Goal: Information Seeking & Learning: Learn about a topic

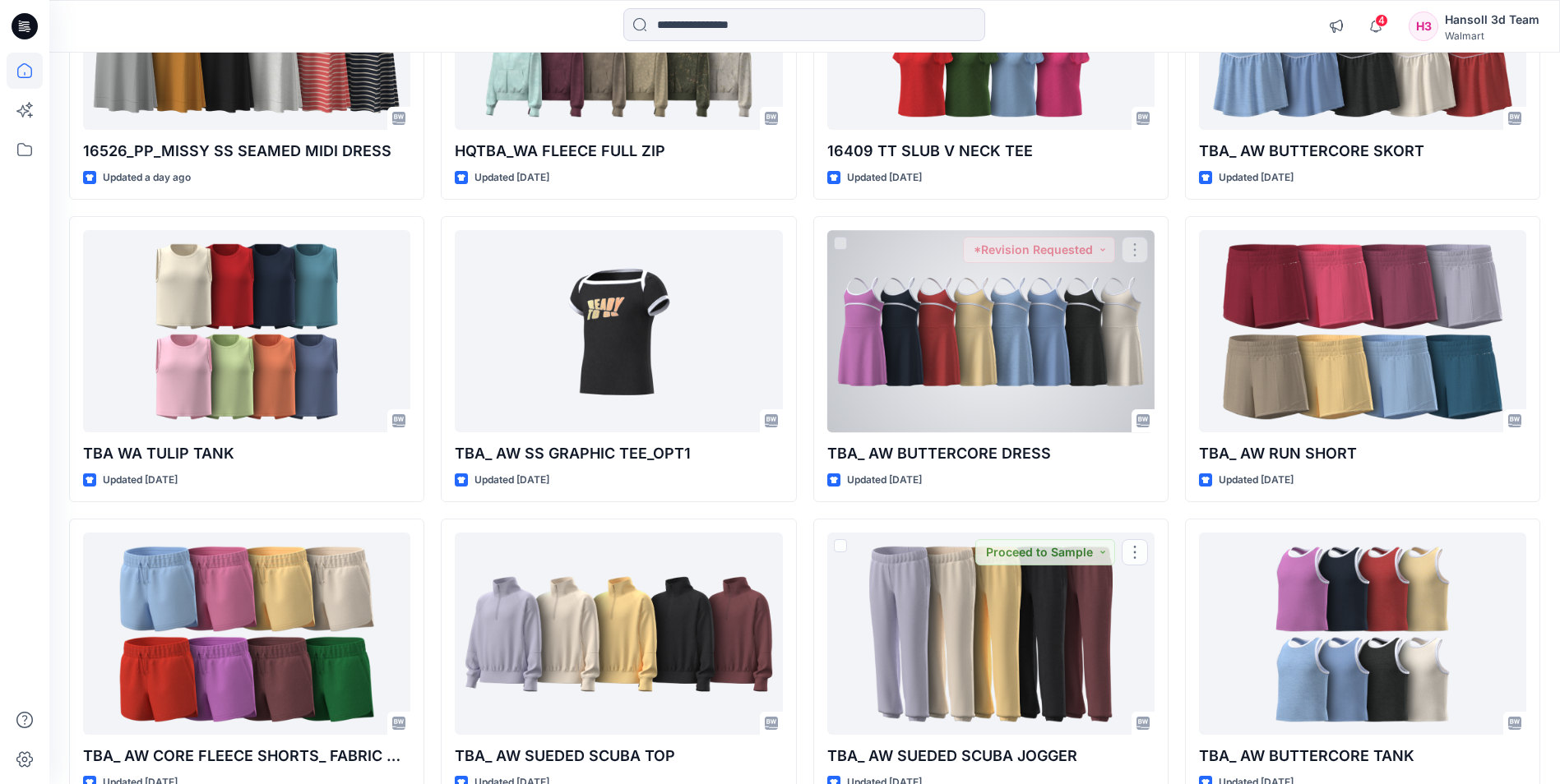
scroll to position [1258, 0]
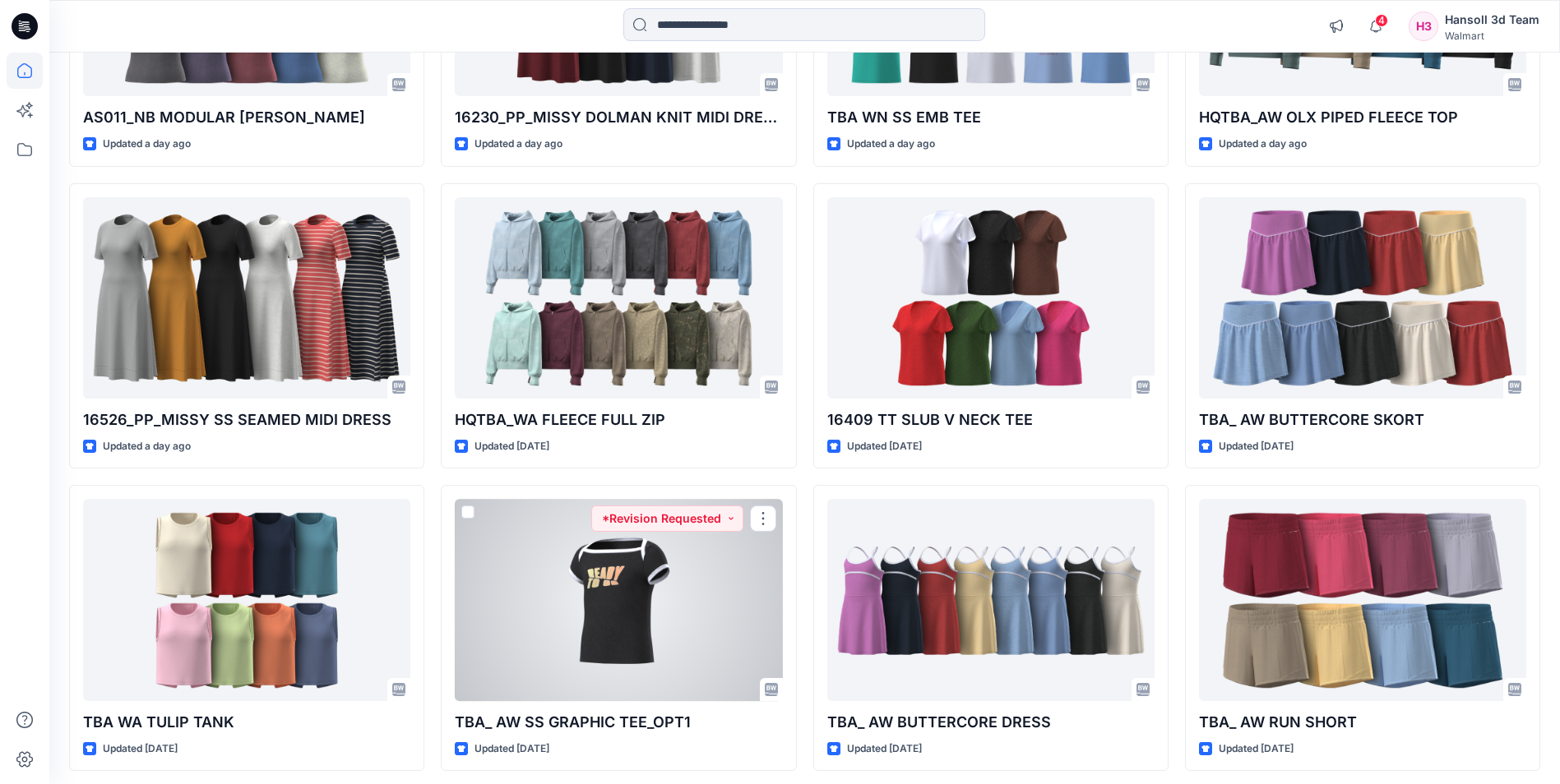
click at [620, 598] on div at bounding box center [619, 599] width 328 height 201
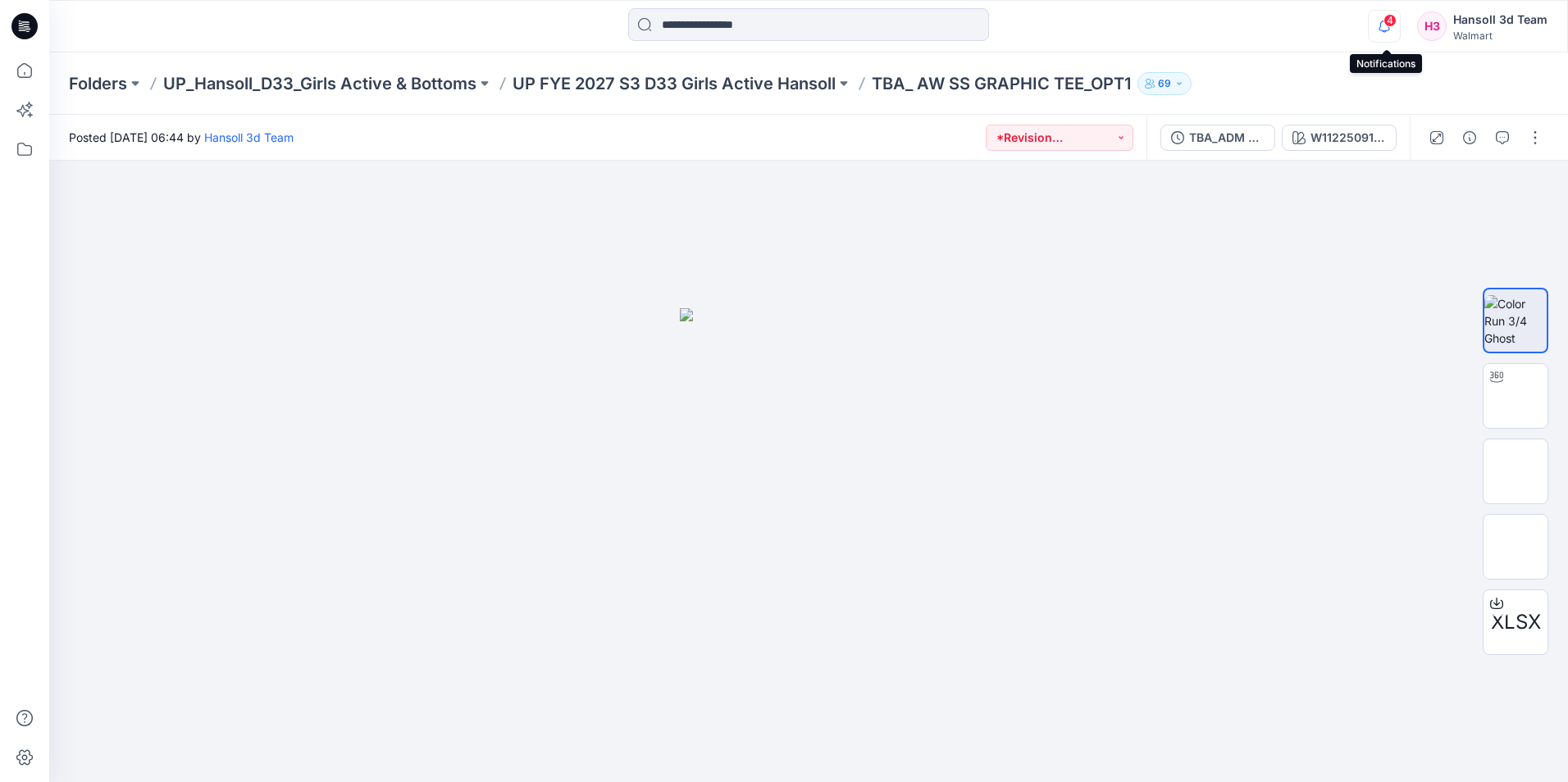
click at [1387, 35] on icon "button" at bounding box center [1384, 26] width 31 height 33
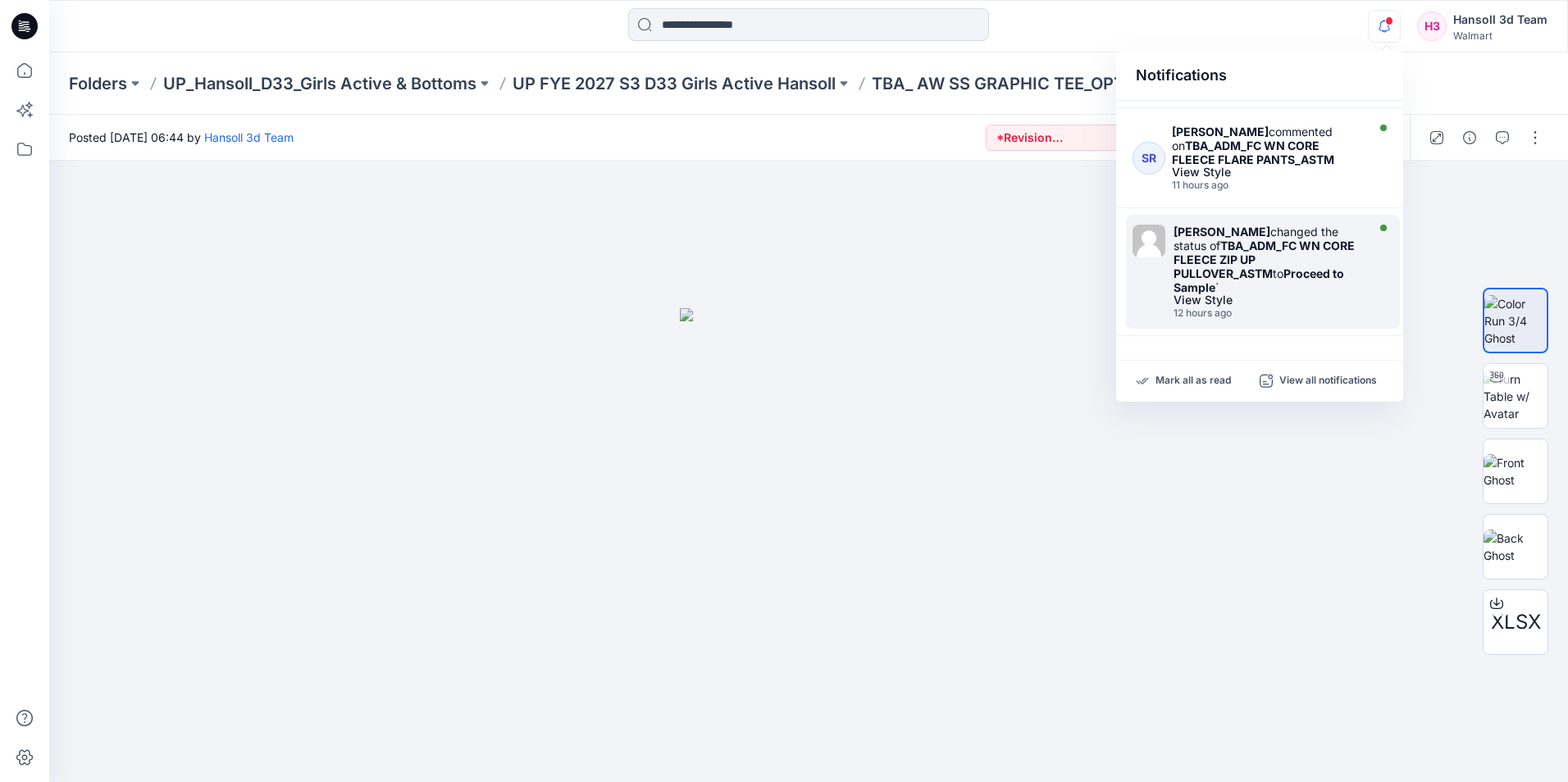
scroll to position [574, 0]
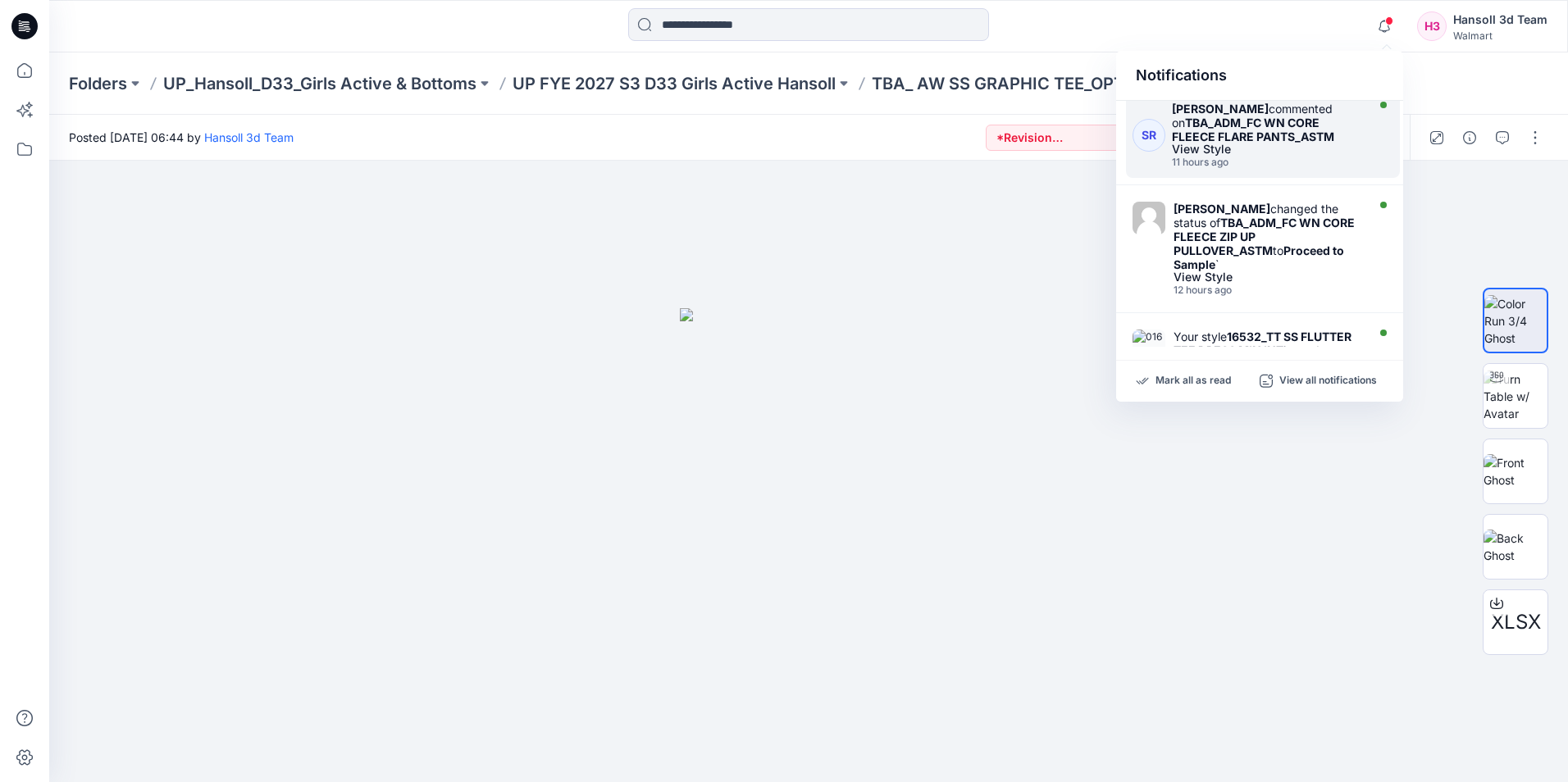
click at [1267, 141] on strong "TBA_ADM_FC WN CORE FLEECE FLARE PANTS_ASTM" at bounding box center [1253, 129] width 163 height 28
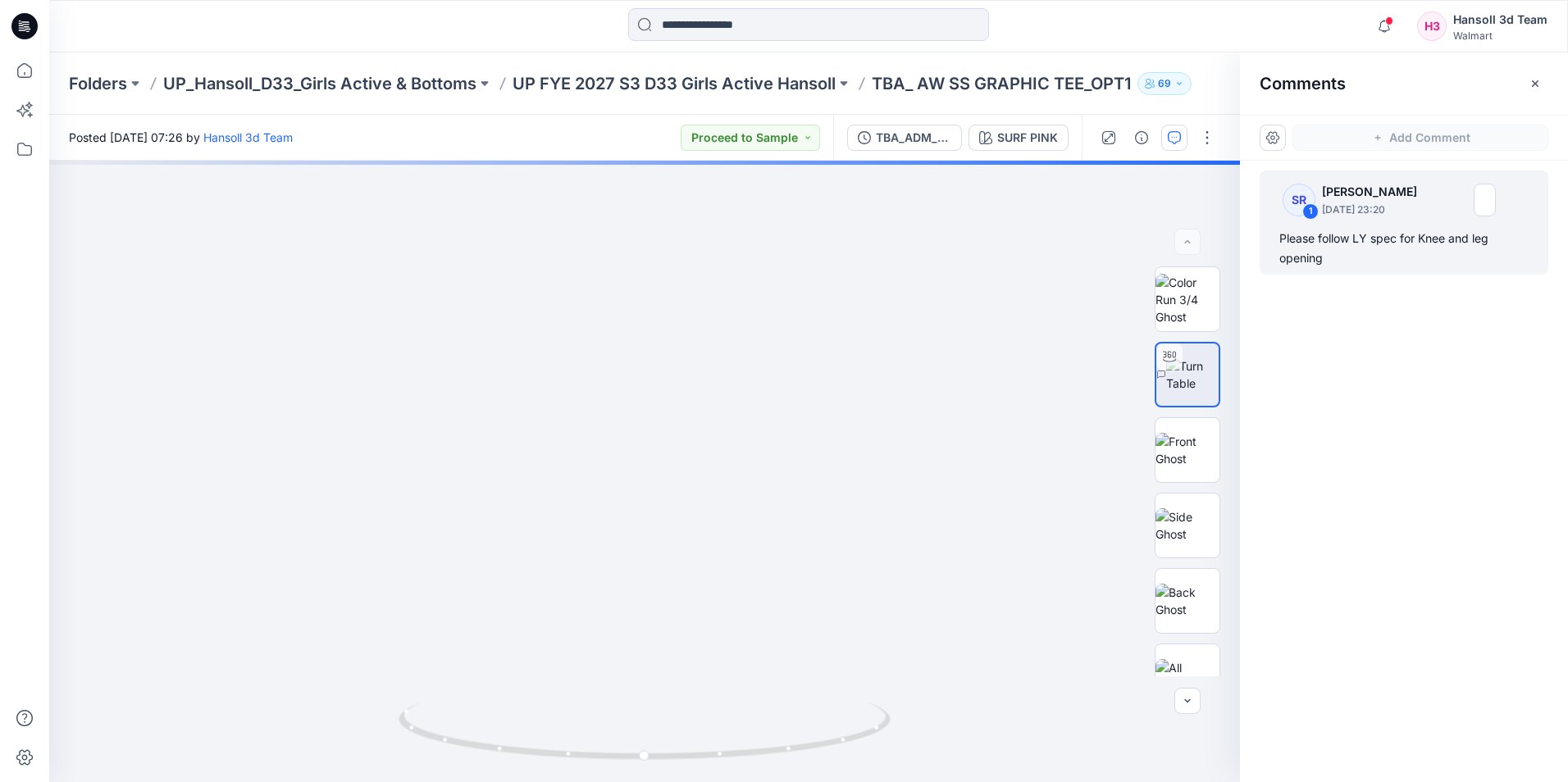
click at [1395, 347] on div "SR 1 [PERSON_NAME] [DATE] 23:20 Please follow LY spec for Knee and leg opening" at bounding box center [1403, 441] width 328 height 561
drag, startPoint x: 1468, startPoint y: 458, endPoint x: 1420, endPoint y: 456, distance: 48.0
click at [1468, 457] on div "SR 1 [PERSON_NAME] [DATE] 23:20 Please follow LY spec for Knee and leg opening" at bounding box center [1403, 441] width 328 height 561
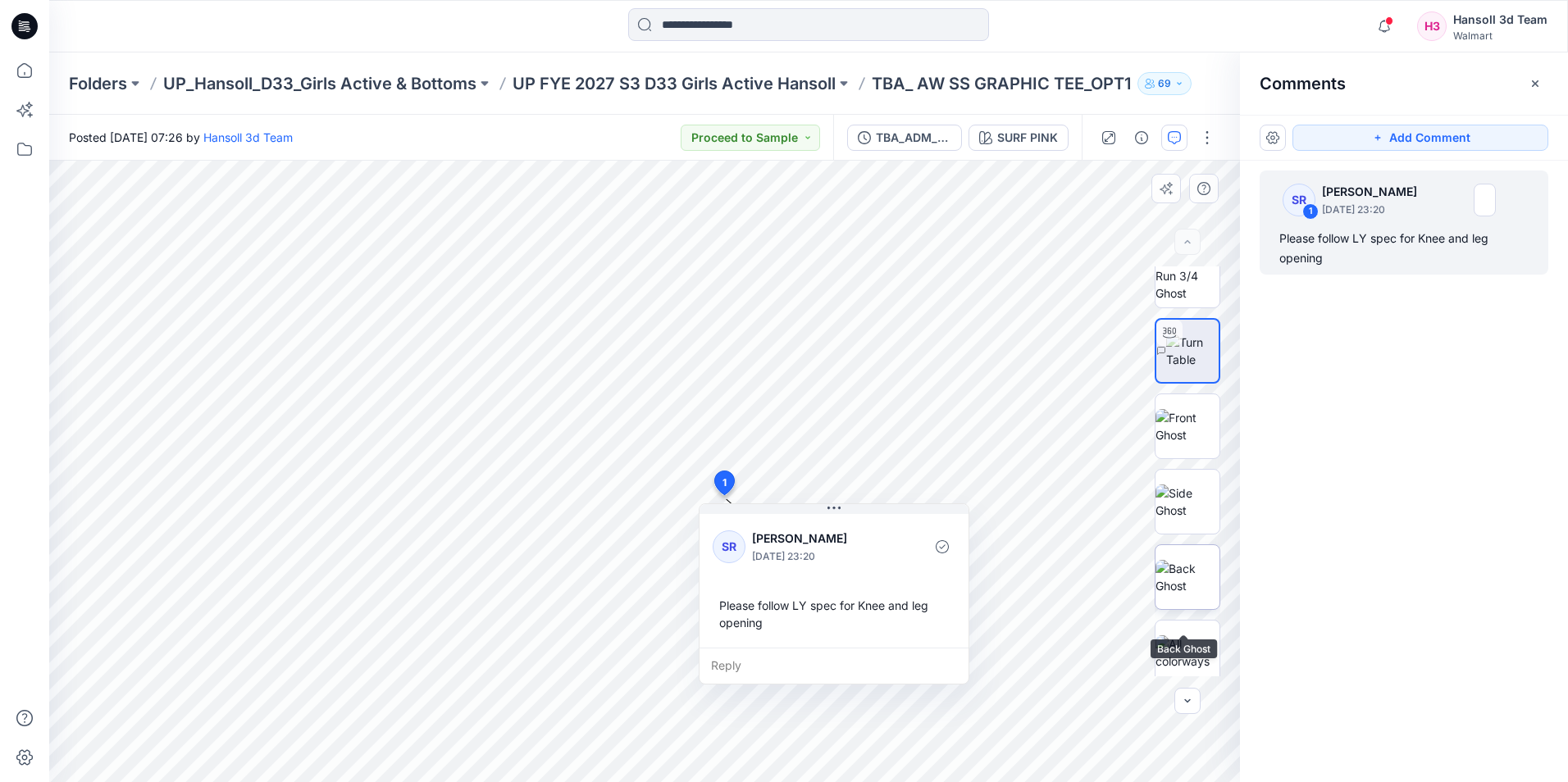
scroll to position [33, 0]
click at [1186, 706] on div at bounding box center [1187, 700] width 26 height 26
click at [1182, 699] on div at bounding box center [1187, 700] width 26 height 26
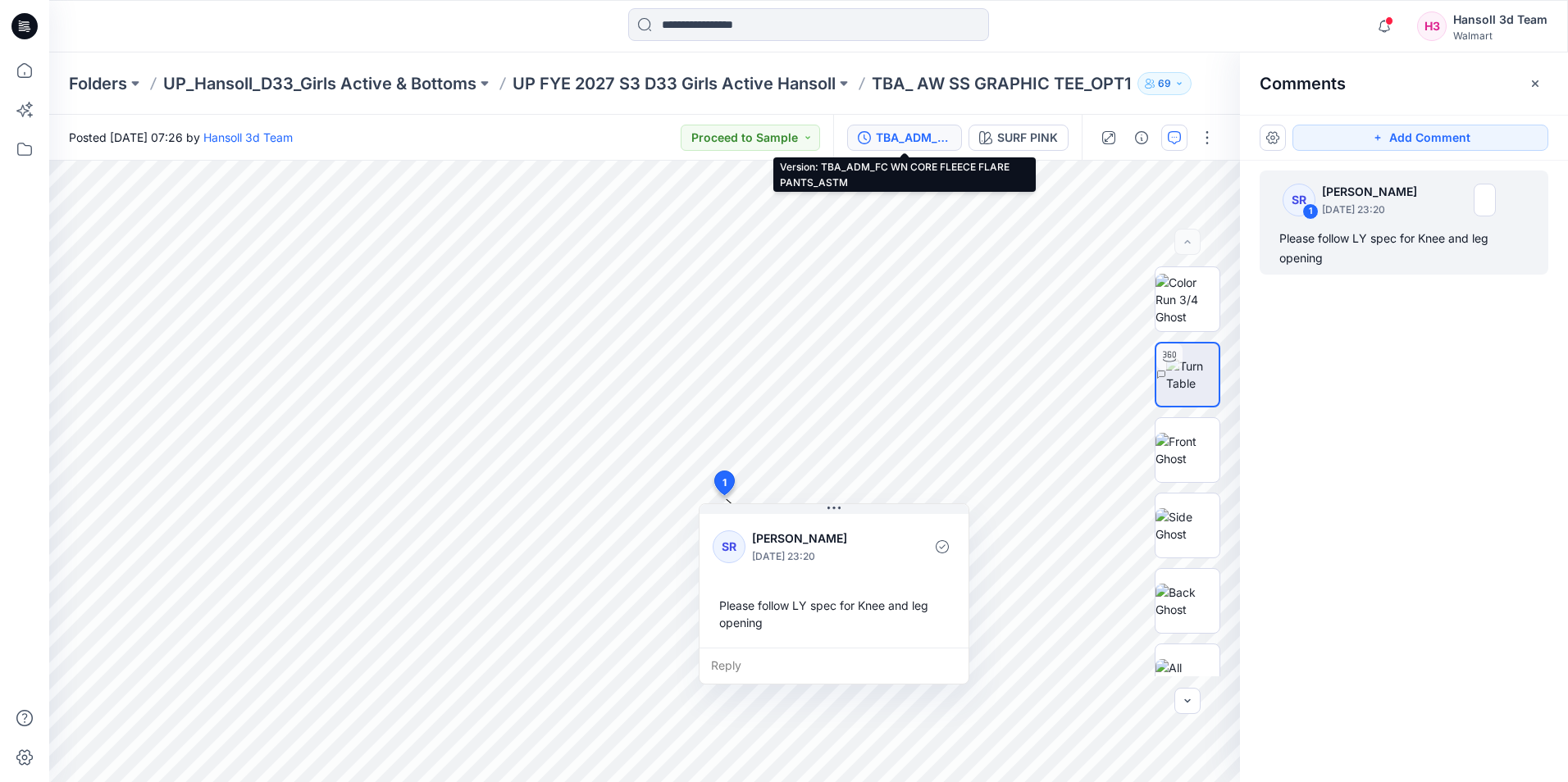
click at [907, 137] on div "TBA_ADM_FC WN CORE FLEECE FLARE PANTS_ASTM" at bounding box center [914, 138] width 76 height 18
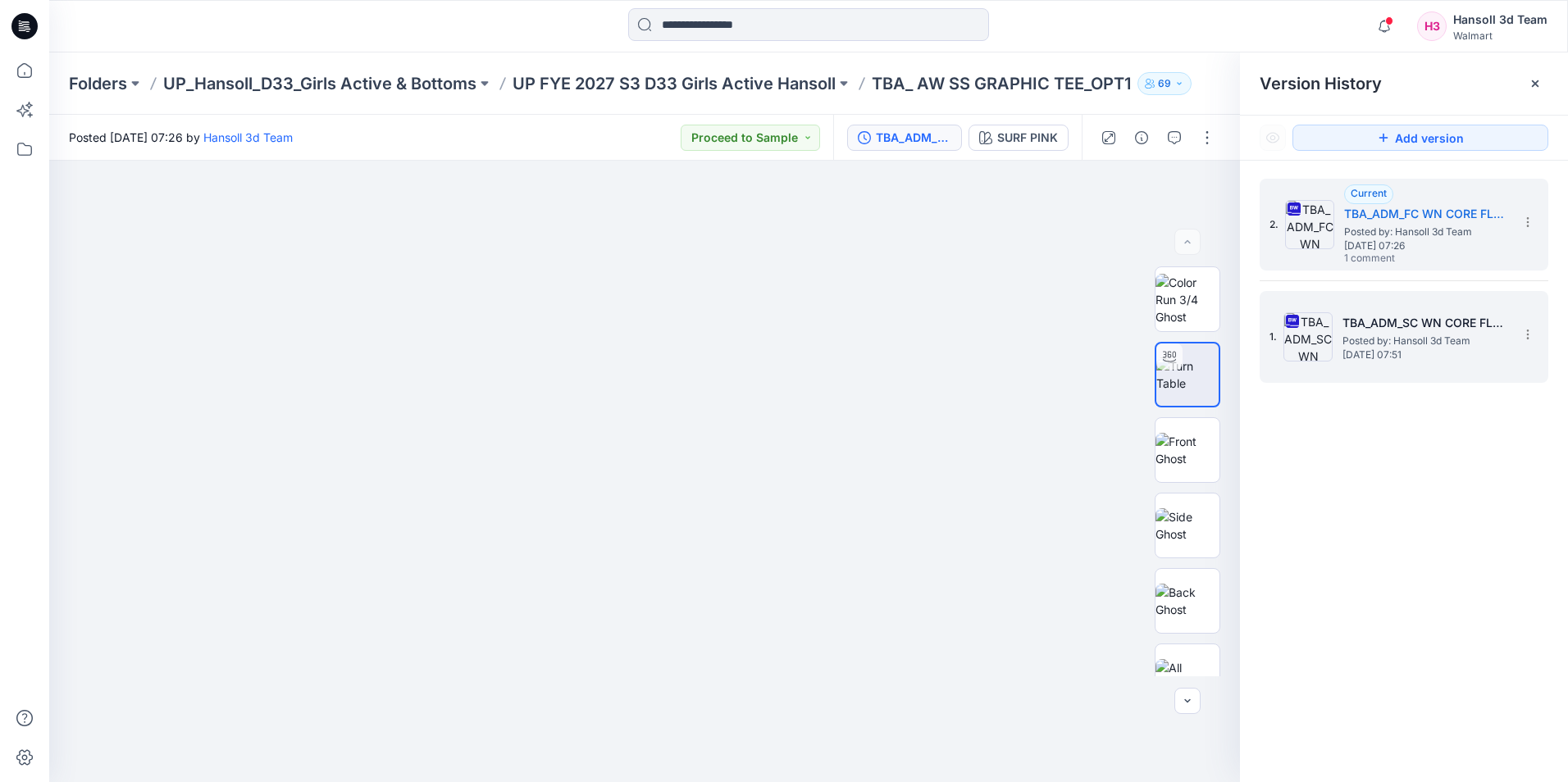
click at [1425, 342] on span "Posted by: Hansoll 3d Team" at bounding box center [1424, 341] width 164 height 17
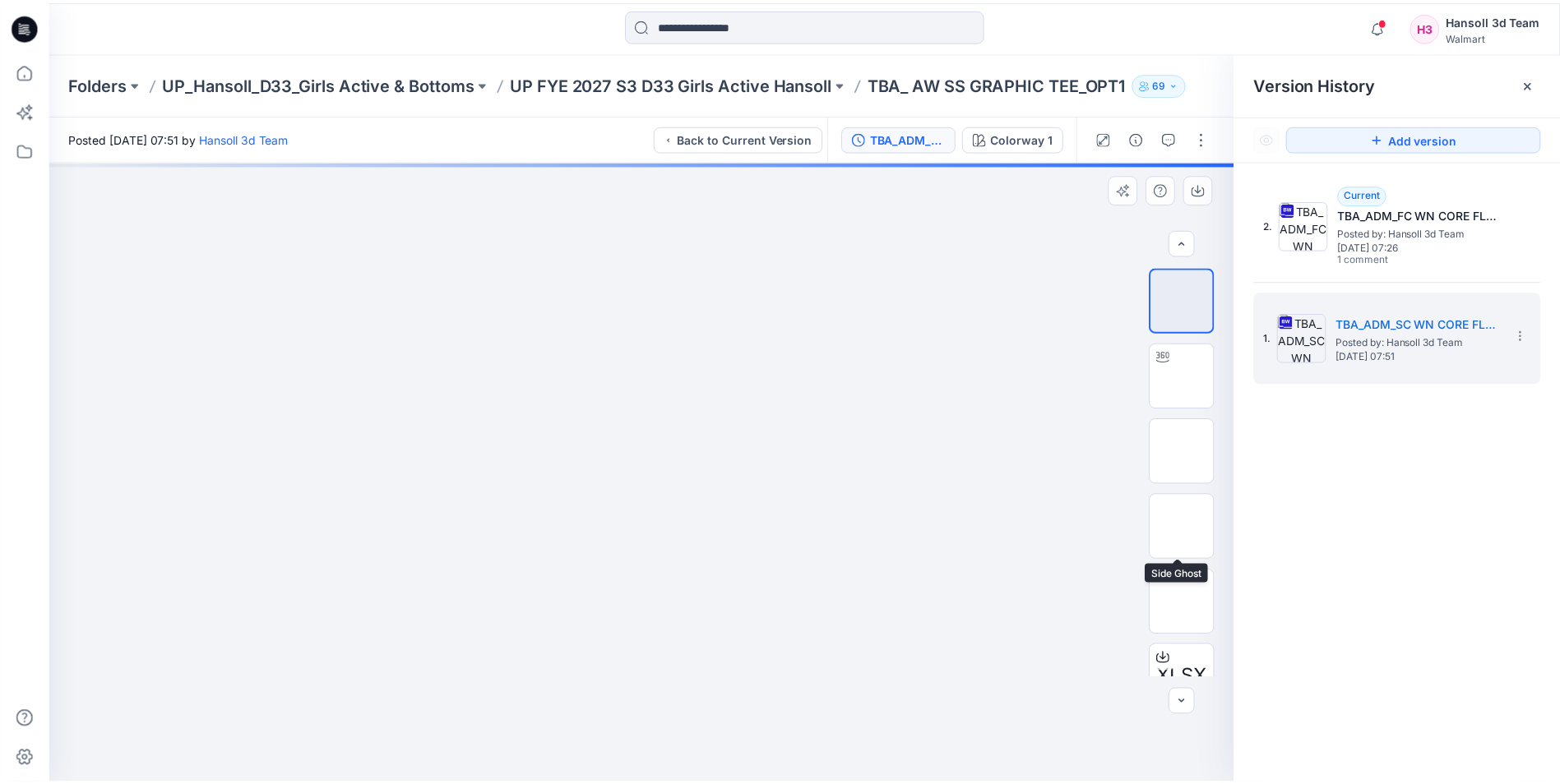
scroll to position [33, 0]
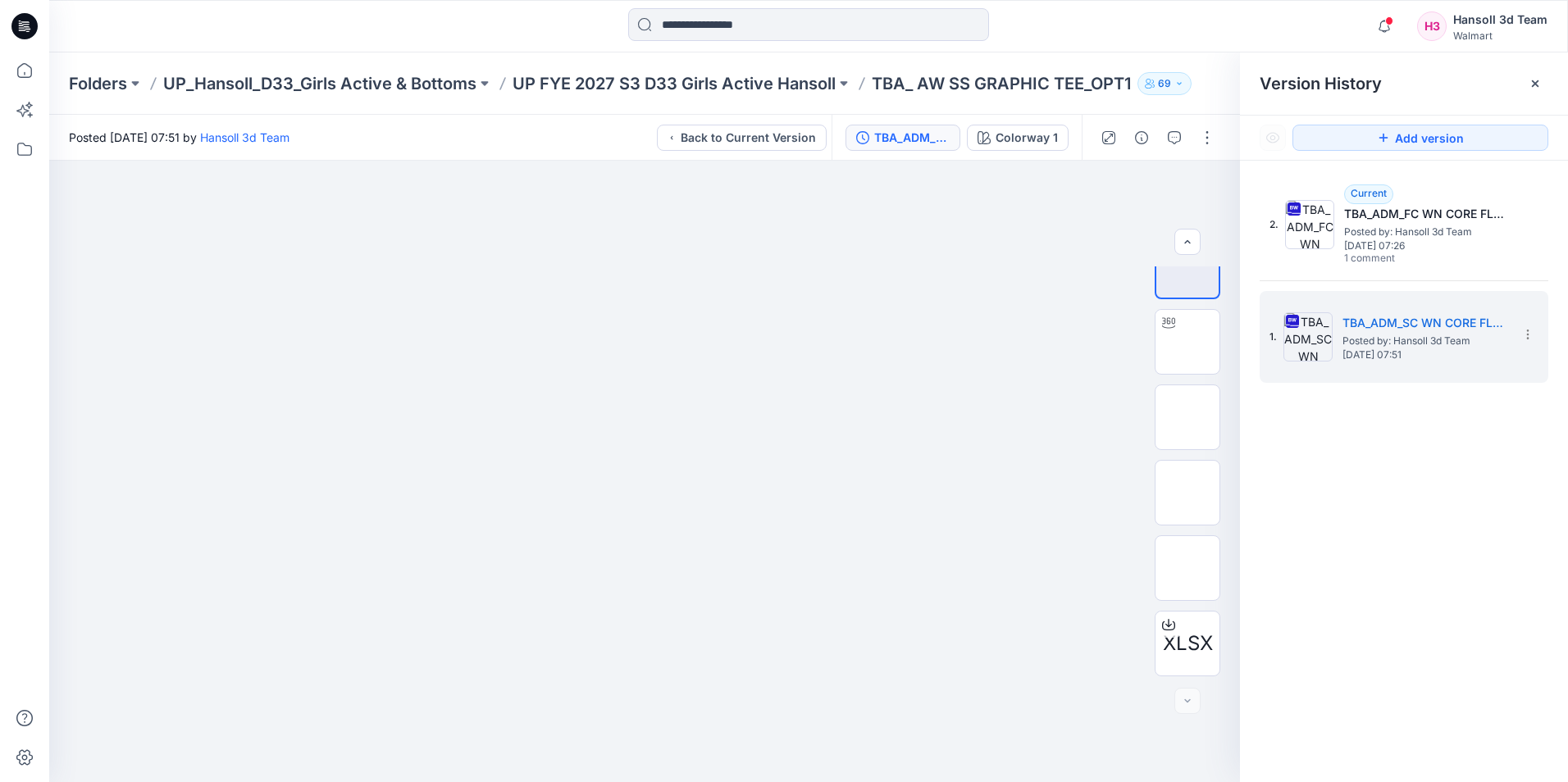
click at [1405, 541] on div "2. Current TBA_ADM_FC WN CORE FLEECE FLARE PANTS_ASTM Posted by: Hansoll 3d Tea…" at bounding box center [1403, 484] width 328 height 645
click at [893, 252] on div at bounding box center [644, 472] width 1190 height 622
click at [1351, 499] on div "2. Current TBA_ADM_FC WN CORE FLEECE FLARE PANTS_ASTM Posted by: Hansoll 3d Tea…" at bounding box center [1403, 484] width 328 height 645
click at [941, 386] on div at bounding box center [644, 472] width 1190 height 622
click at [799, 84] on p "UP FYE 2027 S3 D33 Girls Active Hansoll" at bounding box center [674, 84] width 323 height 23
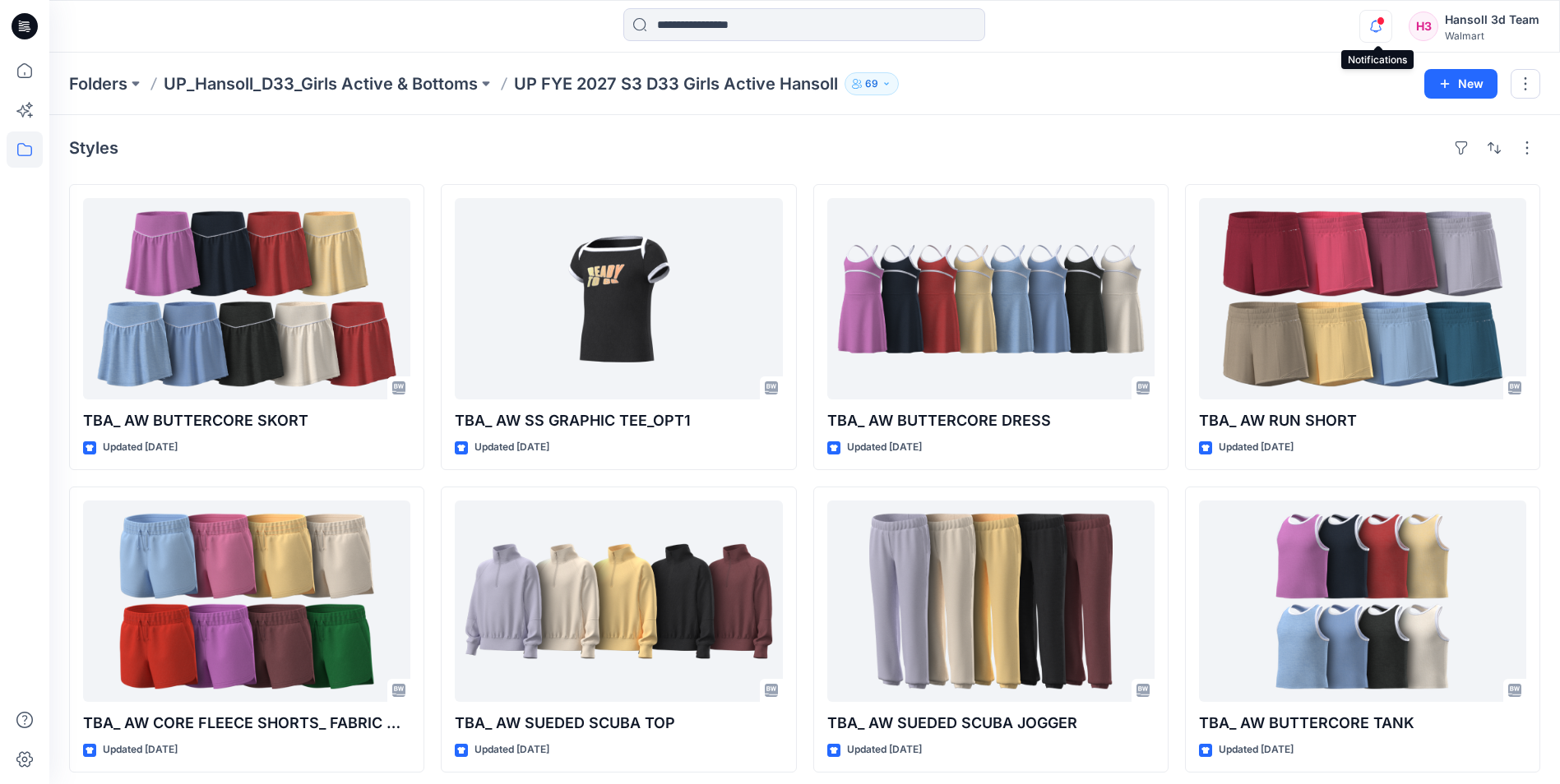
click at [1373, 28] on icon "button" at bounding box center [1376, 26] width 12 height 11
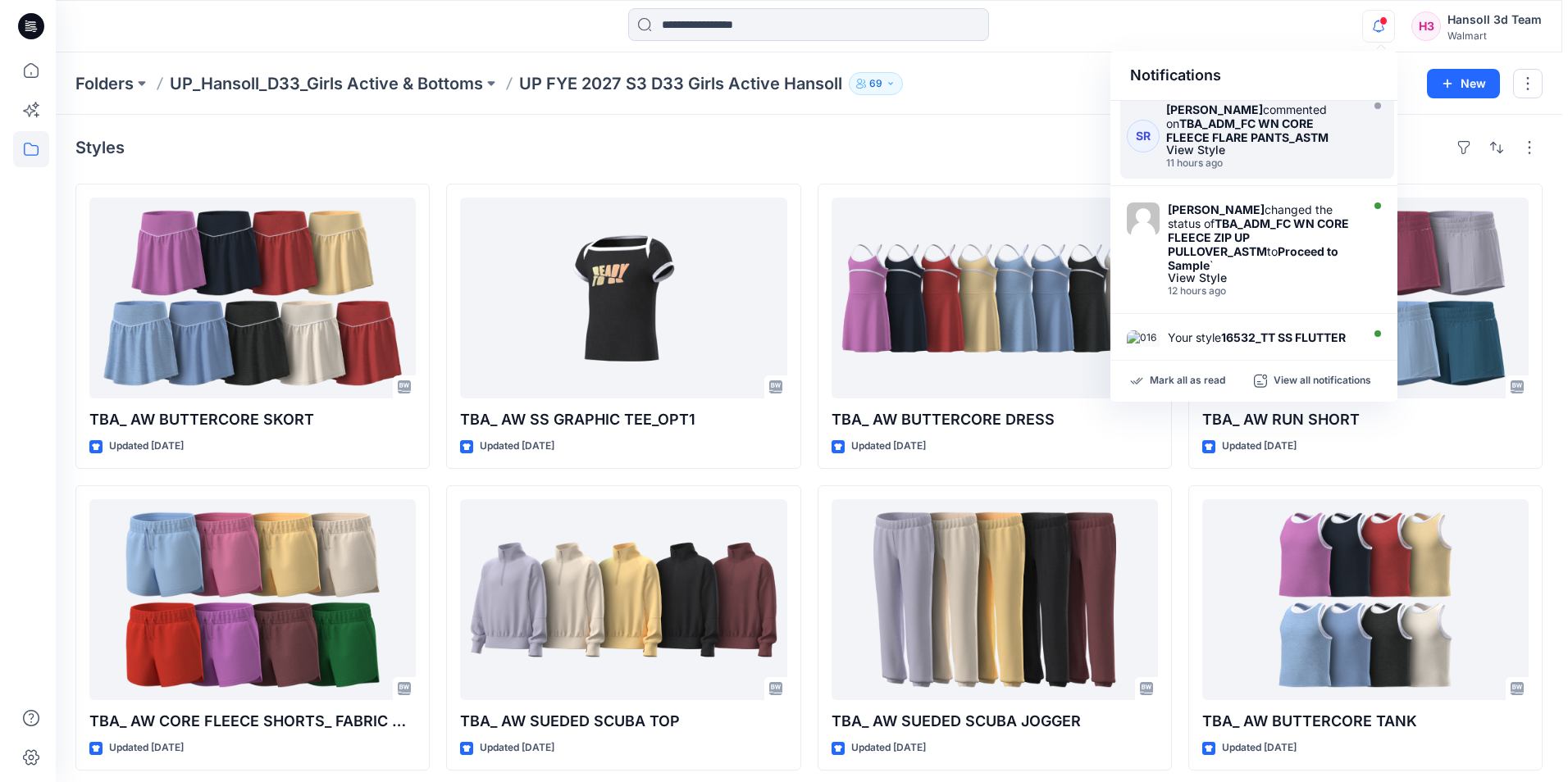
scroll to position [574, 0]
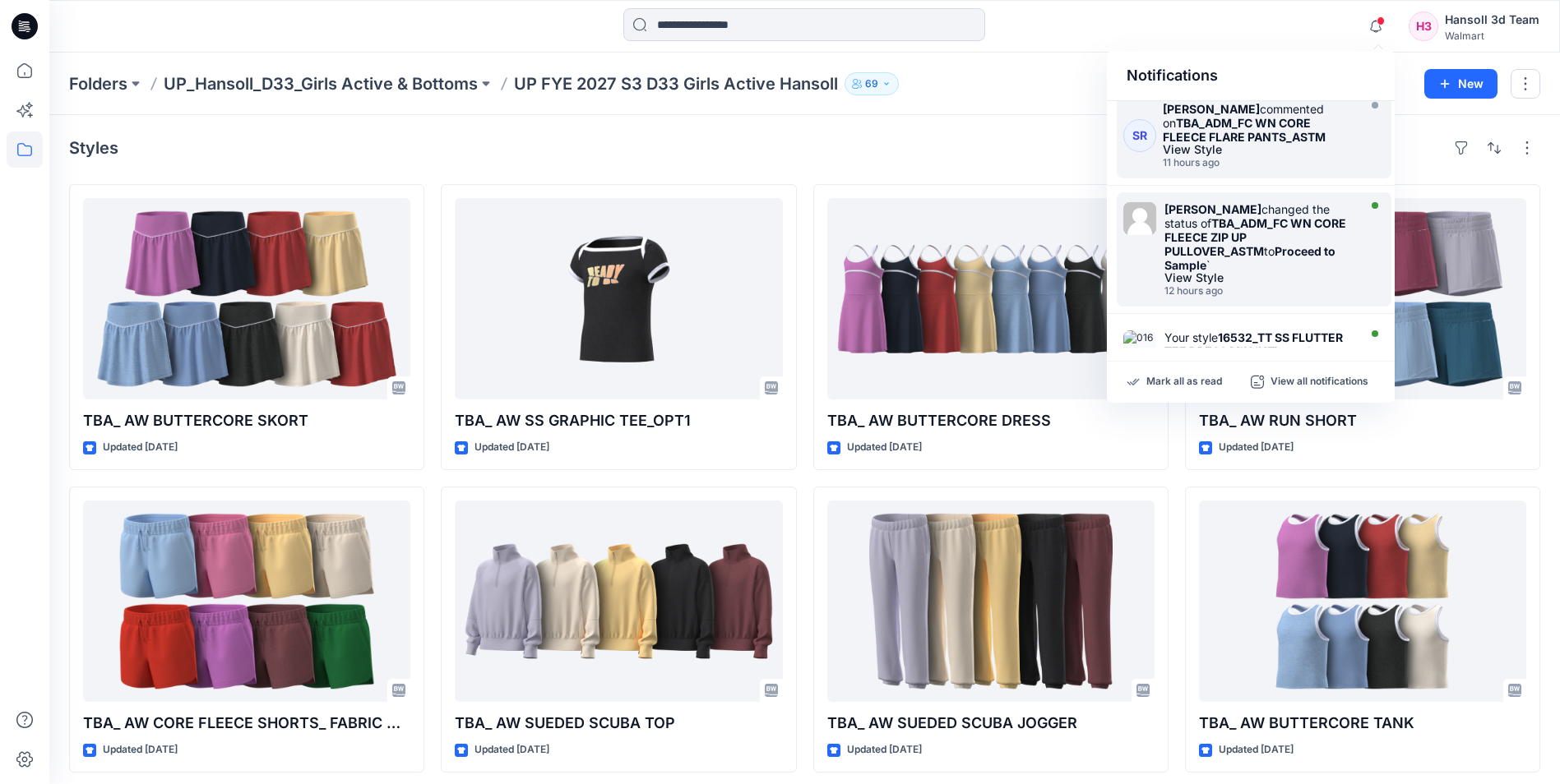
click at [1263, 272] on div "View Style" at bounding box center [1259, 278] width 189 height 12
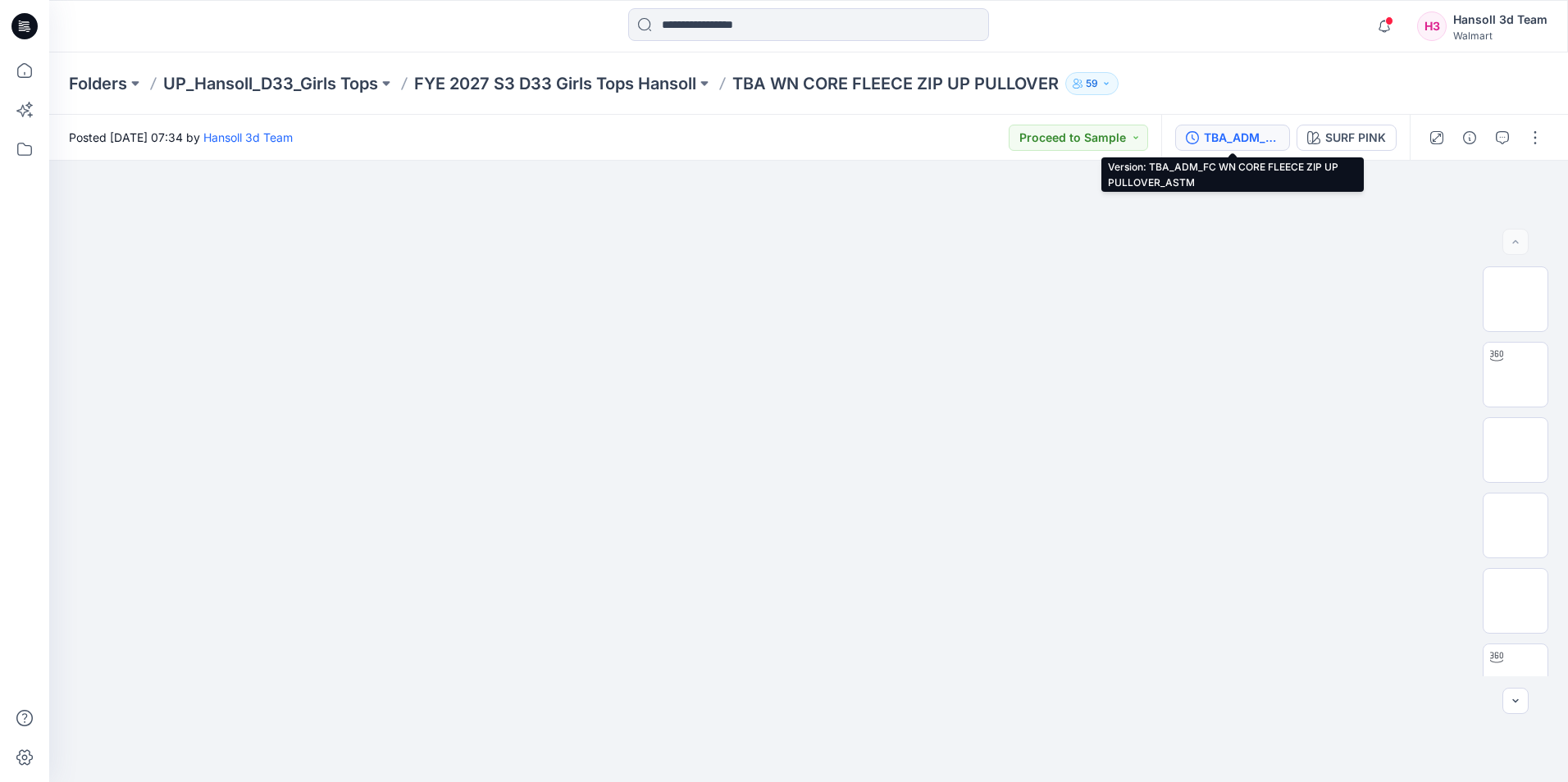
click at [1223, 132] on div "TBA_ADM_FC WN CORE FLEECE ZIP UP PULLOVER_ASTM" at bounding box center [1241, 138] width 76 height 18
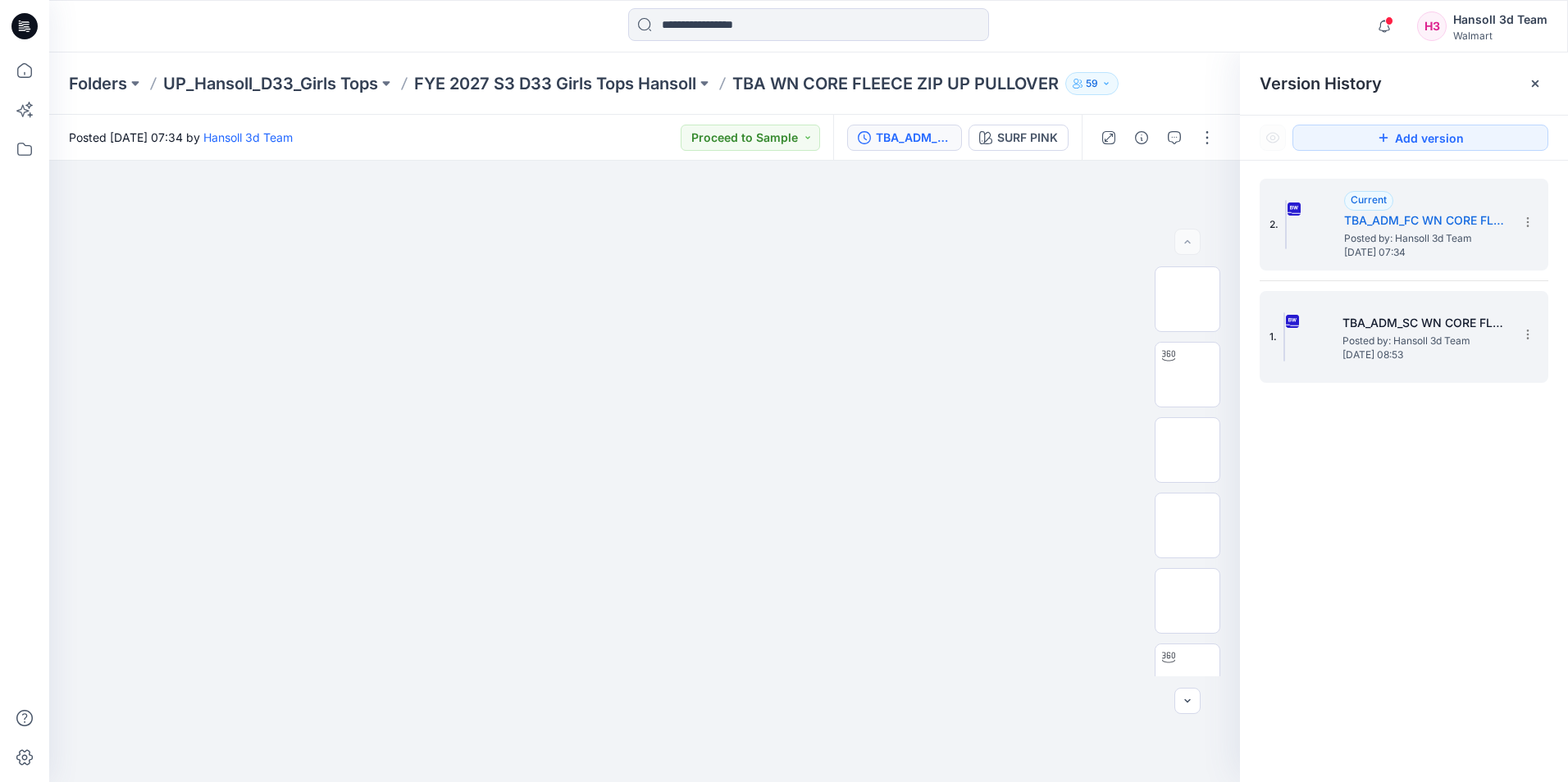
click at [1382, 334] on span "Posted by: Hansoll 3d Team" at bounding box center [1424, 341] width 164 height 17
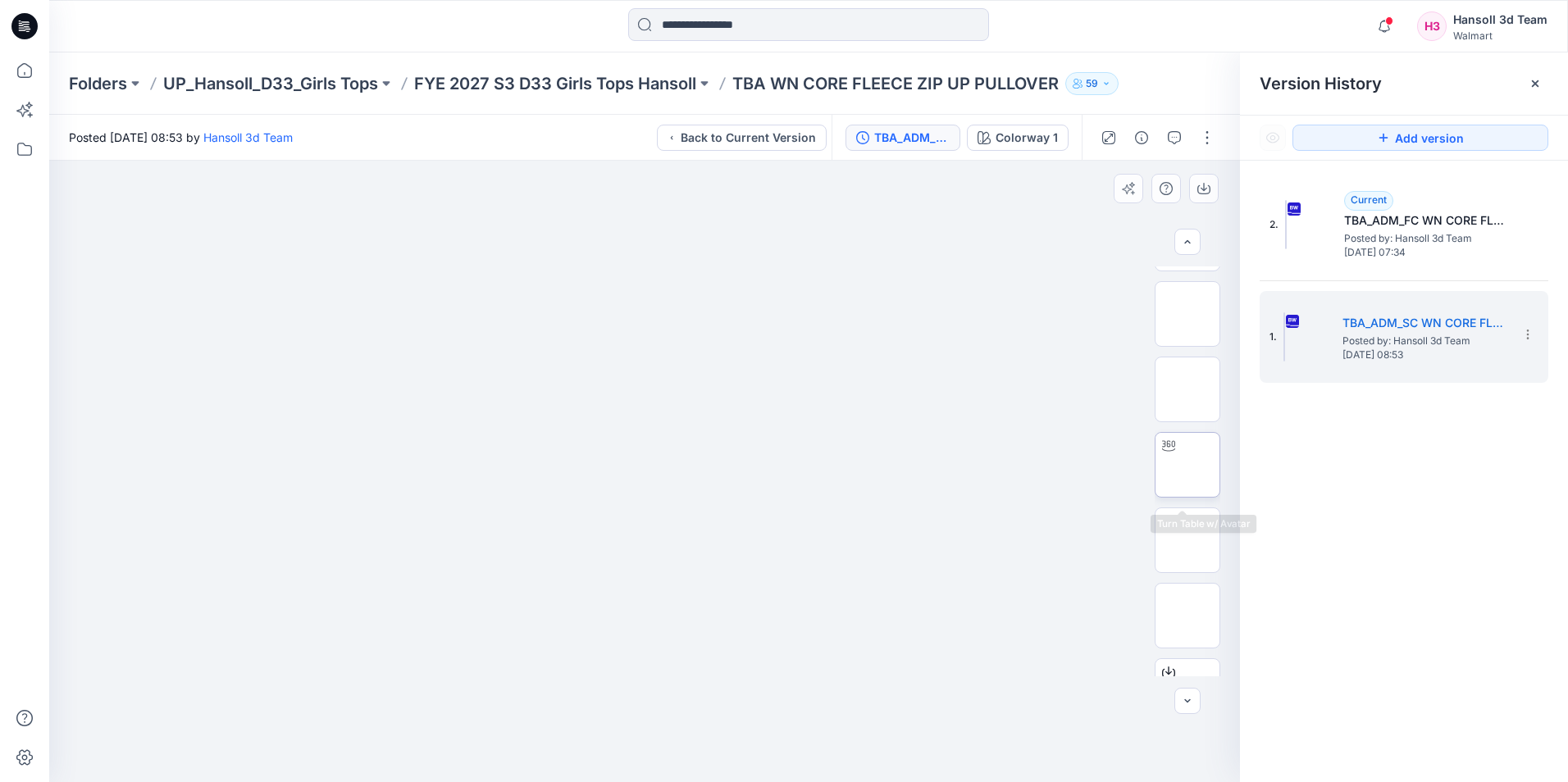
scroll to position [259, 0]
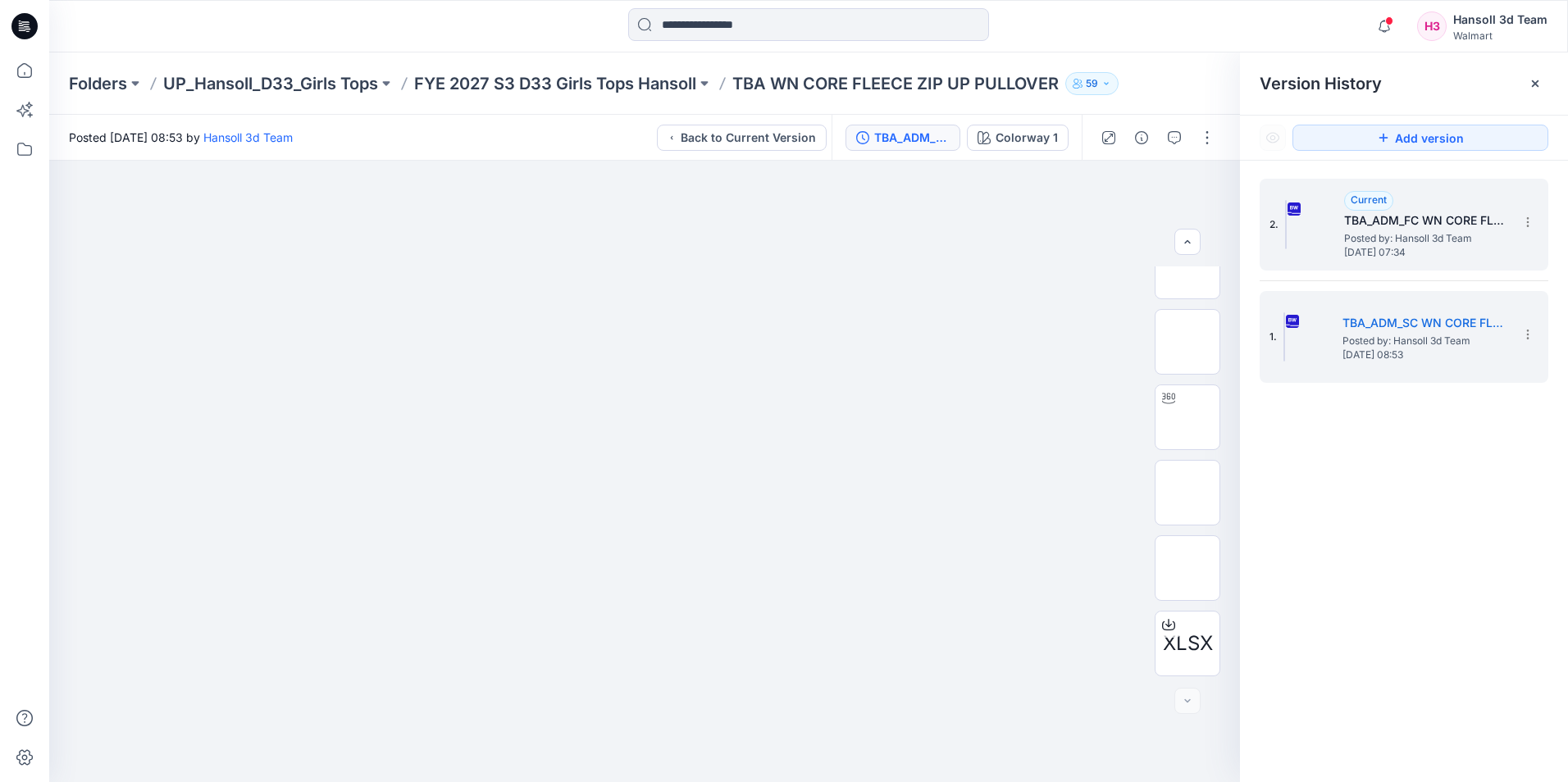
click at [1376, 243] on span "Posted by: Hansoll 3d Team" at bounding box center [1425, 238] width 164 height 17
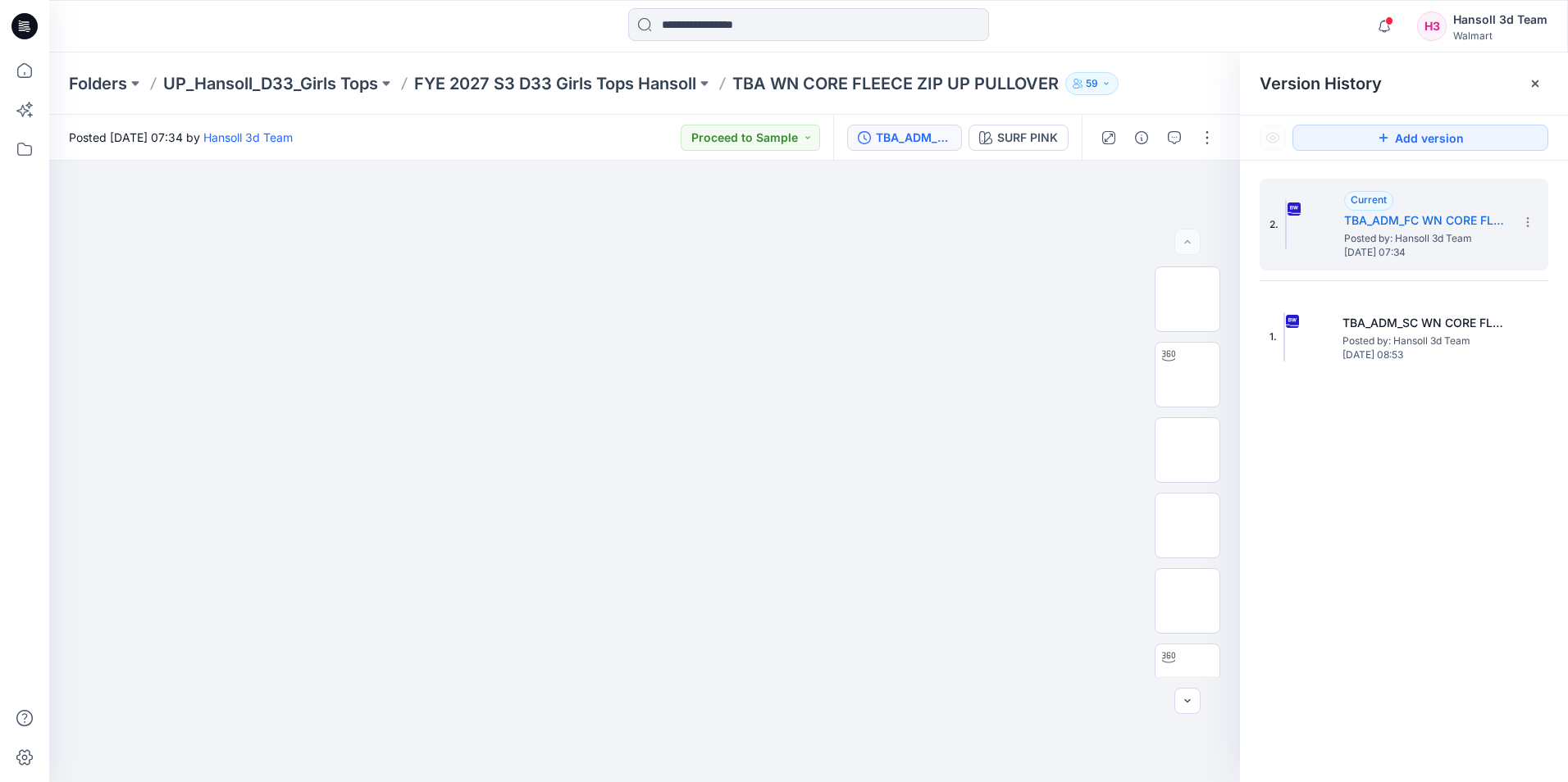
click at [1429, 474] on div "2. Current TBA_ADM_FC WN CORE FLEECE ZIP UP PULLOVER_ASTM Posted by: Hansoll 3d…" at bounding box center [1403, 484] width 328 height 645
drag, startPoint x: 1444, startPoint y: 450, endPoint x: 1425, endPoint y: 396, distance: 57.2
click at [1443, 445] on div "2. Current TBA_ADM_FC WN CORE FLEECE ZIP UP PULLOVER_ASTM Posted by: Hansoll 3d…" at bounding box center [1403, 484] width 328 height 645
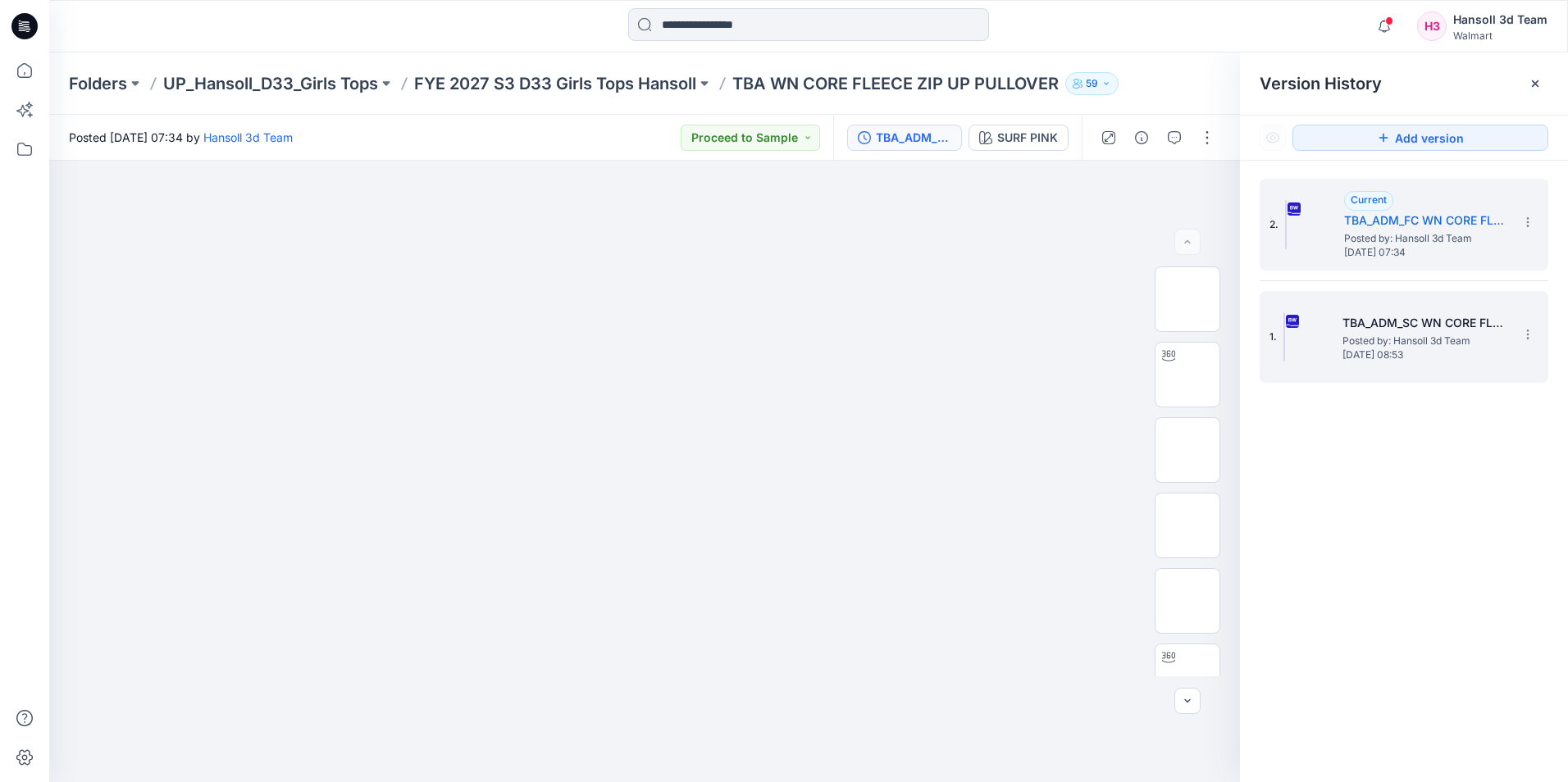
drag, startPoint x: 1382, startPoint y: 523, endPoint x: 1360, endPoint y: 361, distance: 163.5
click at [1382, 514] on div "2. Current TBA_ADM_FC WN CORE FLEECE ZIP UP PULLOVER_ASTM Posted by: Hansoll 3d…" at bounding box center [1403, 484] width 328 height 645
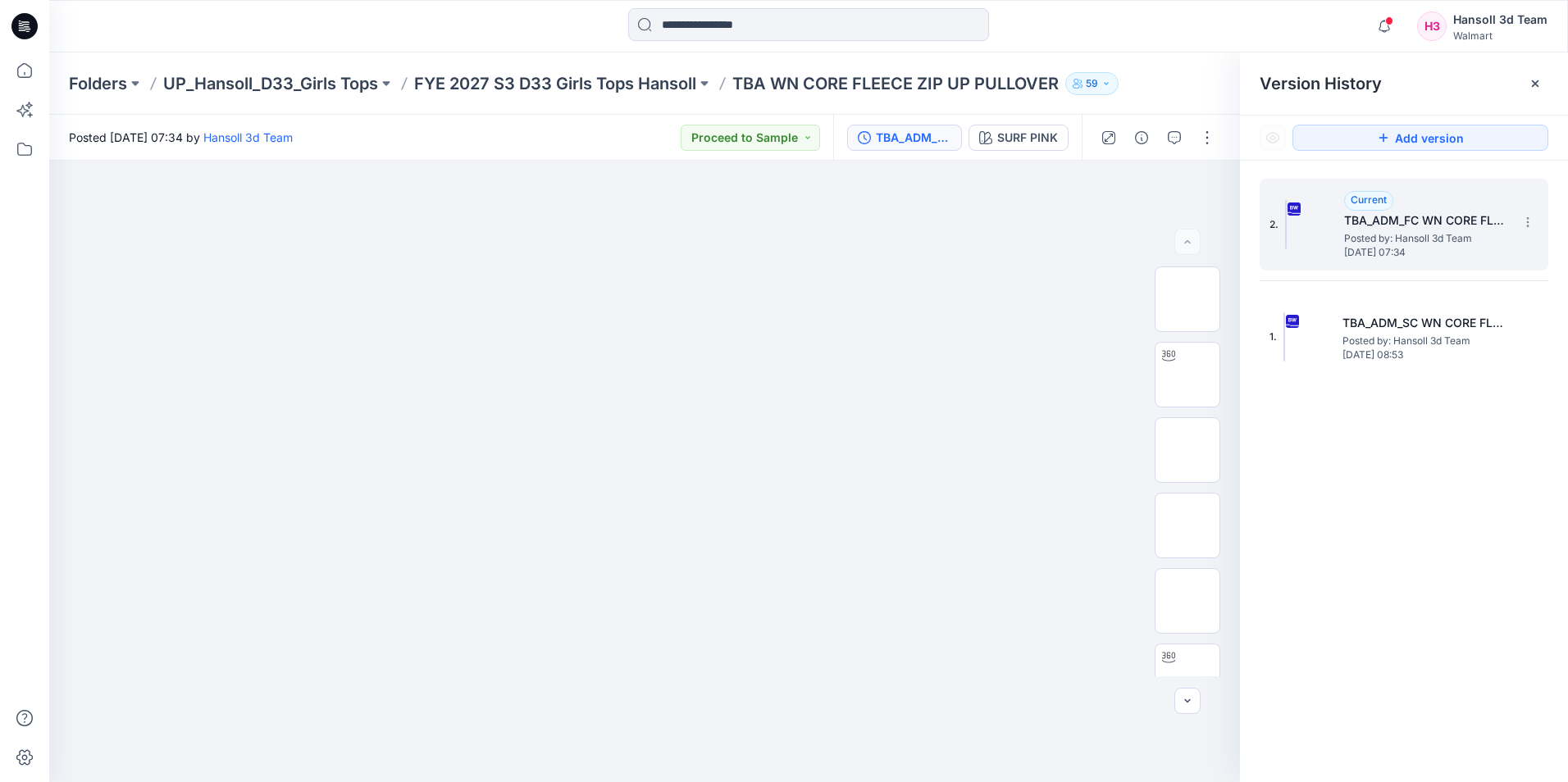
click at [1383, 252] on span "[DATE] 07:34" at bounding box center [1425, 253] width 164 height 12
click at [1180, 139] on icon "button" at bounding box center [1175, 138] width 13 height 13
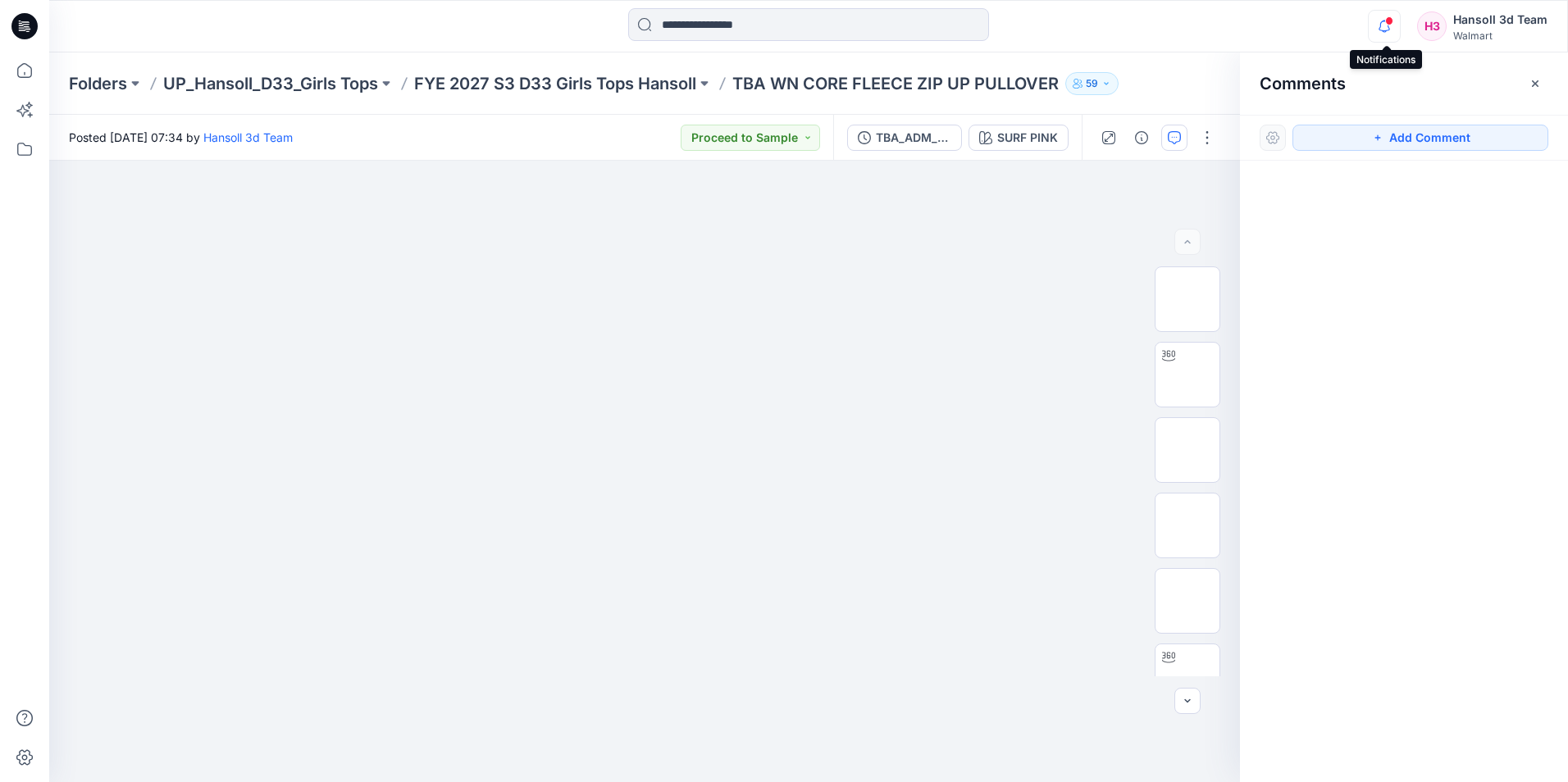
click at [1384, 27] on icon "button" at bounding box center [1384, 26] width 31 height 33
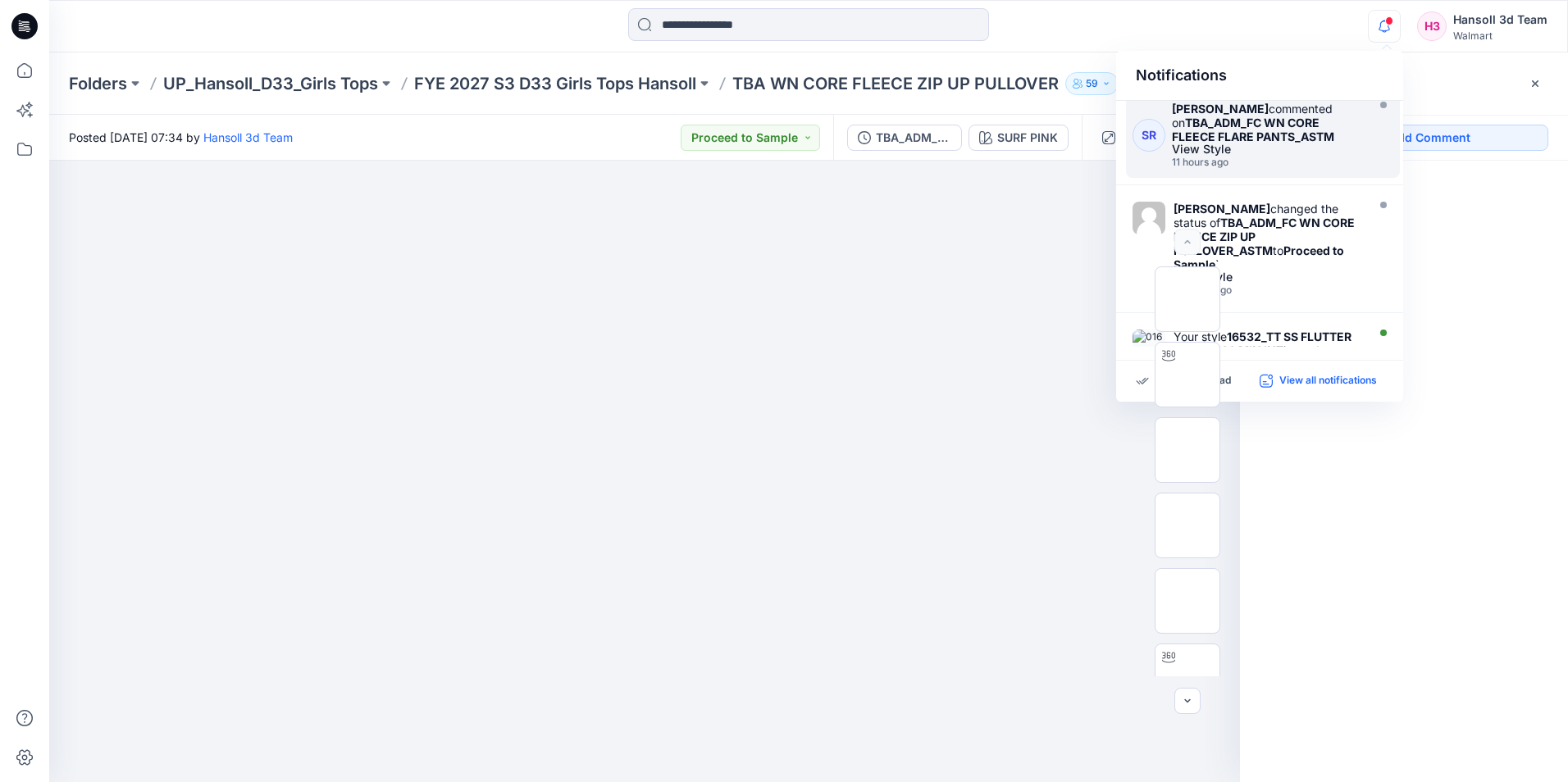
click at [1288, 388] on p "View all notifications" at bounding box center [1328, 382] width 98 height 15
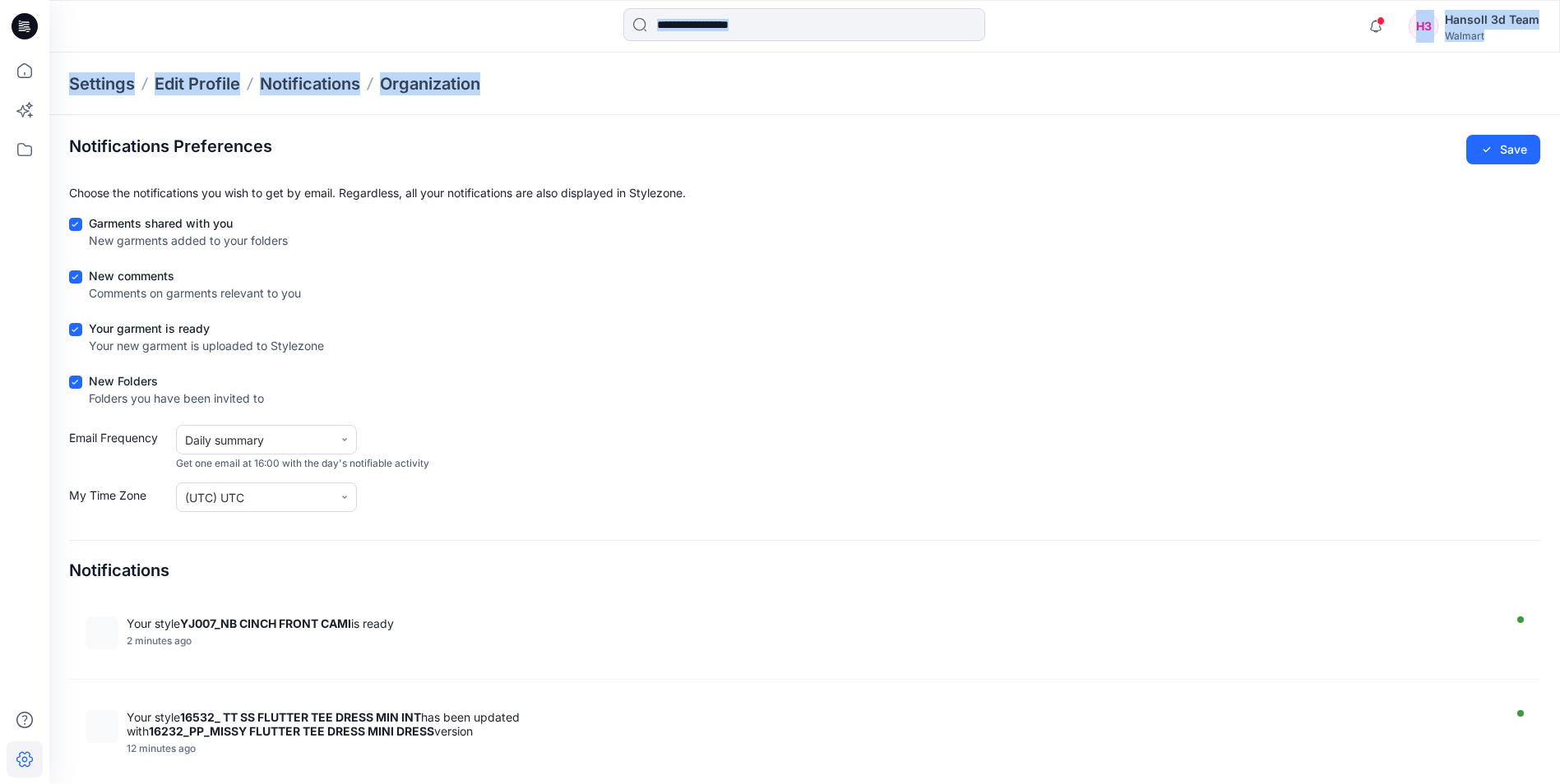
drag, startPoint x: 16, startPoint y: 28, endPoint x: 100, endPoint y: 23, distance: 84.1
click at [396, 48] on div "Notifications Your style YJ007_NB CINCH FRONT CAMI is ready 2 minutes ago Your …" at bounding box center [780, 436] width 1560 height 873
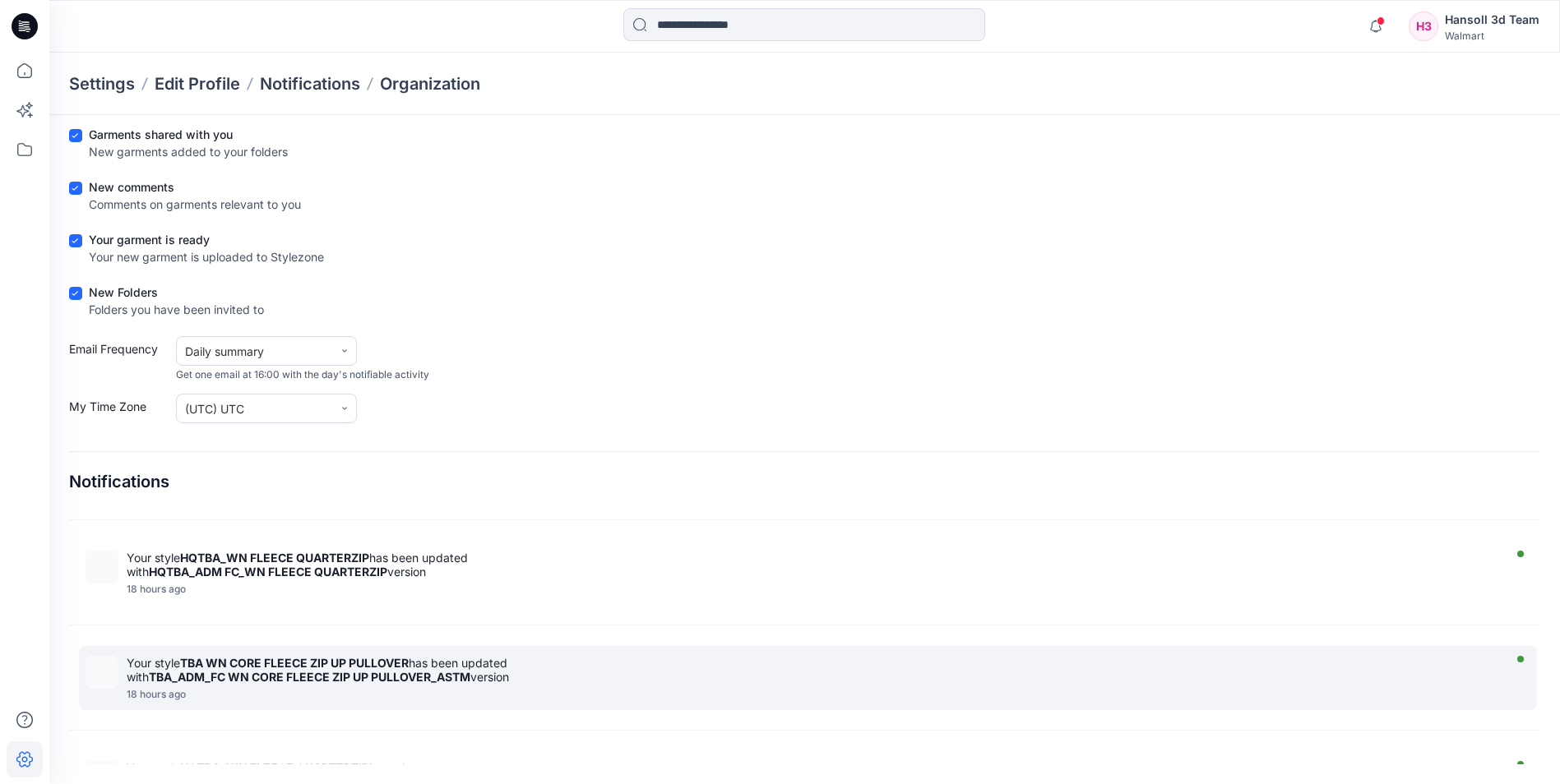
scroll to position [822, 0]
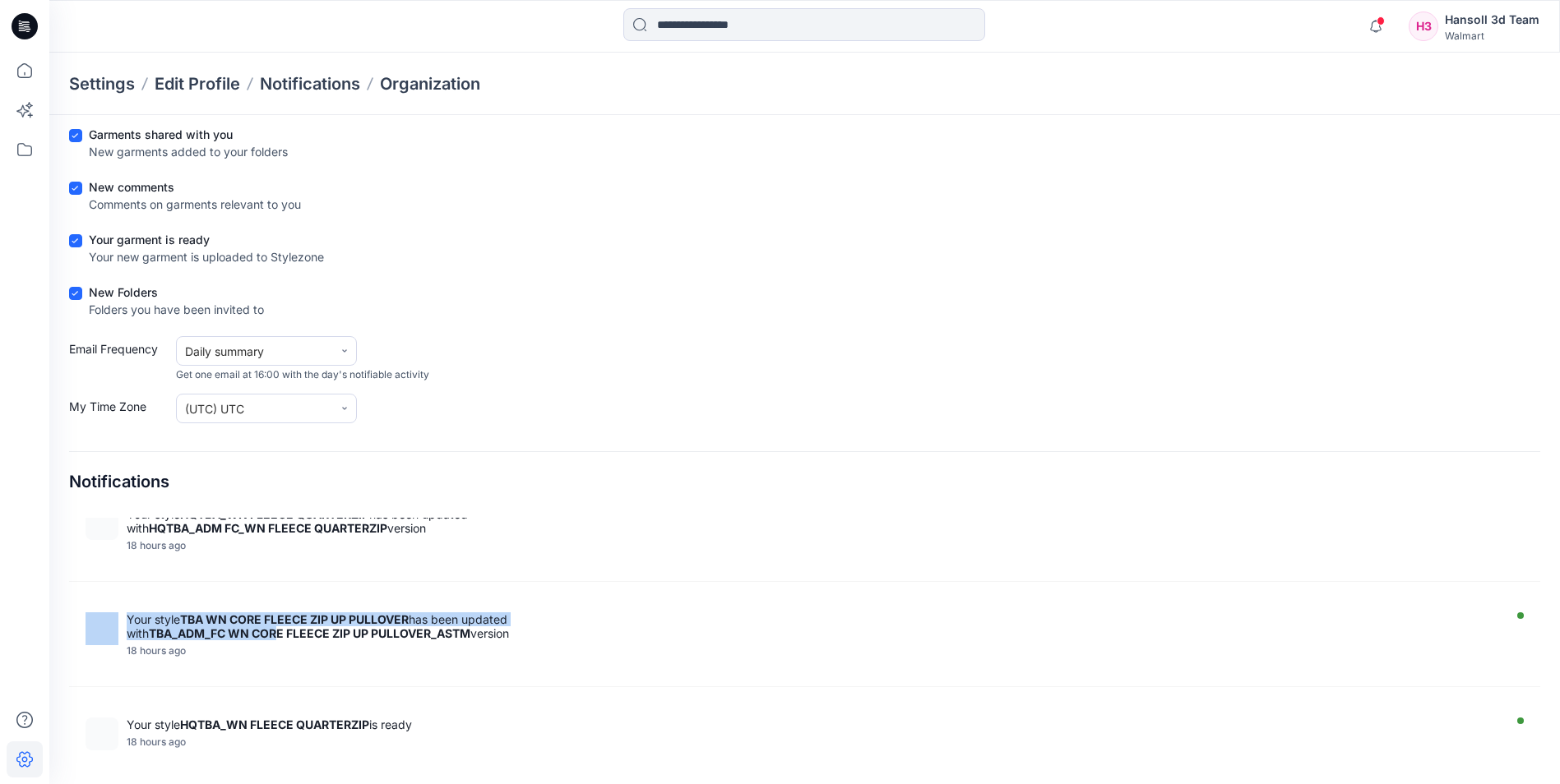
drag, startPoint x: 284, startPoint y: 633, endPoint x: 512, endPoint y: 659, distance: 229.5
click at [520, 664] on div "Your style TBA WN CORE FLEECE ZIP UP PULLOVER has been updated with TBA_ADM_FC …" at bounding box center [808, 634] width 1458 height 64
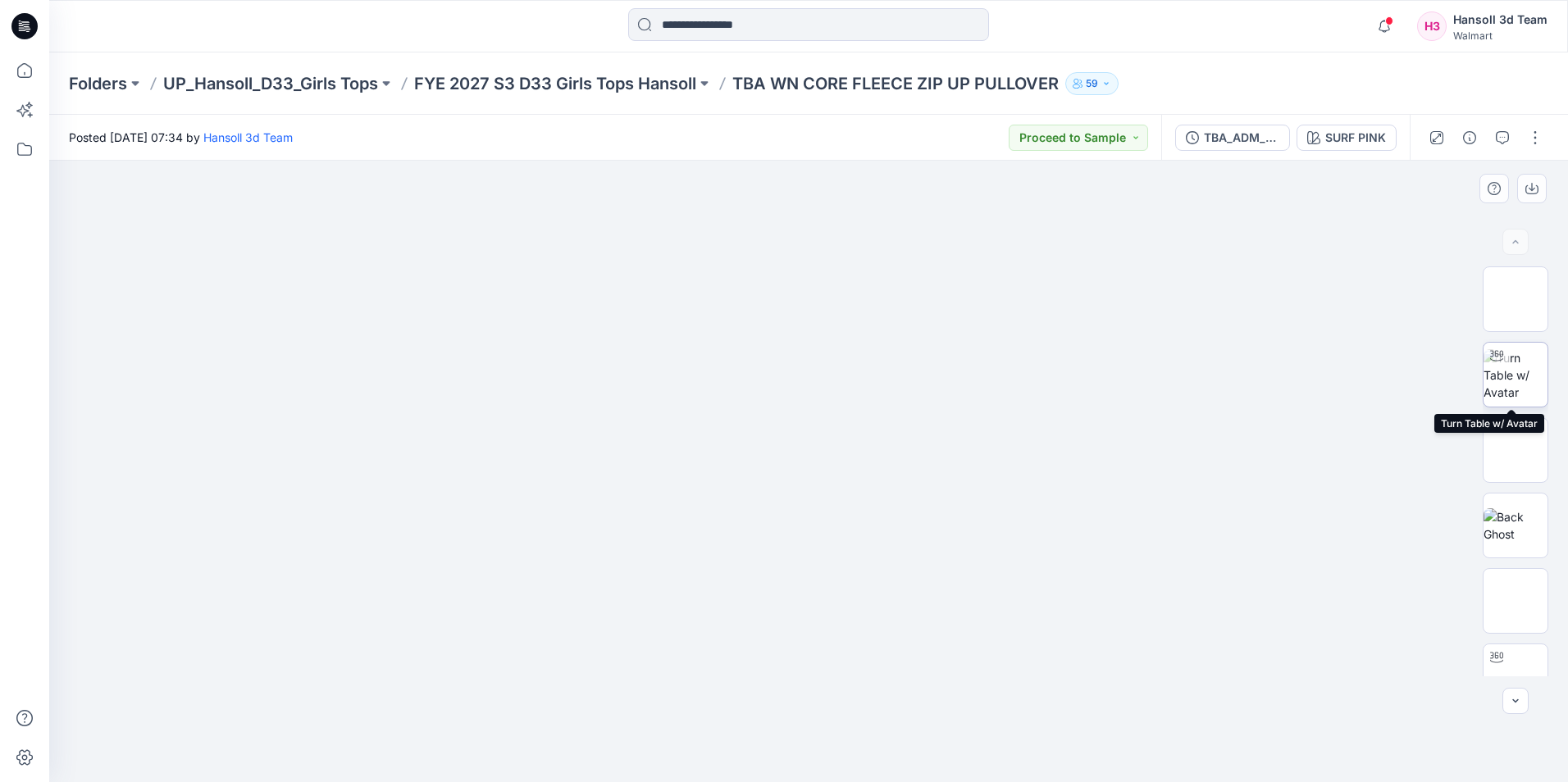
click at [1525, 366] on img at bounding box center [1515, 375] width 64 height 52
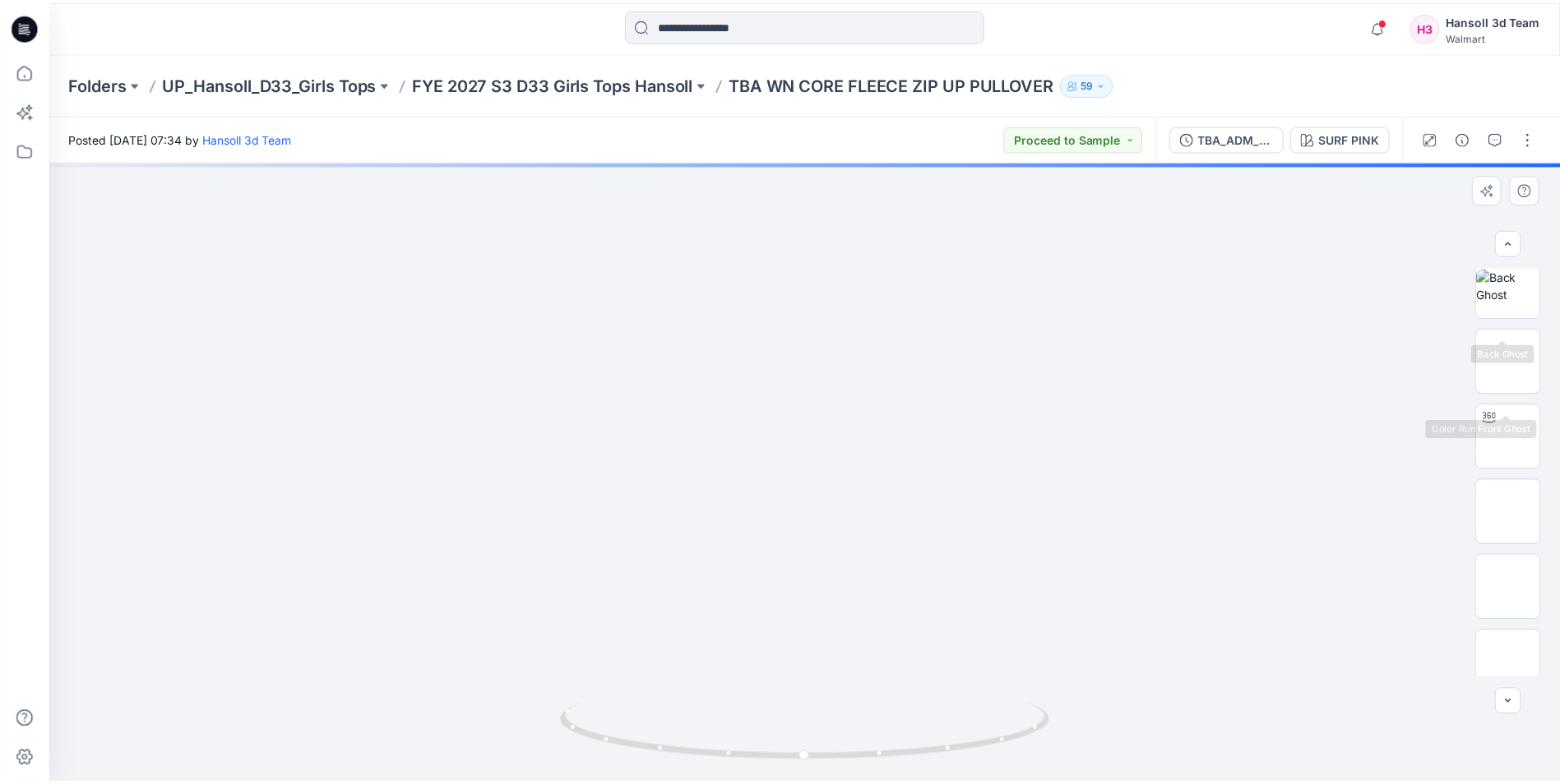
scroll to position [247, 0]
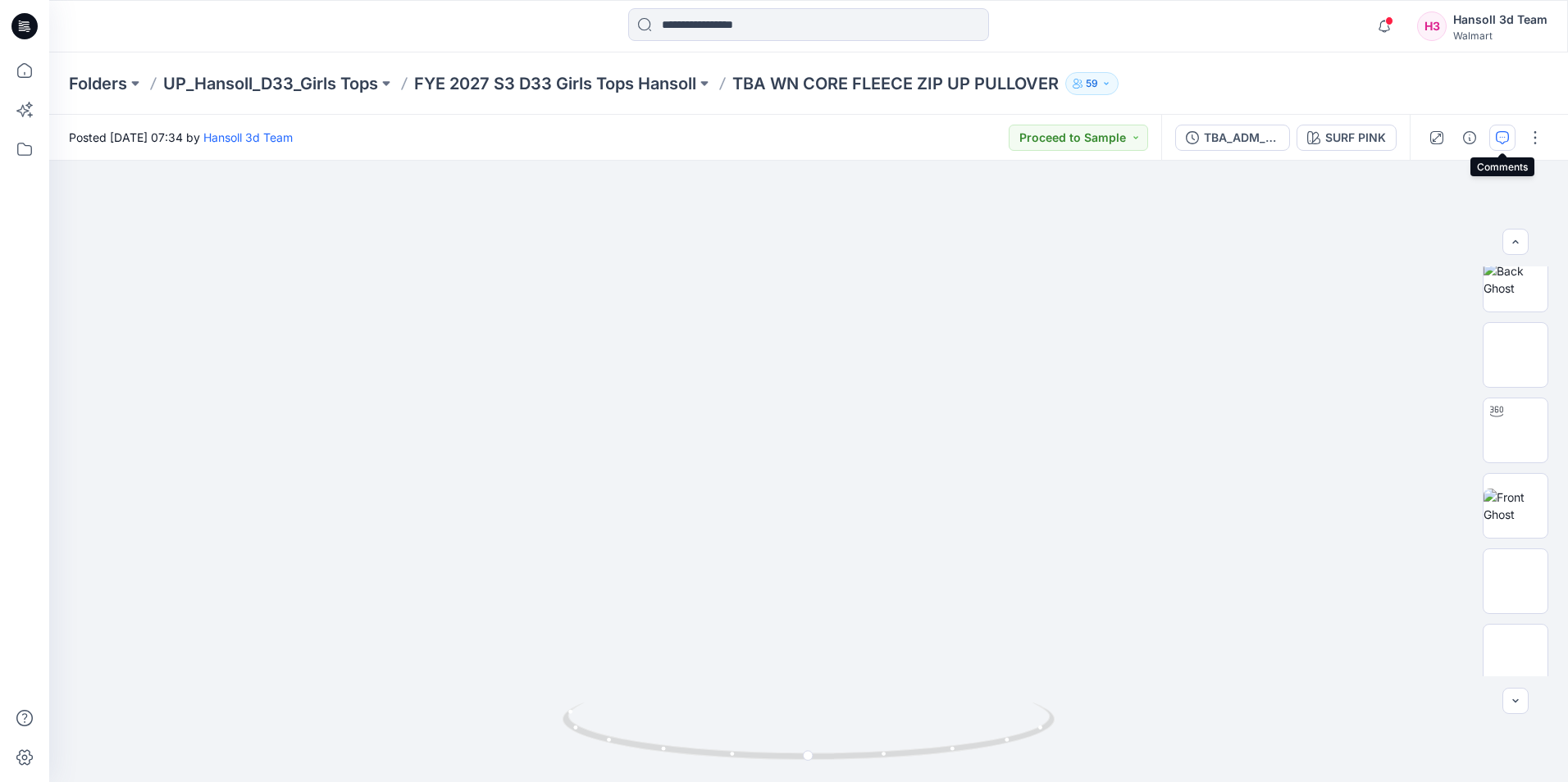
click at [1500, 131] on icon "button" at bounding box center [1502, 138] width 13 height 13
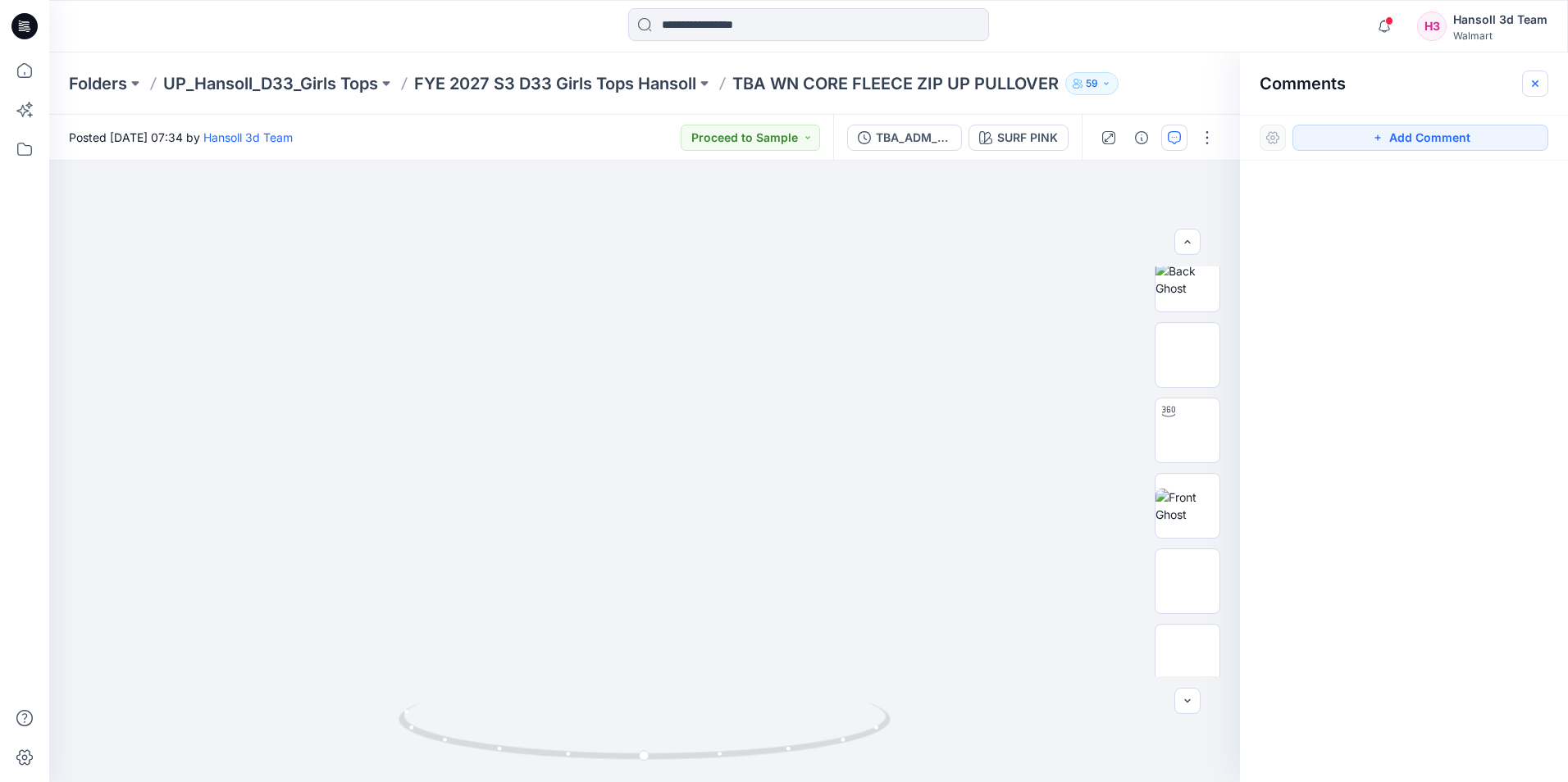
click at [1534, 80] on icon "button" at bounding box center [1535, 83] width 13 height 13
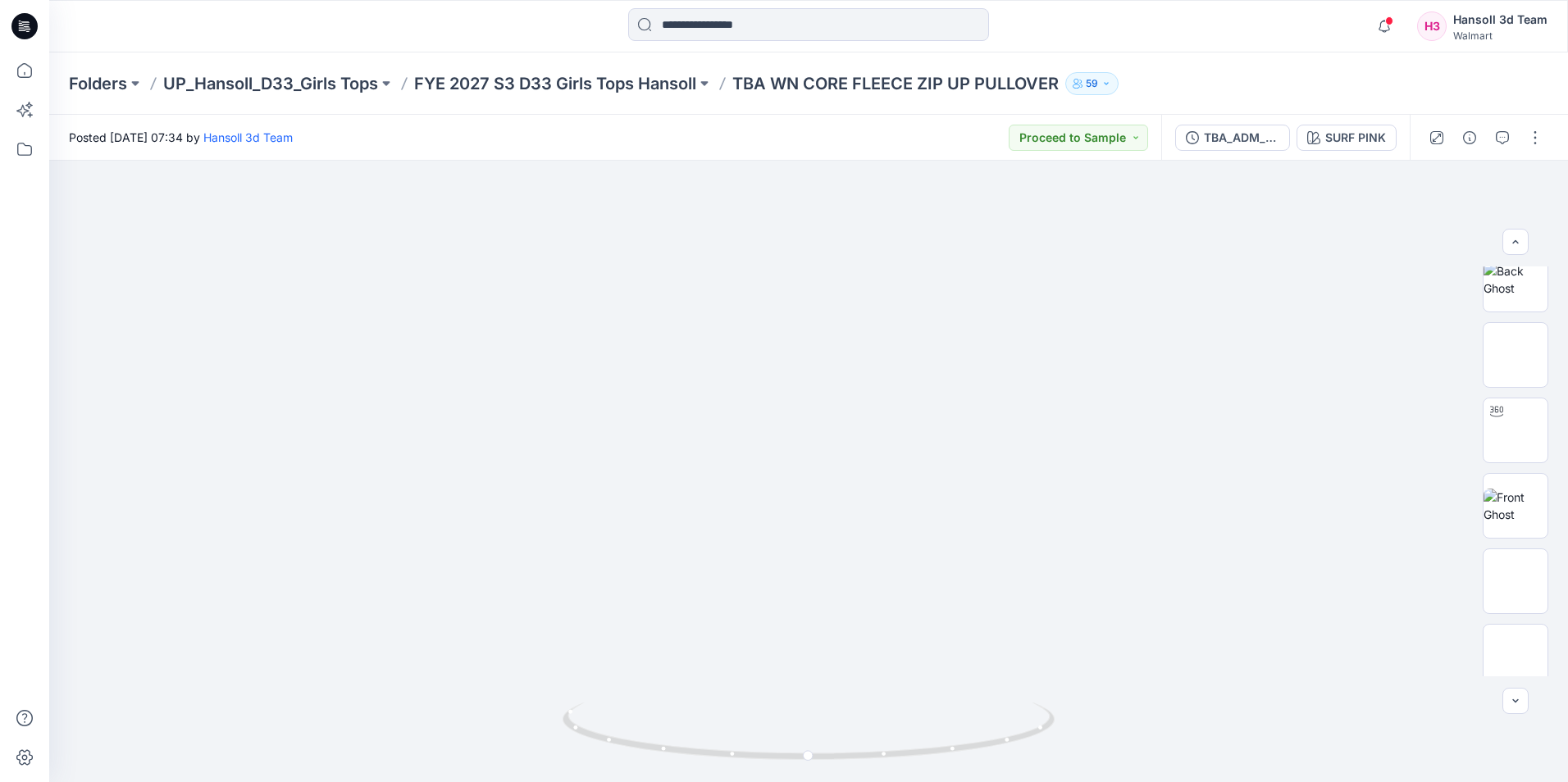
click at [28, 22] on icon at bounding box center [24, 26] width 26 height 26
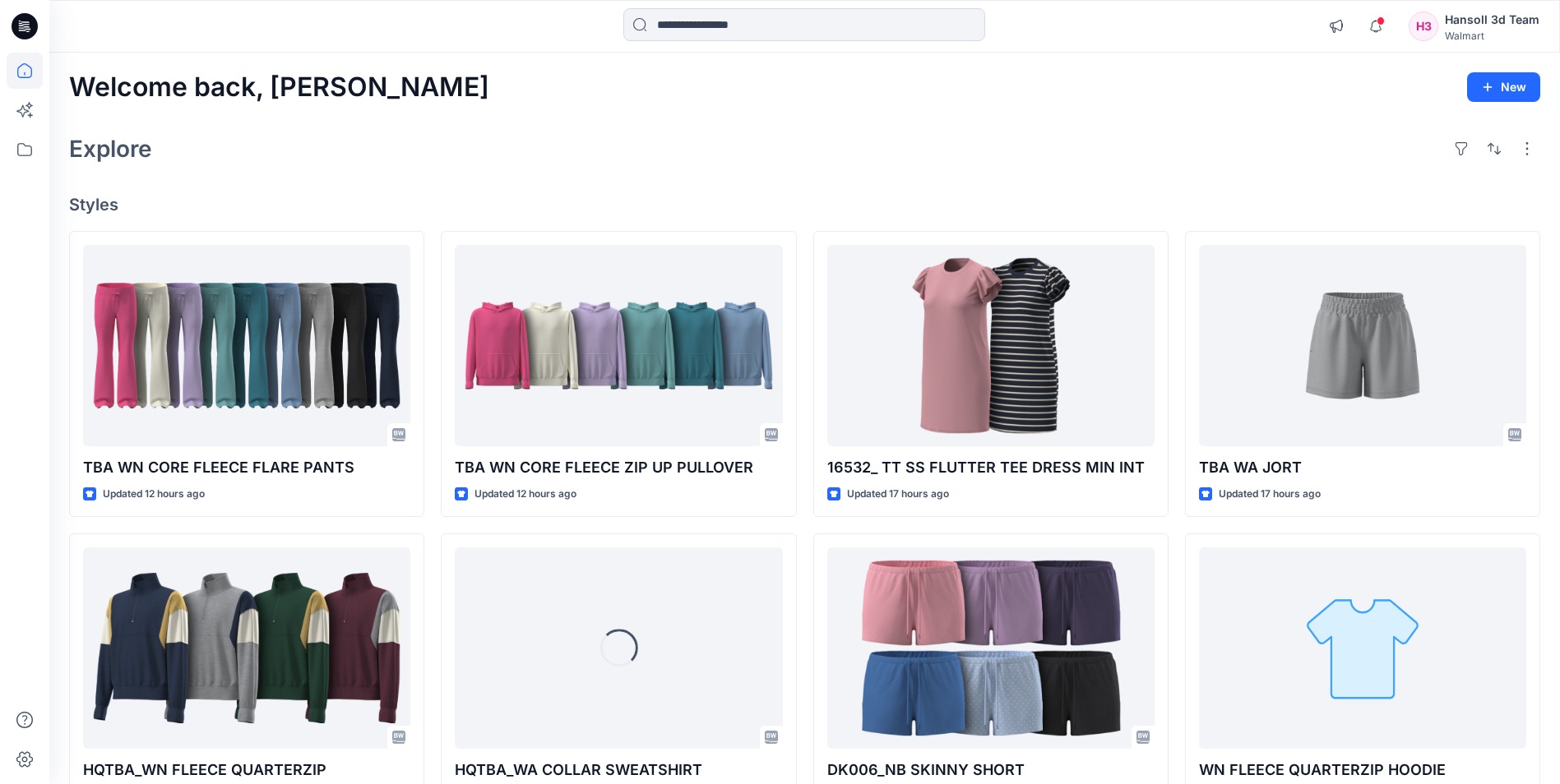
click at [1471, 31] on div "Walmart" at bounding box center [1491, 35] width 94 height 13
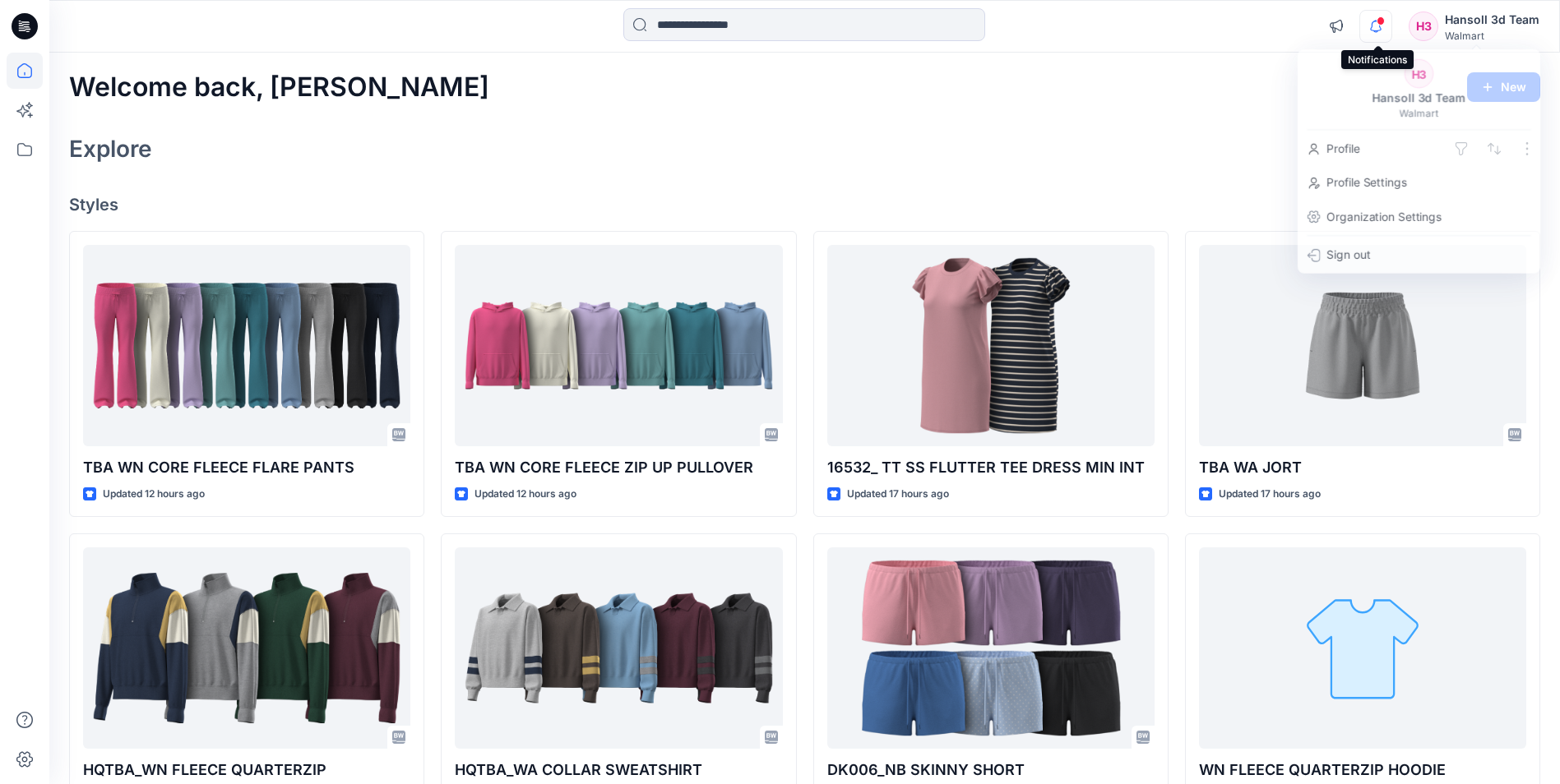
click at [1380, 28] on icon "button" at bounding box center [1375, 26] width 31 height 33
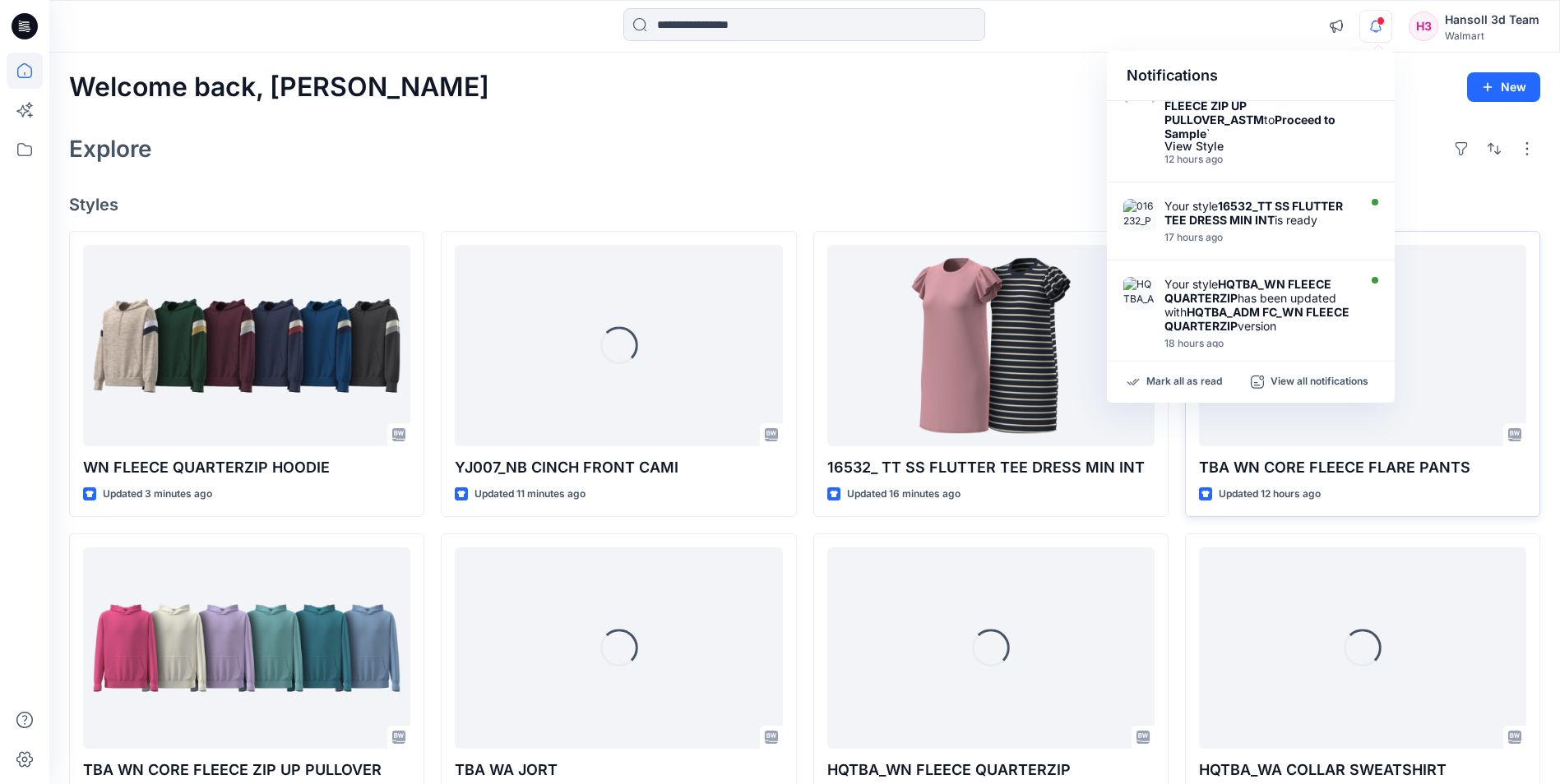
scroll to position [732, 0]
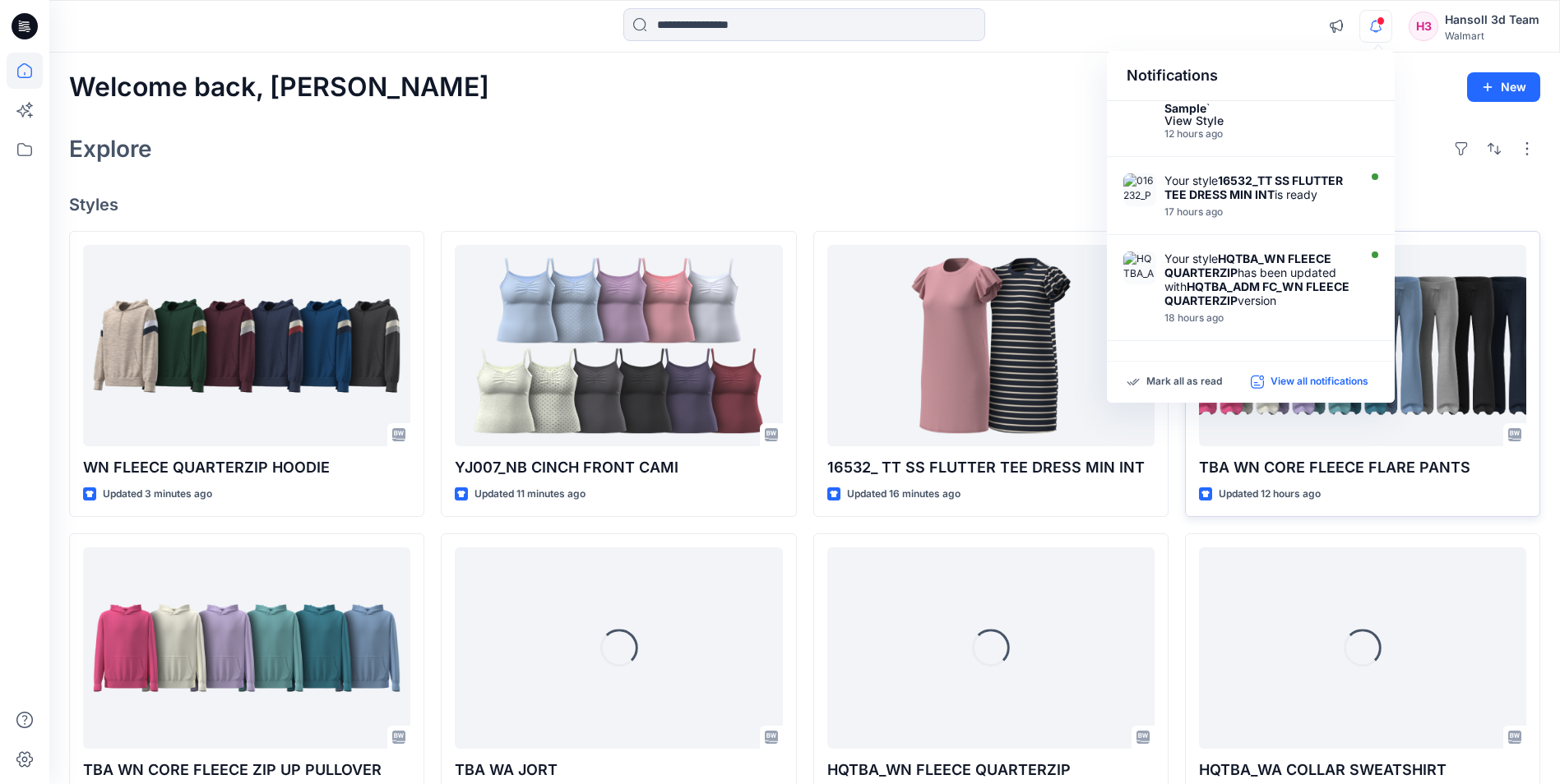
click at [1302, 381] on p "View all notifications" at bounding box center [1319, 383] width 98 height 15
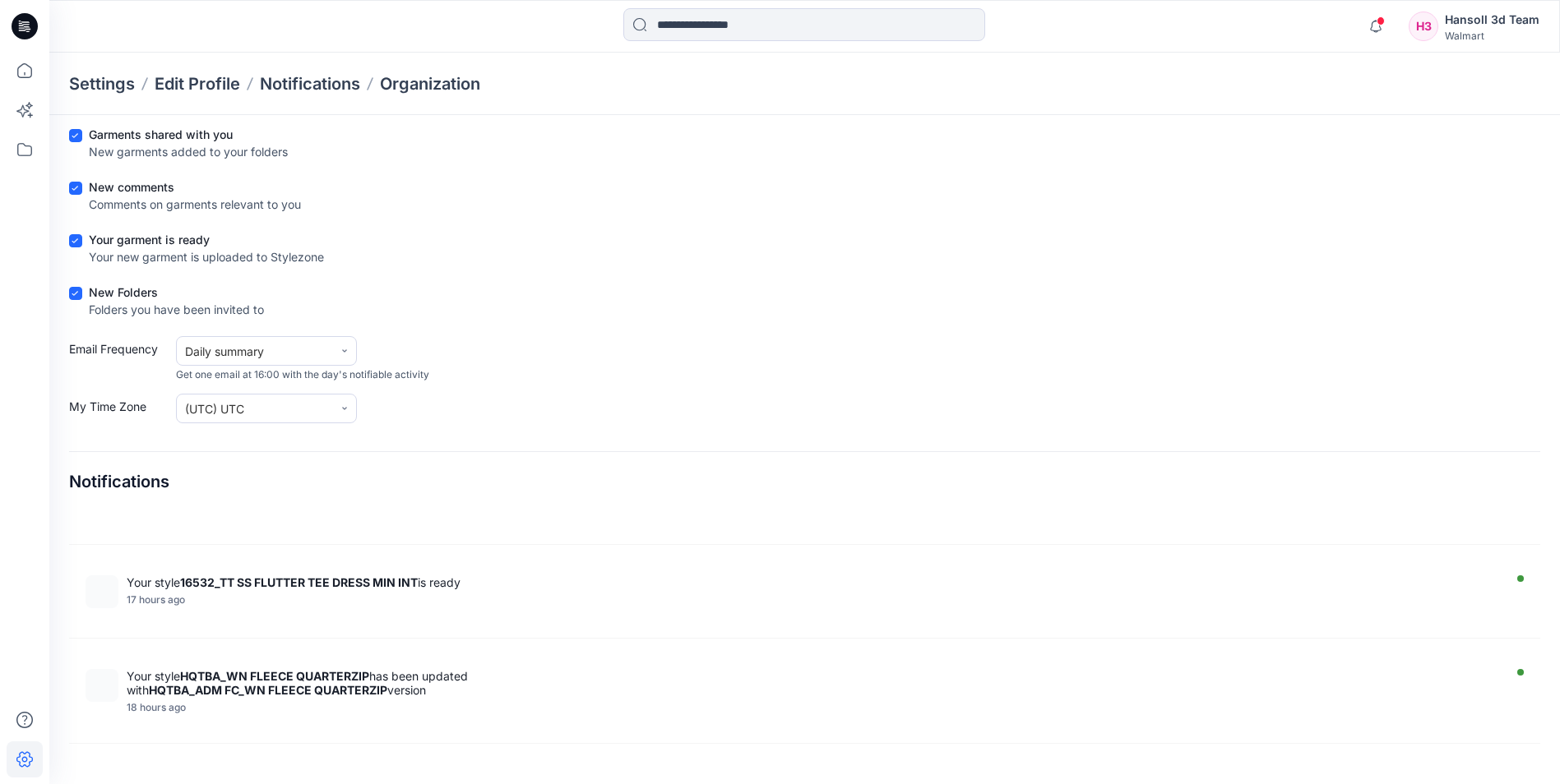
scroll to position [822, 0]
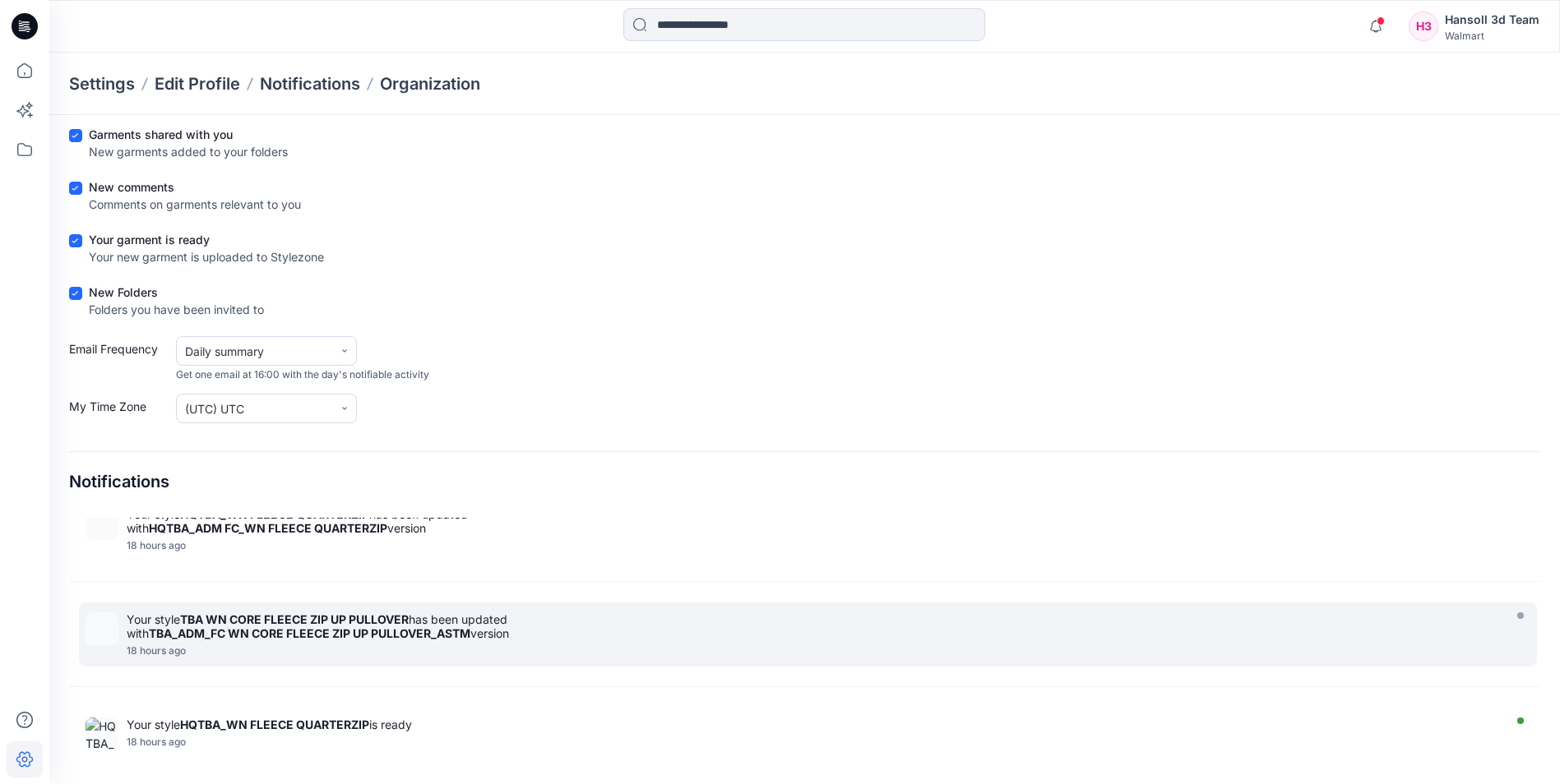
click at [356, 607] on div "Your style TBA WN CORE FLEECE ZIP UP PULLOVER has been updated with TBA_ADM_FC …" at bounding box center [808, 634] width 1458 height 64
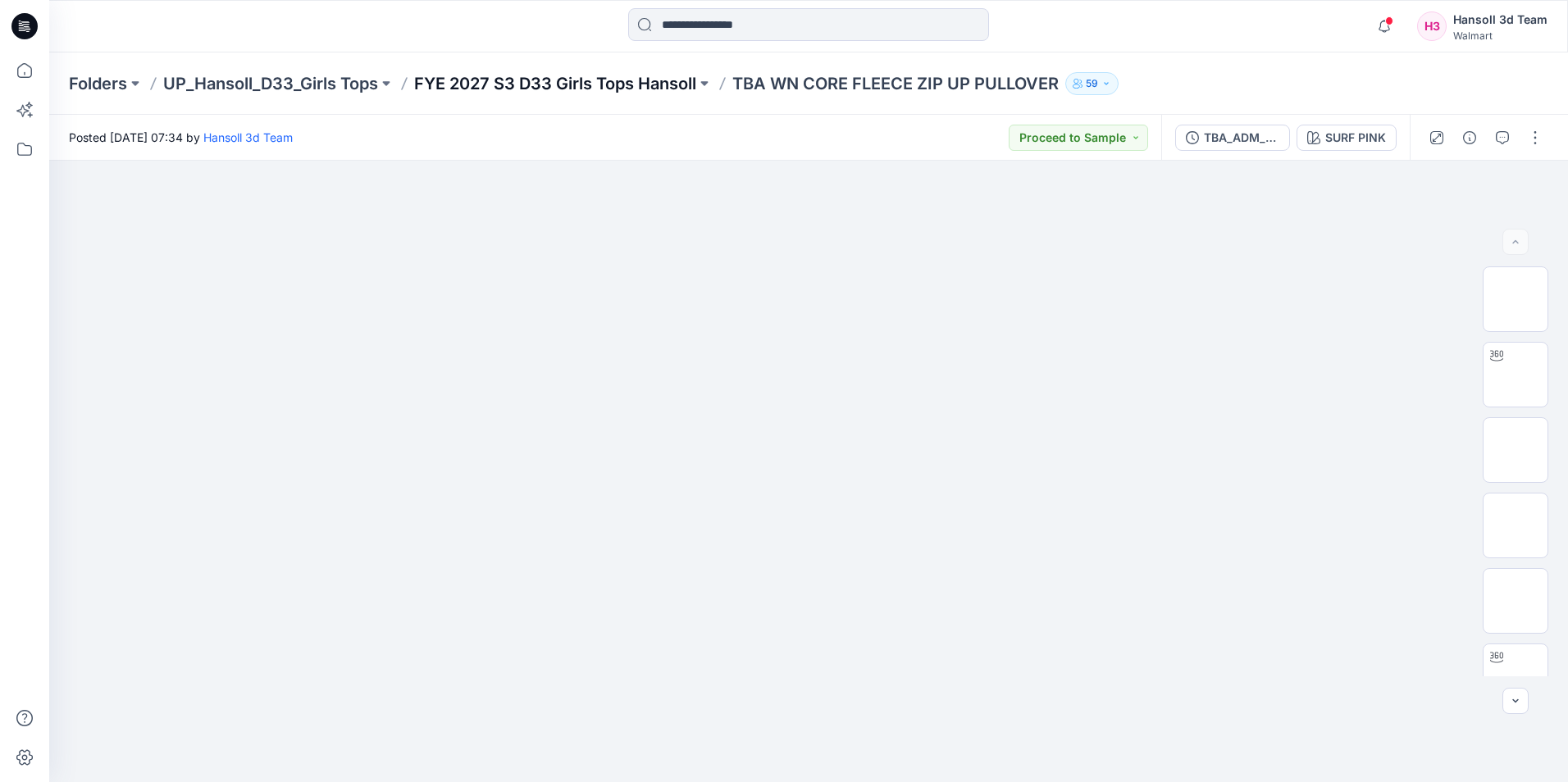
click at [609, 76] on p "FYE 2027 S3 D33 Girls Tops Hansoll" at bounding box center [555, 84] width 282 height 23
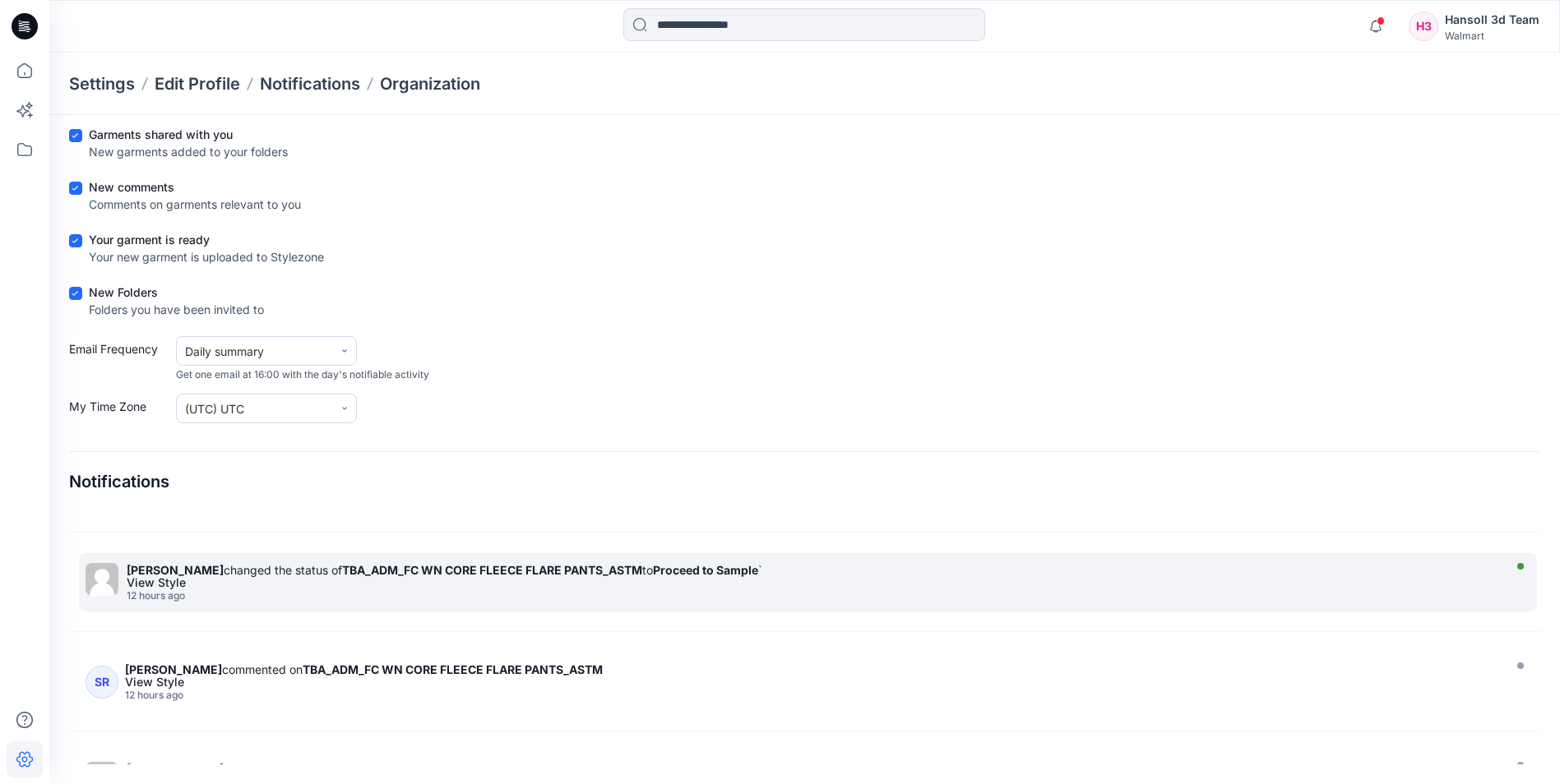
scroll to position [411, 0]
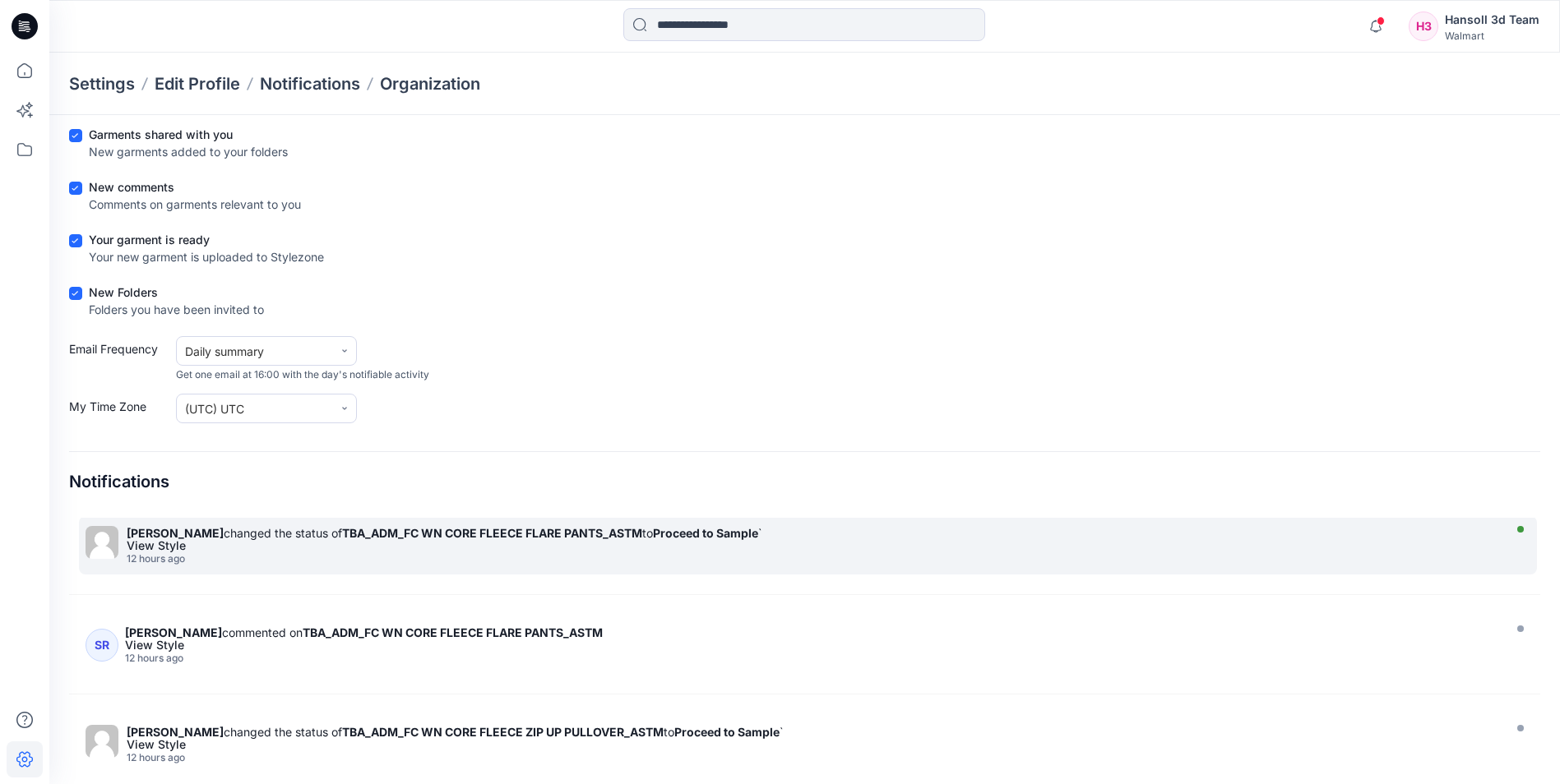
click at [532, 563] on div "12 hours ago" at bounding box center [812, 559] width 1371 height 12
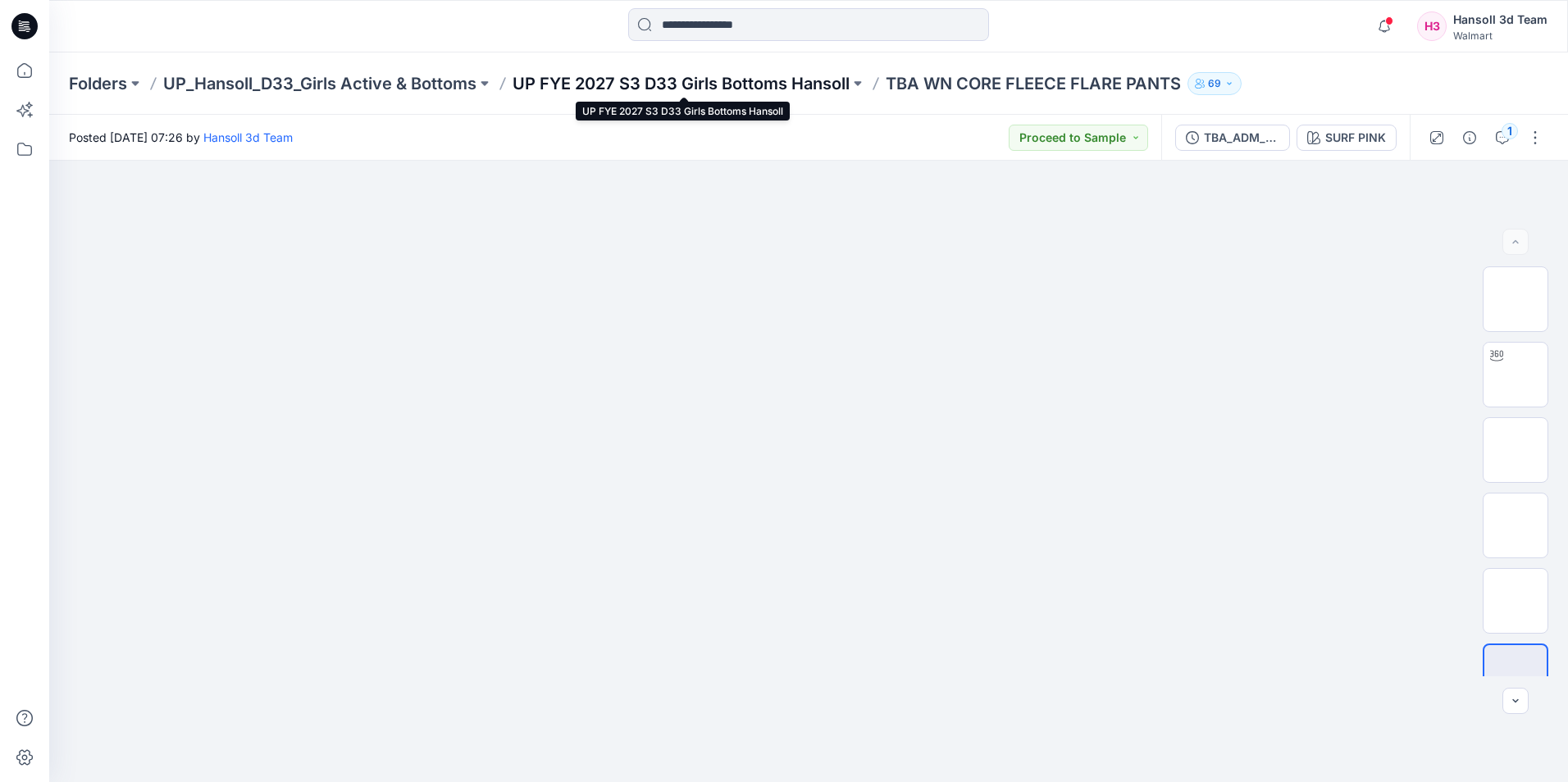
click at [761, 87] on p "UP FYE 2027 S3 D33 Girls Bottoms Hansoll" at bounding box center [681, 84] width 337 height 23
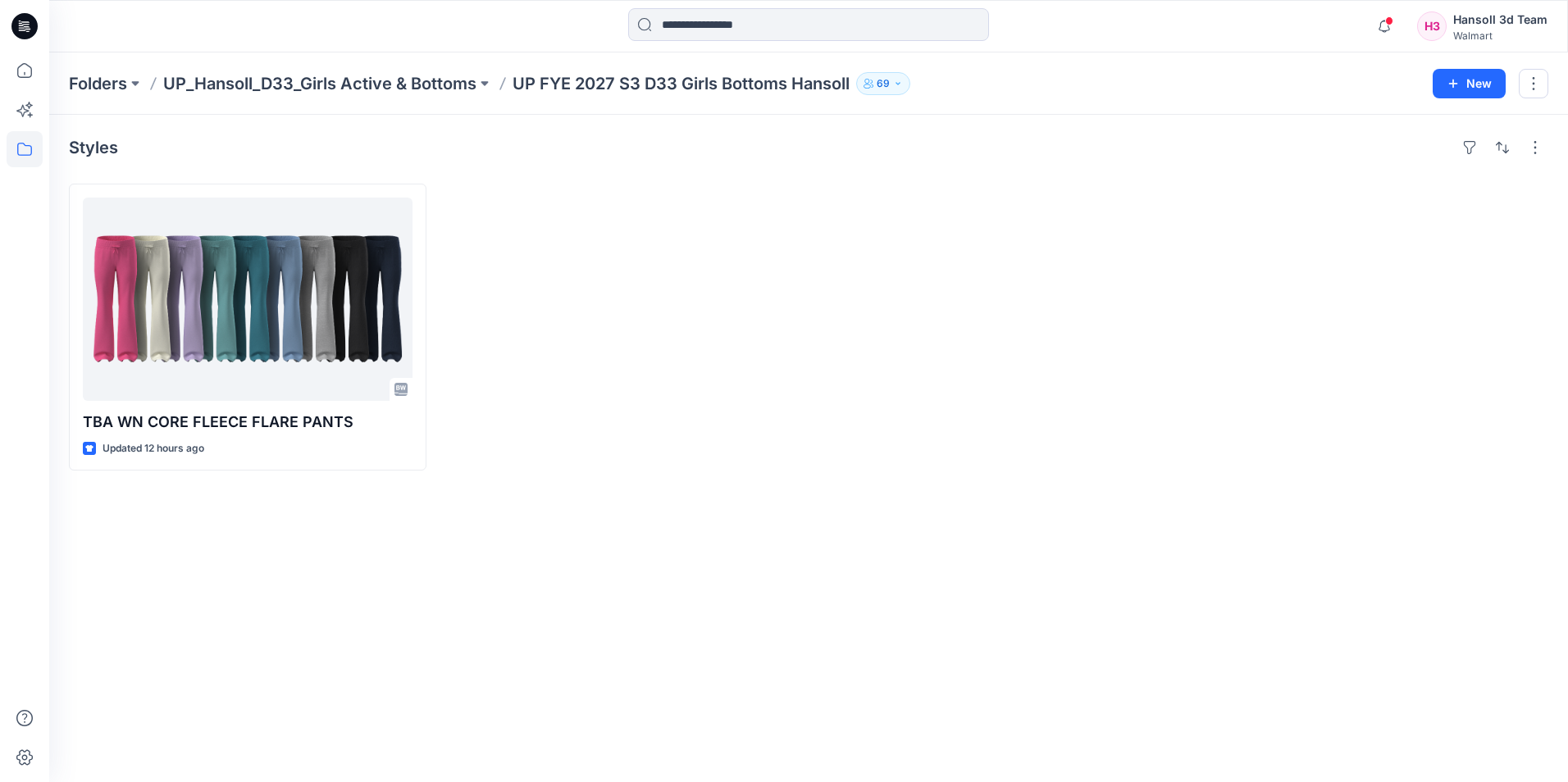
drag, startPoint x: 1118, startPoint y: 406, endPoint x: 1116, endPoint y: 398, distance: 8.2
click at [1117, 406] on div at bounding box center [995, 327] width 358 height 287
drag, startPoint x: 892, startPoint y: 523, endPoint x: 974, endPoint y: 474, distance: 95.5
click at [897, 516] on div "Styles TBA WN CORE FLEECE FLARE PANTS Updated 12 hours ago" at bounding box center [809, 449] width 1519 height 668
drag, startPoint x: 979, startPoint y: 338, endPoint x: 966, endPoint y: 329, distance: 15.8
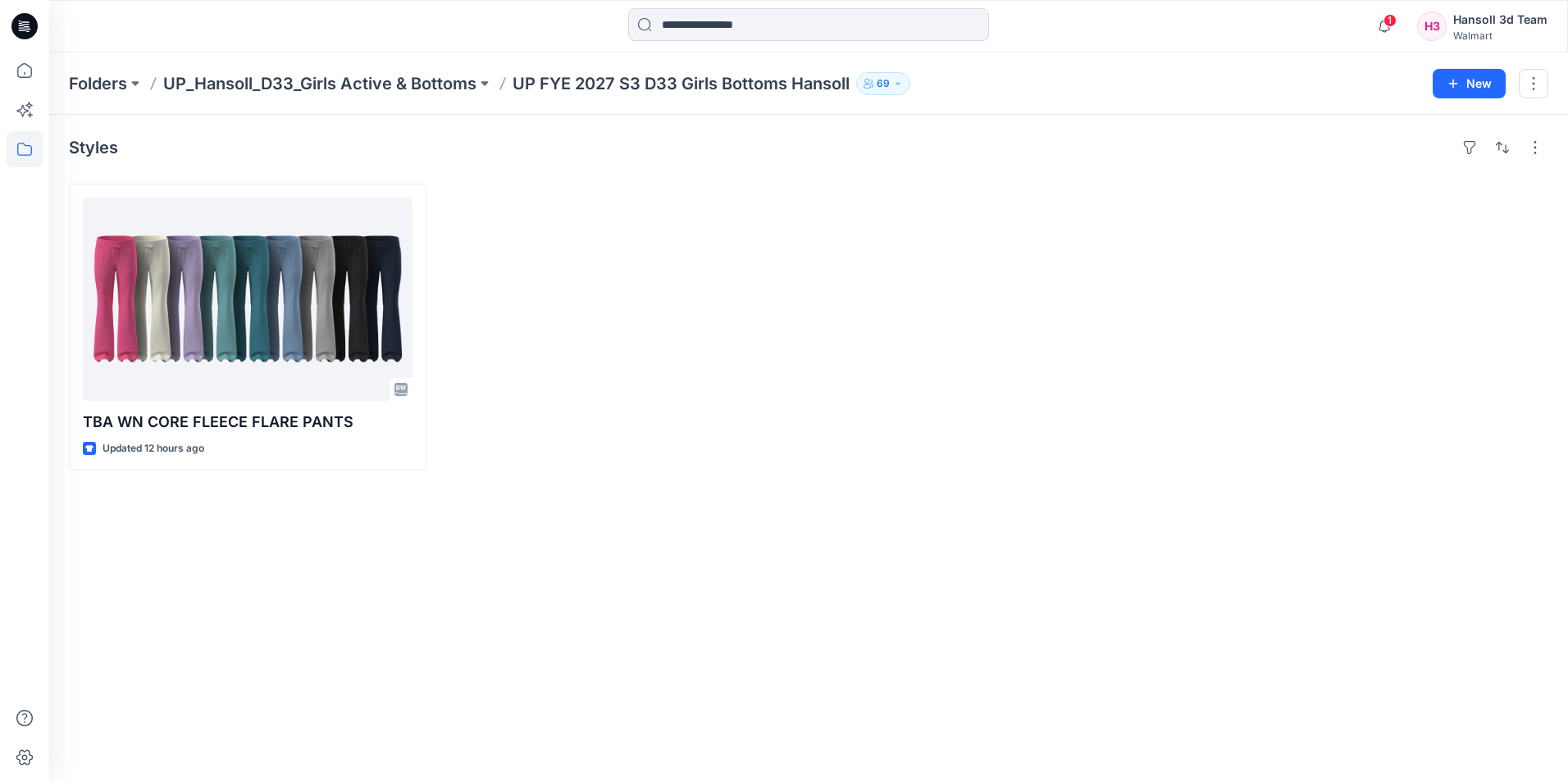
click at [978, 338] on div at bounding box center [995, 327] width 358 height 287
click at [1430, 31] on div "H3" at bounding box center [1431, 26] width 29 height 29
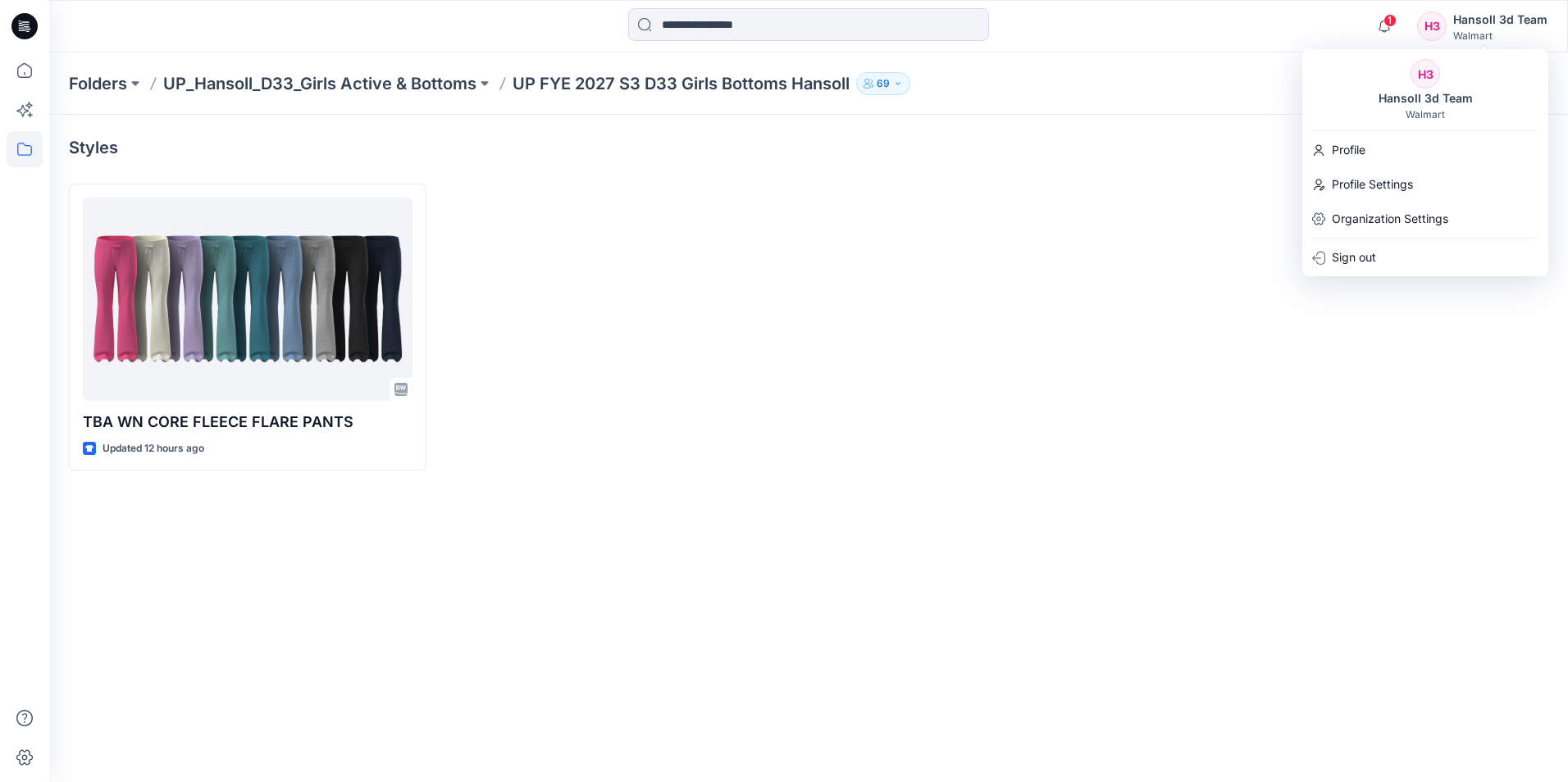
drag, startPoint x: 1186, startPoint y: 82, endPoint x: 1260, endPoint y: 52, distance: 79.8
click at [1187, 81] on div "Folders UP_Hansoll_D33_Girls Active & Bottoms UP FYE 2027 S3 D33 Girls Bottoms …" at bounding box center [744, 84] width 1351 height 23
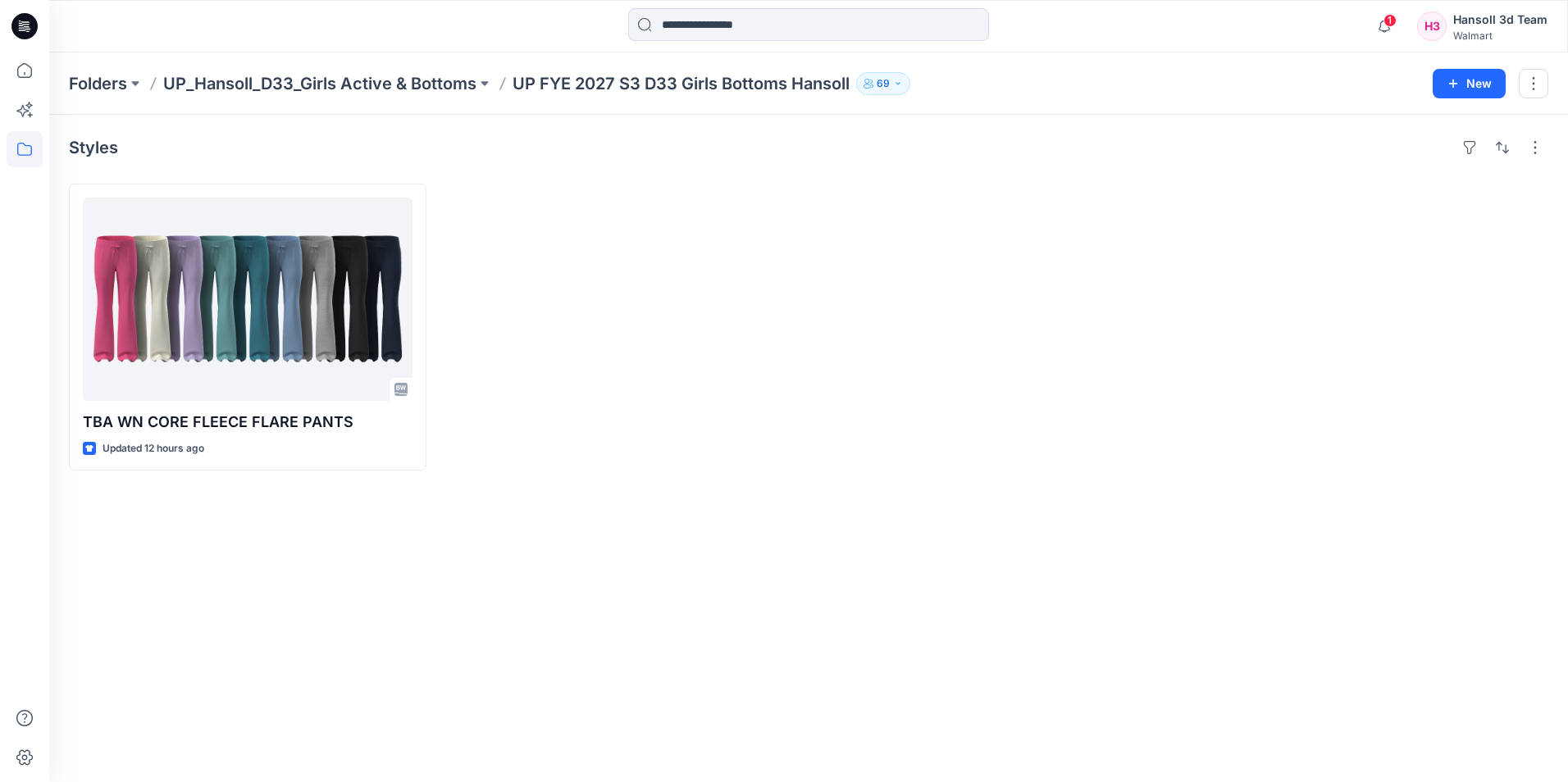
click at [1471, 26] on div "Hansoll 3d Team" at bounding box center [1500, 20] width 94 height 20
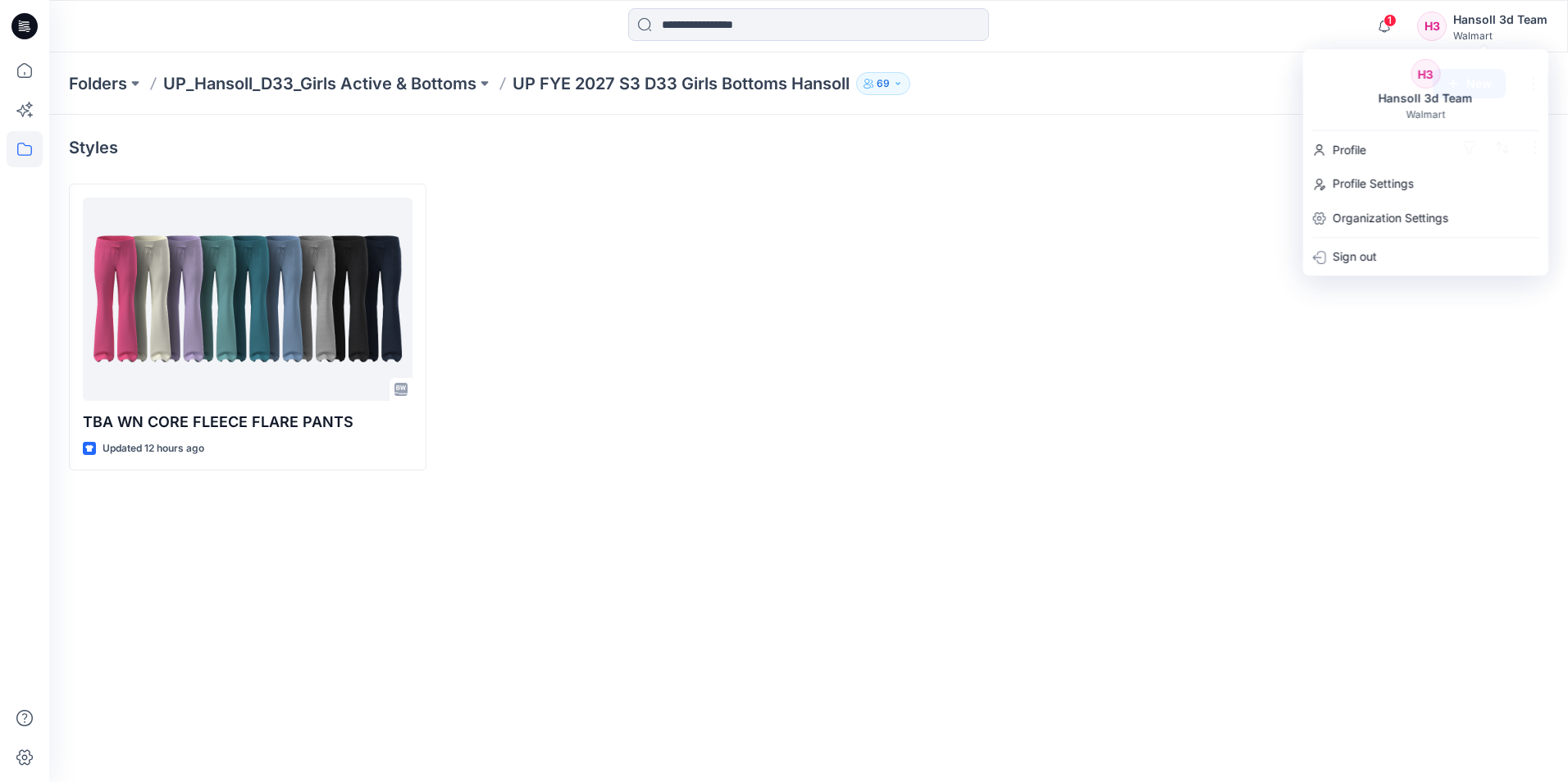
drag, startPoint x: 1045, startPoint y: 287, endPoint x: 1230, endPoint y: 155, distance: 227.3
click at [1055, 267] on div at bounding box center [995, 327] width 358 height 287
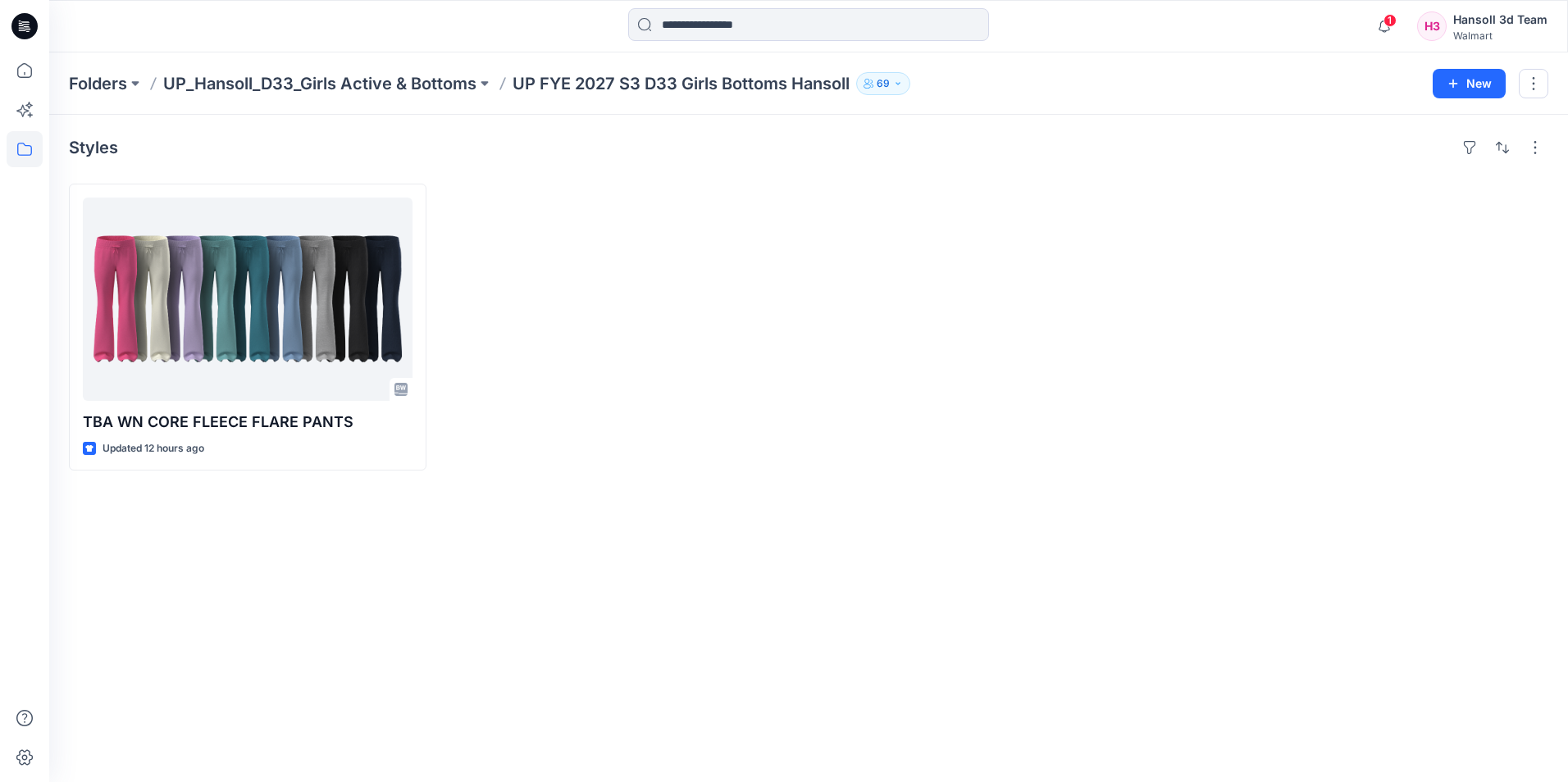
click at [379, 87] on p "UP_Hansoll_D33_Girls Active & Bottoms" at bounding box center [320, 84] width 313 height 23
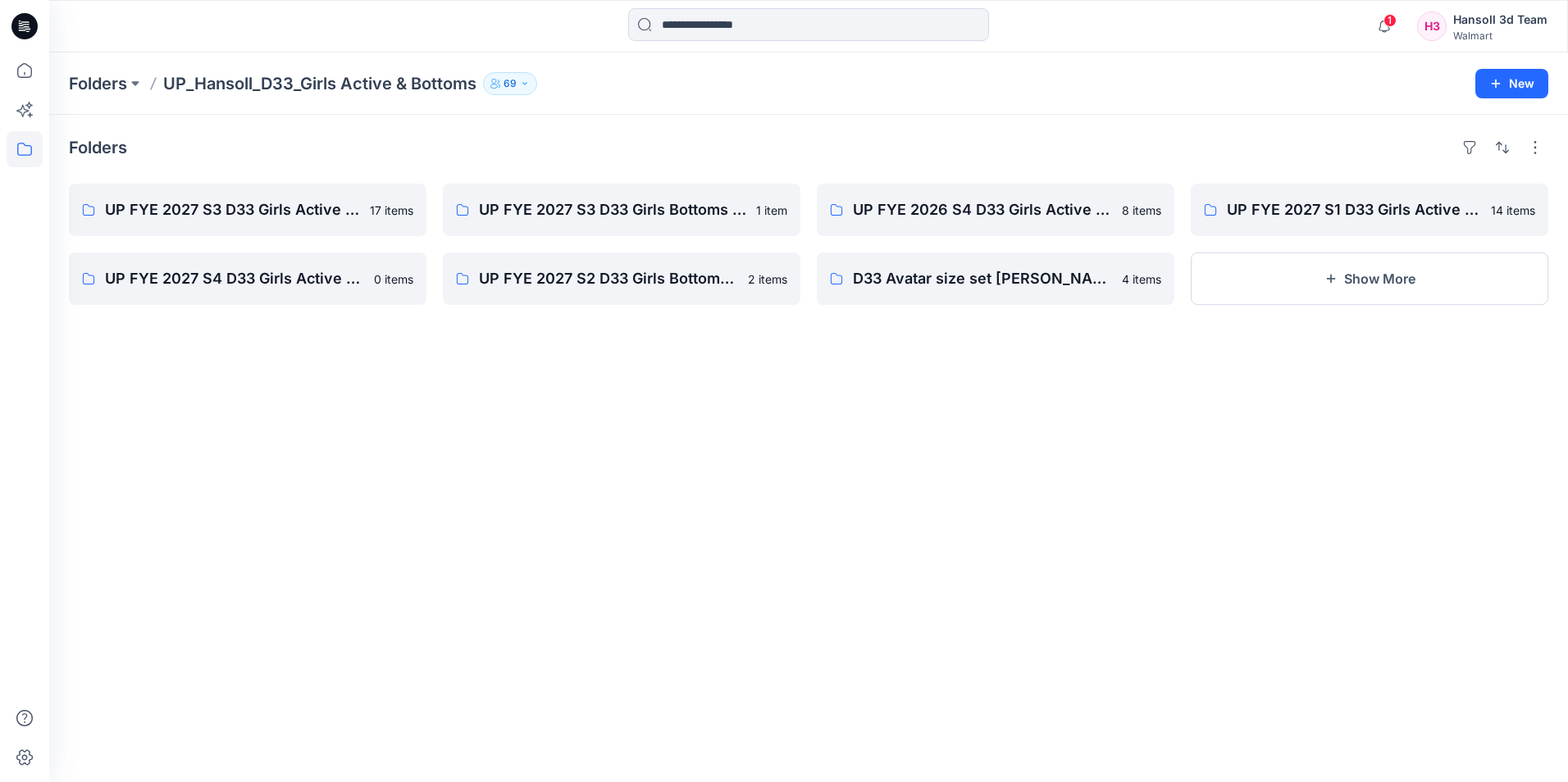
click at [1513, 13] on div "Hansoll 3d Team" at bounding box center [1500, 20] width 94 height 20
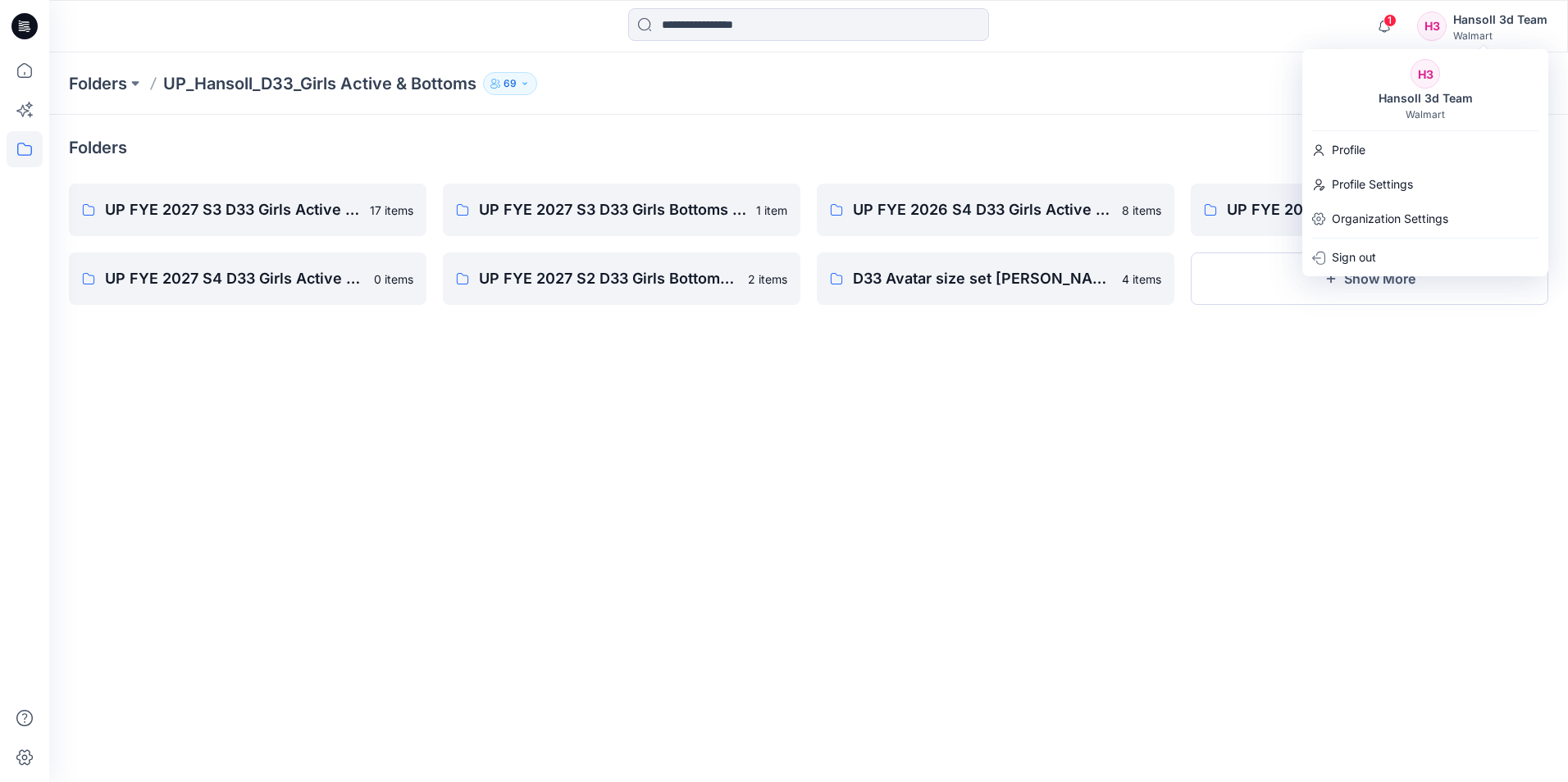
click at [1201, 80] on div "Folders UP_Hansoll_D33_Girls Active & Bottoms 69" at bounding box center [744, 84] width 1351 height 23
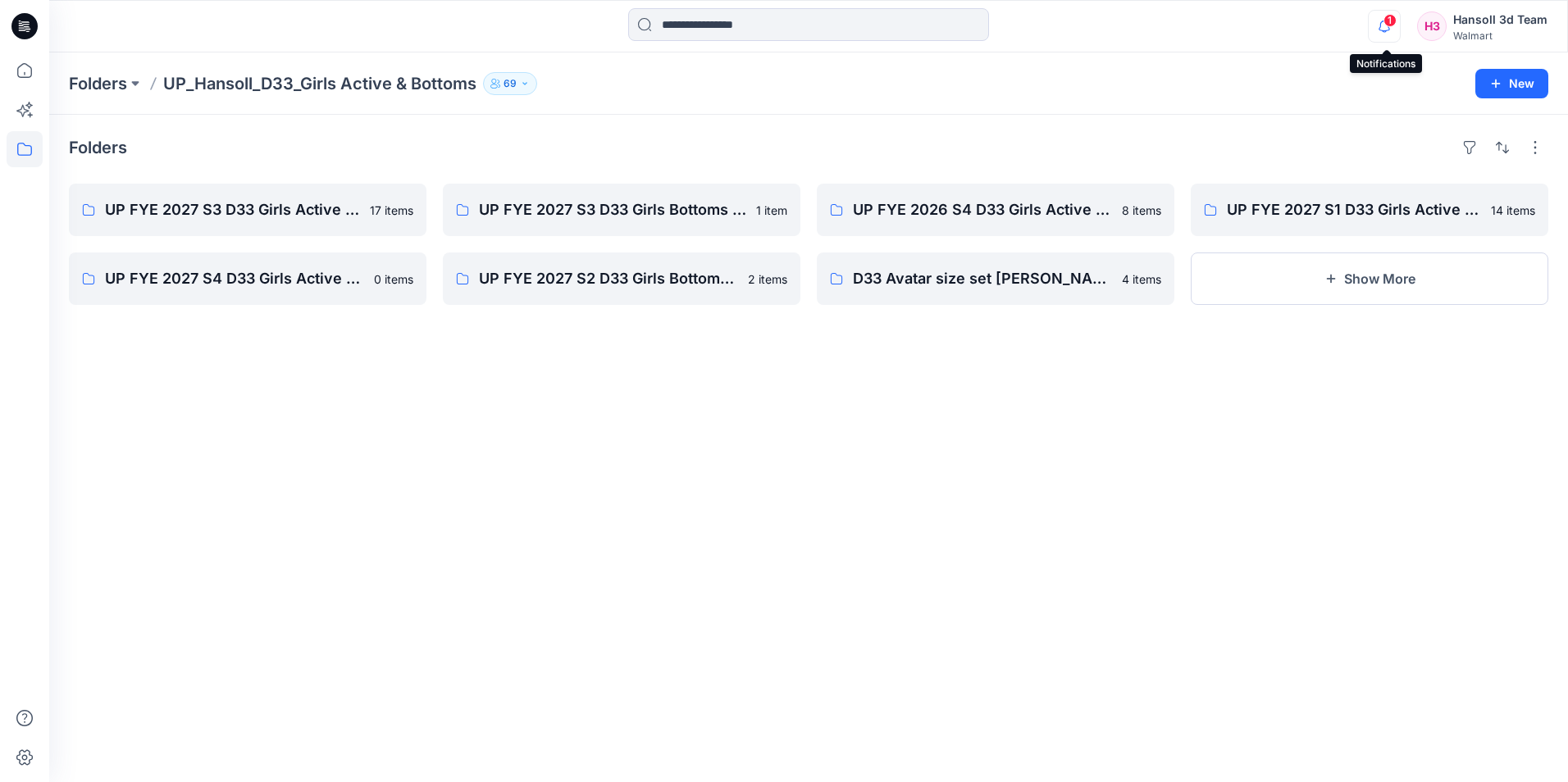
click at [1390, 28] on icon "button" at bounding box center [1384, 26] width 31 height 33
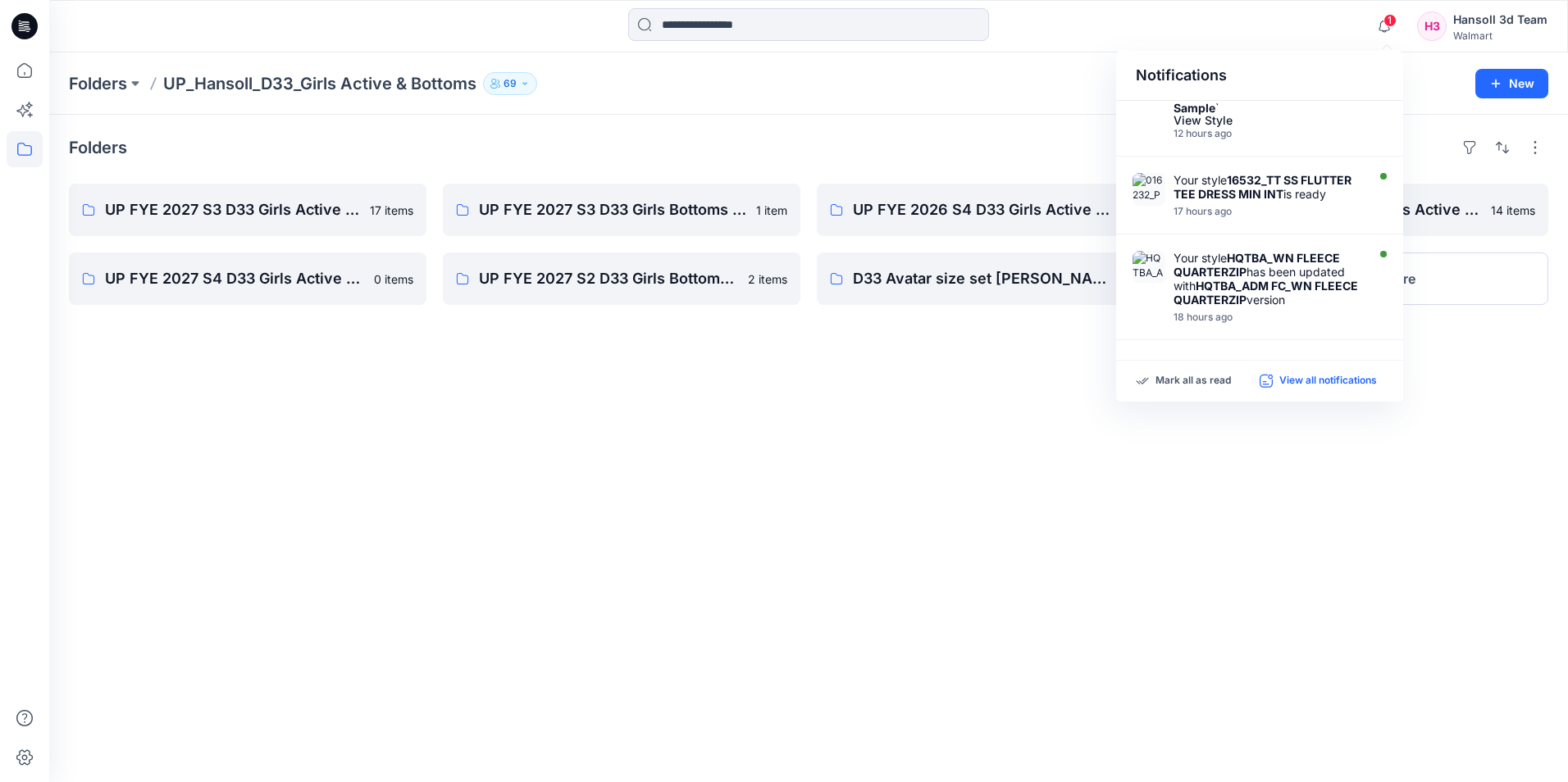
click at [1317, 381] on p "View all notifications" at bounding box center [1328, 382] width 98 height 15
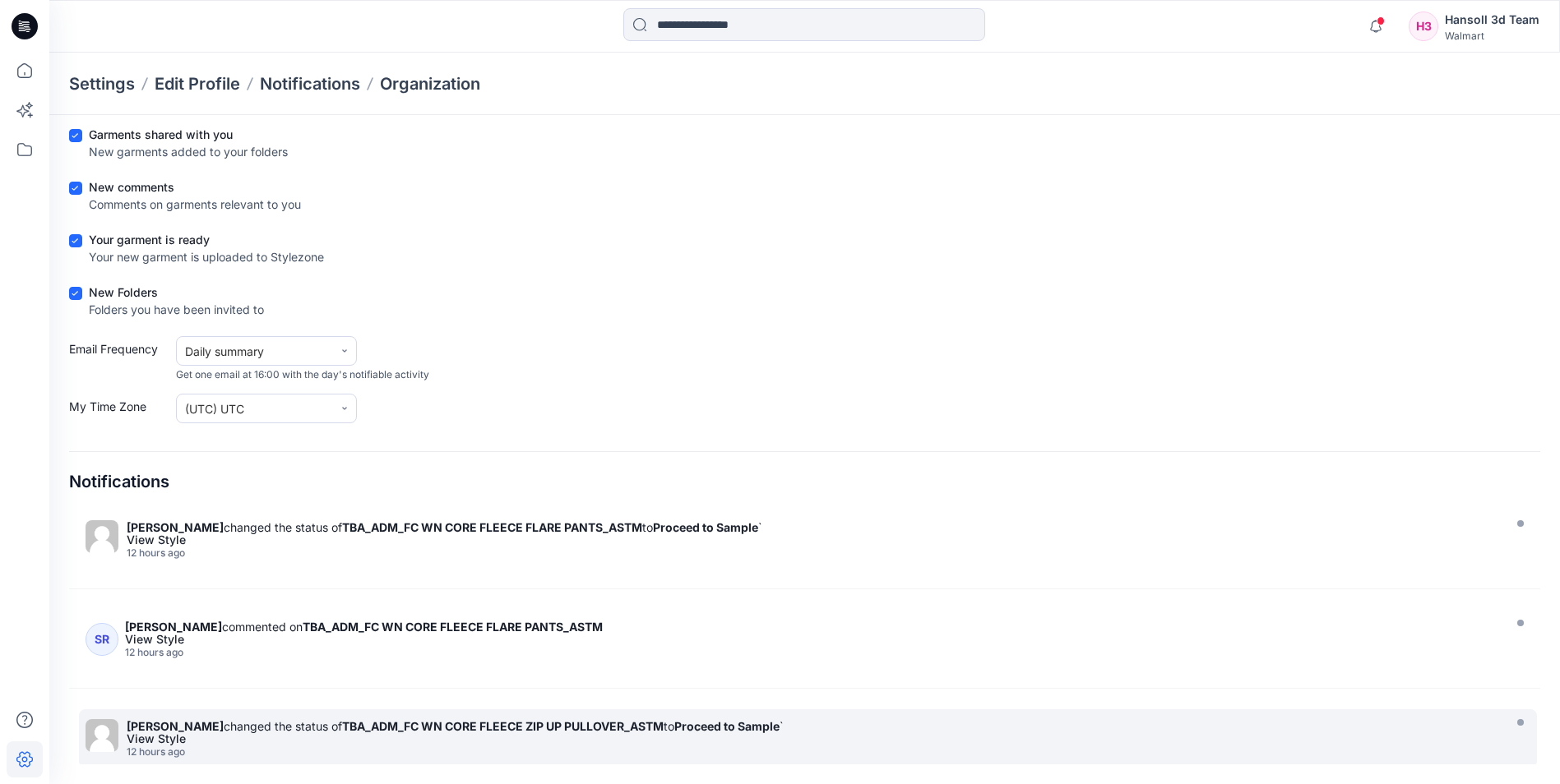
scroll to position [493, 0]
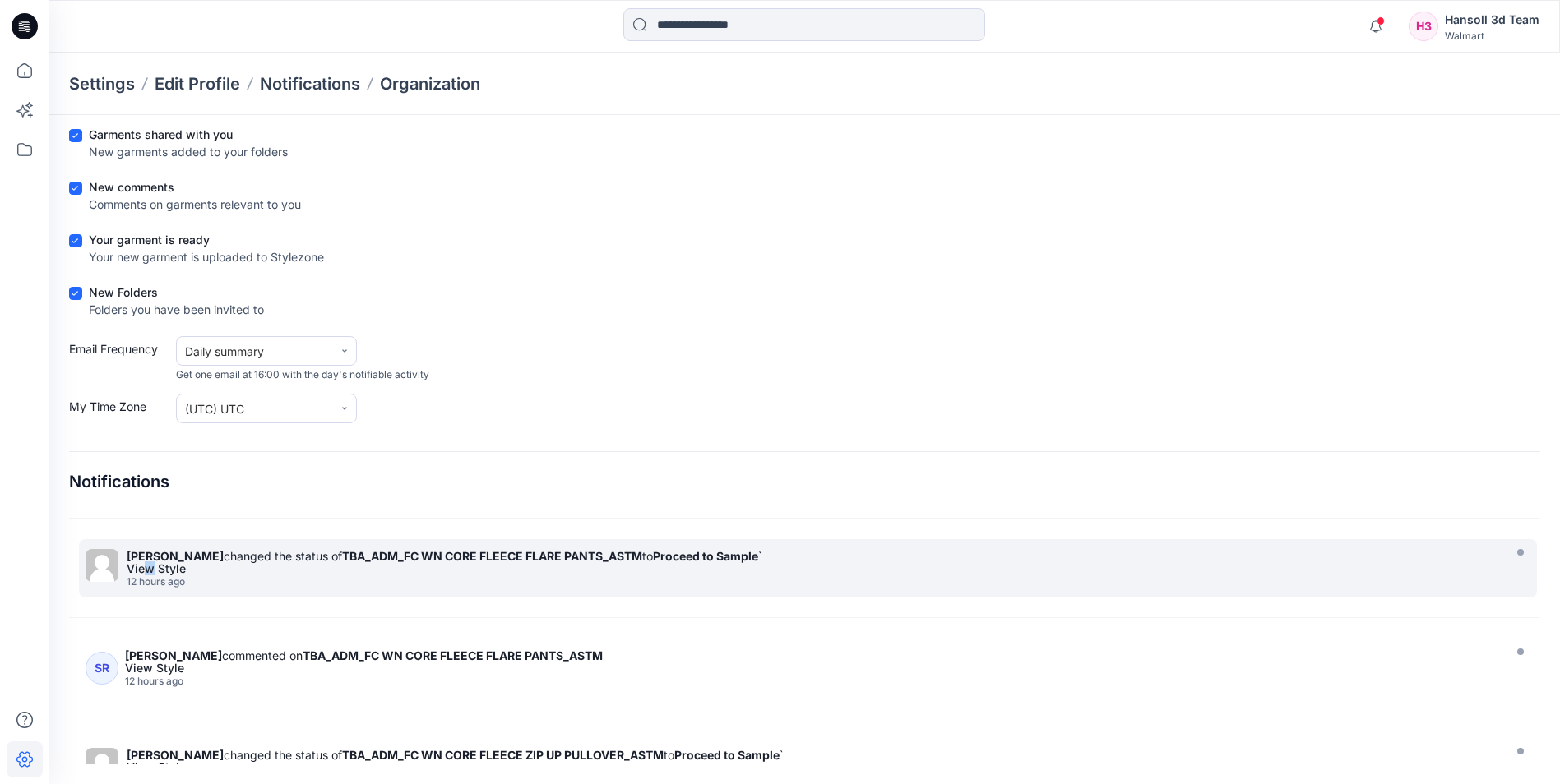
click at [150, 563] on div "View Style" at bounding box center [812, 569] width 1371 height 12
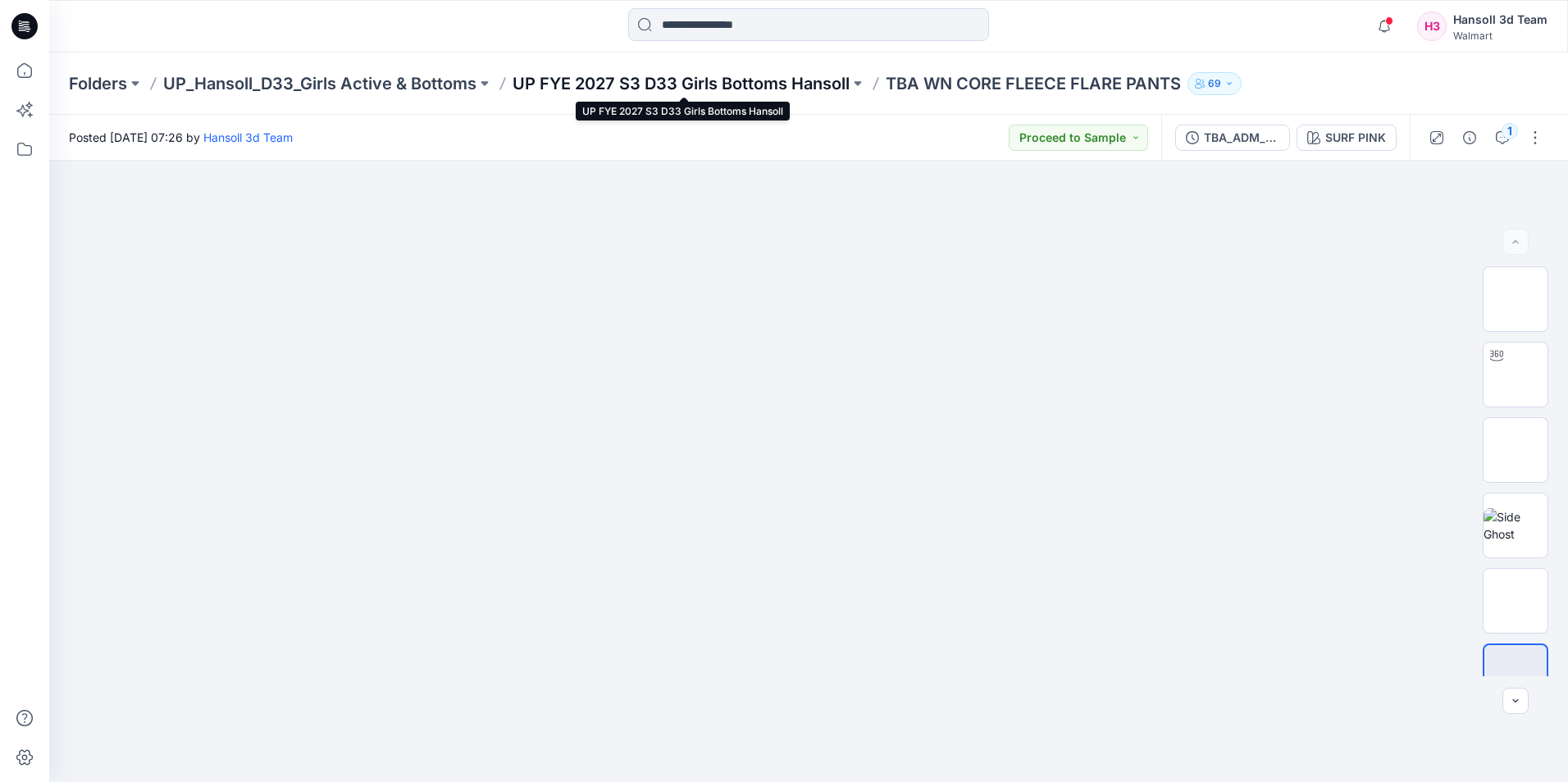
click at [751, 84] on p "UP FYE 2027 S3 D33 Girls Bottoms Hansoll" at bounding box center [681, 84] width 337 height 23
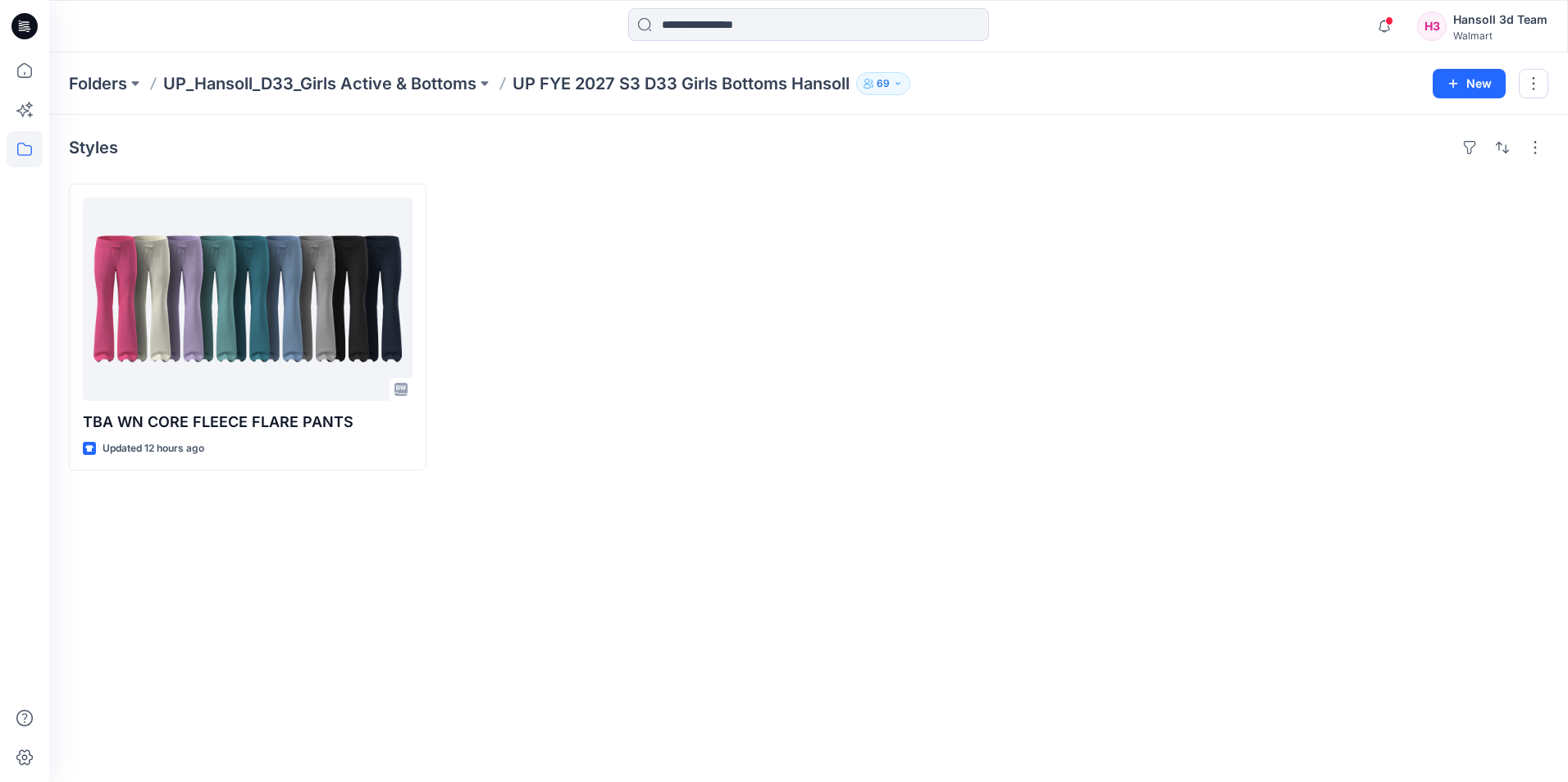
click at [1031, 345] on div at bounding box center [995, 327] width 358 height 287
click at [789, 211] on div at bounding box center [621, 327] width 358 height 287
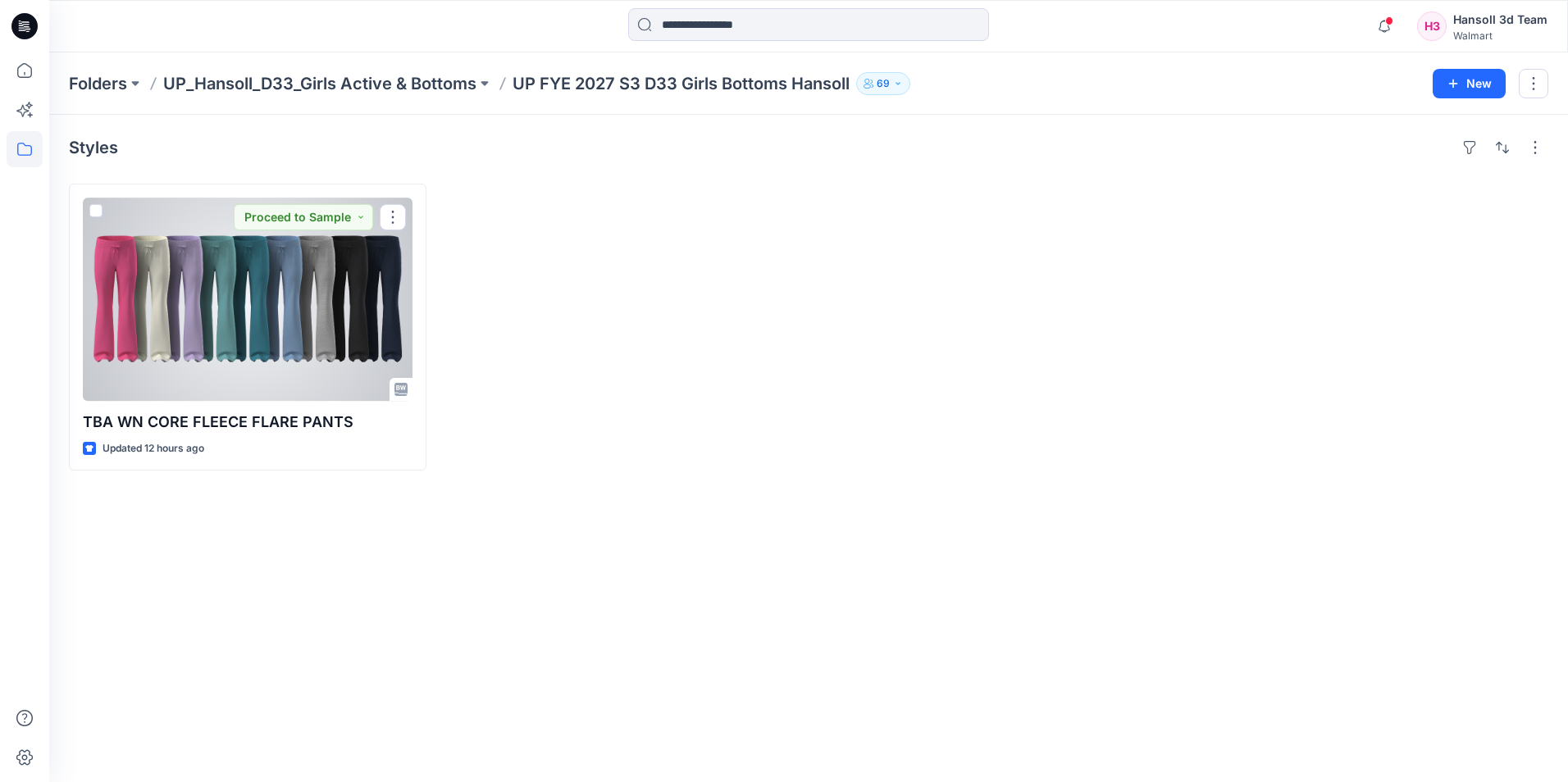
click at [326, 263] on div at bounding box center [247, 299] width 329 height 203
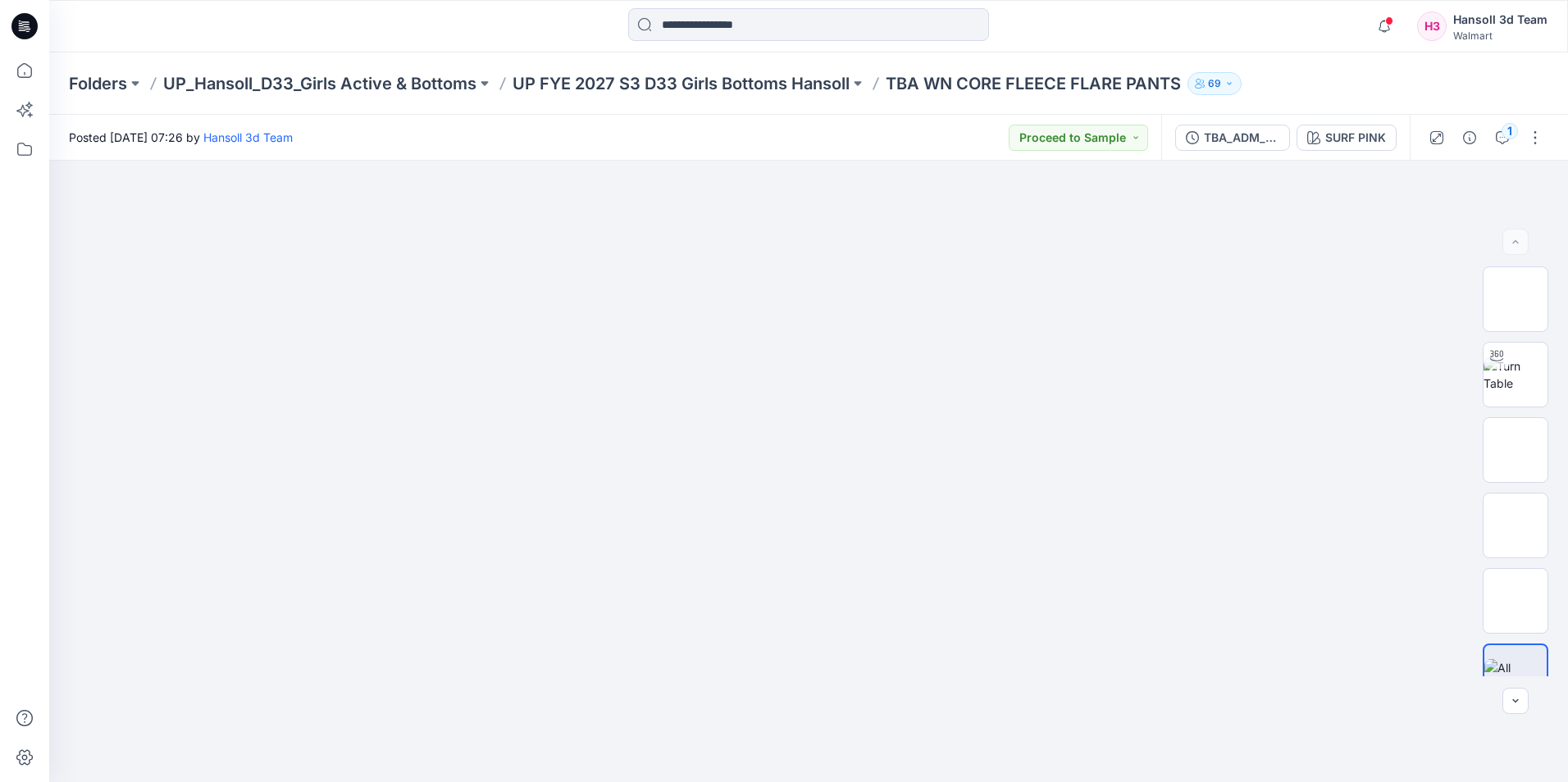
click at [23, 32] on icon at bounding box center [24, 26] width 26 height 26
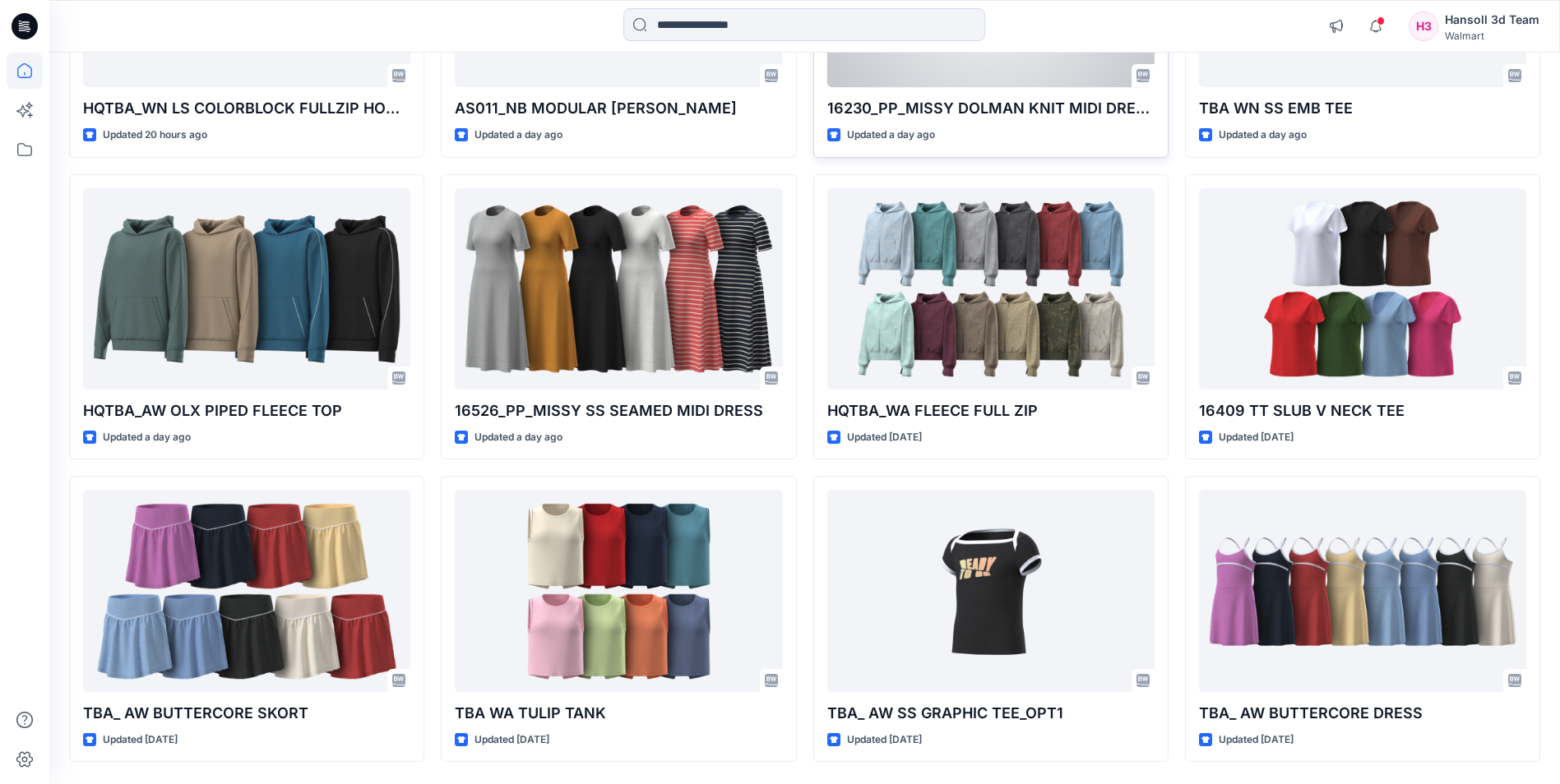
scroll to position [1324, 0]
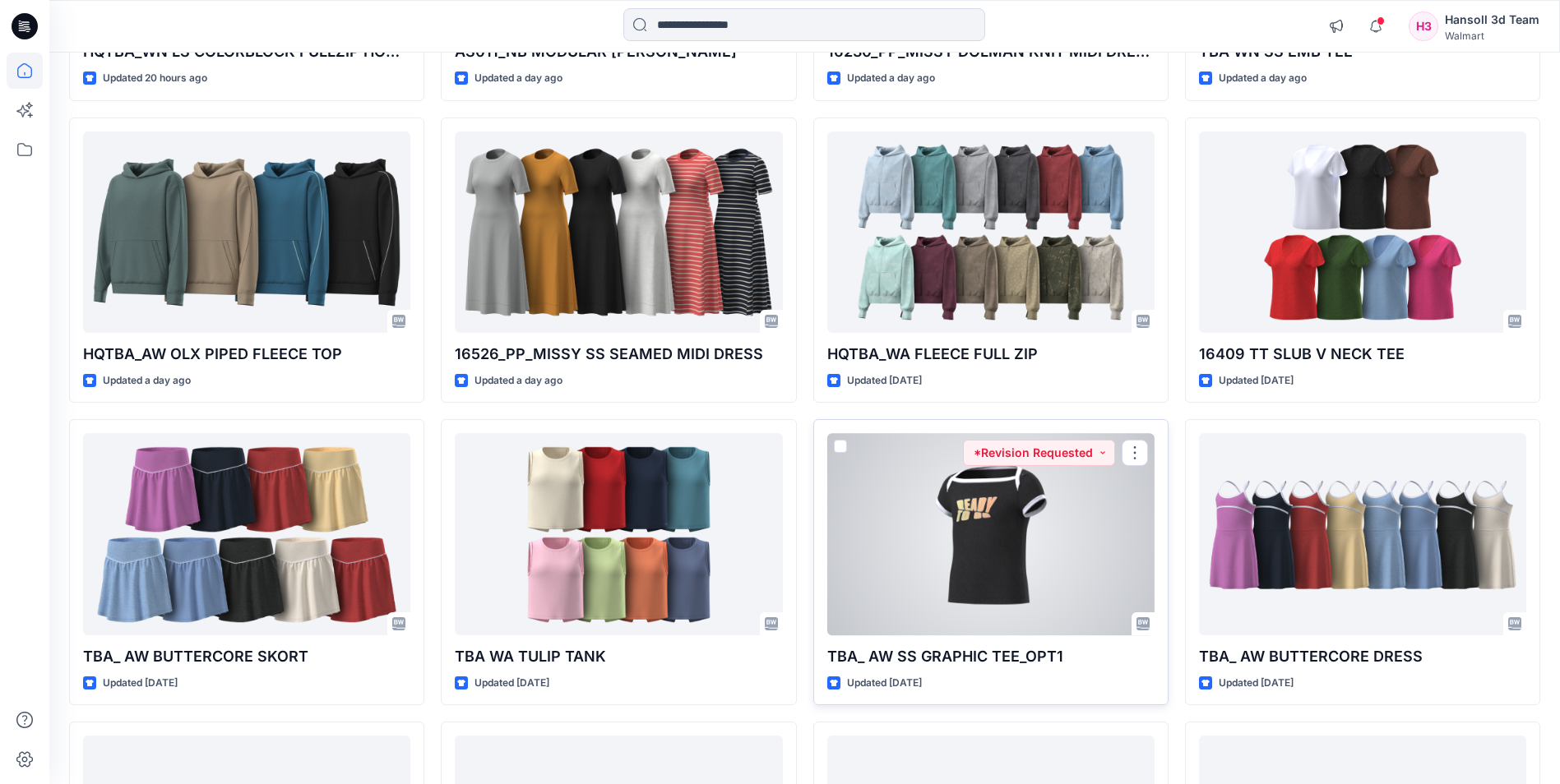
click at [966, 550] on div at bounding box center [992, 533] width 328 height 201
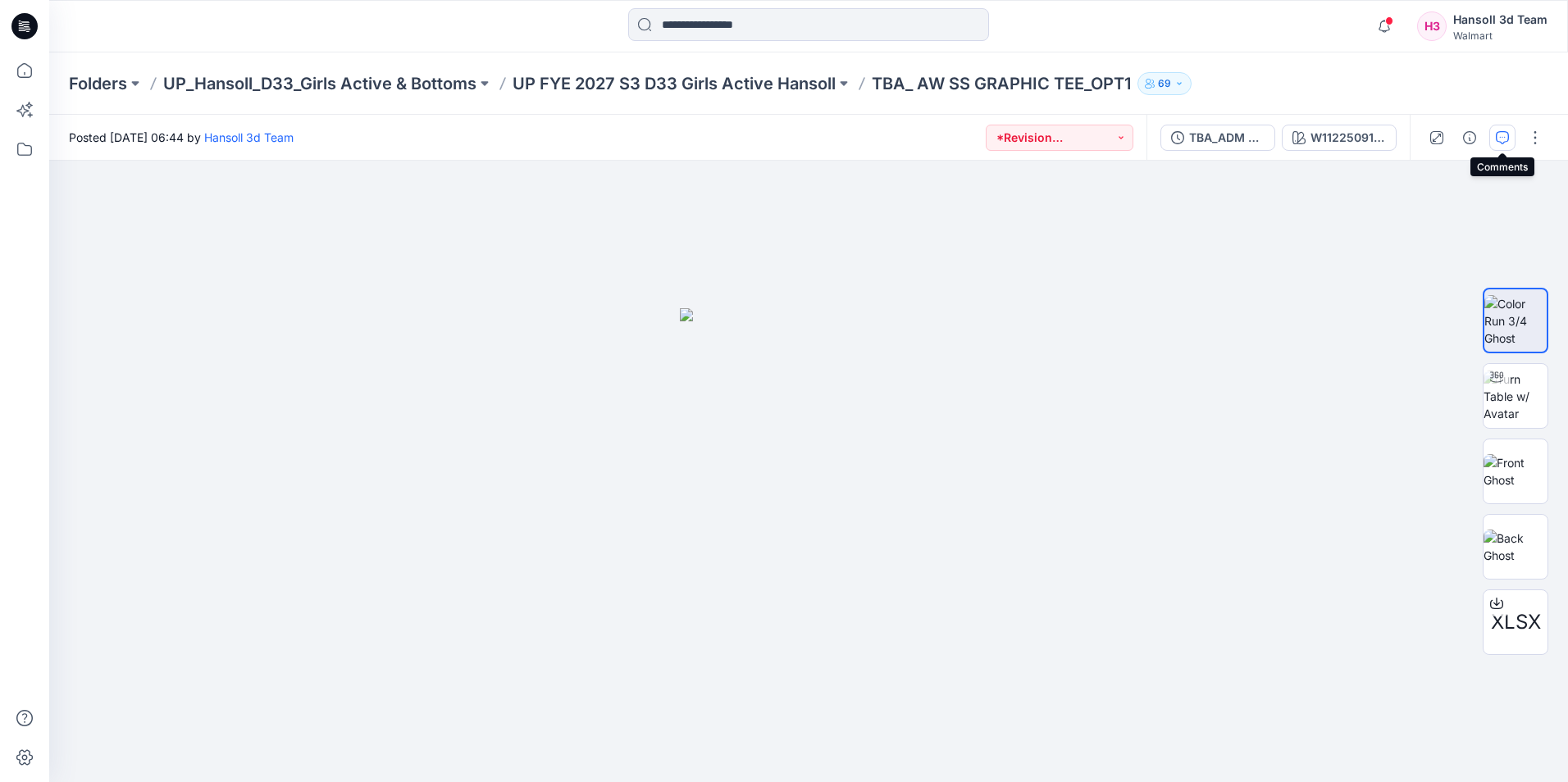
click at [1503, 138] on icon "button" at bounding box center [1502, 138] width 13 height 13
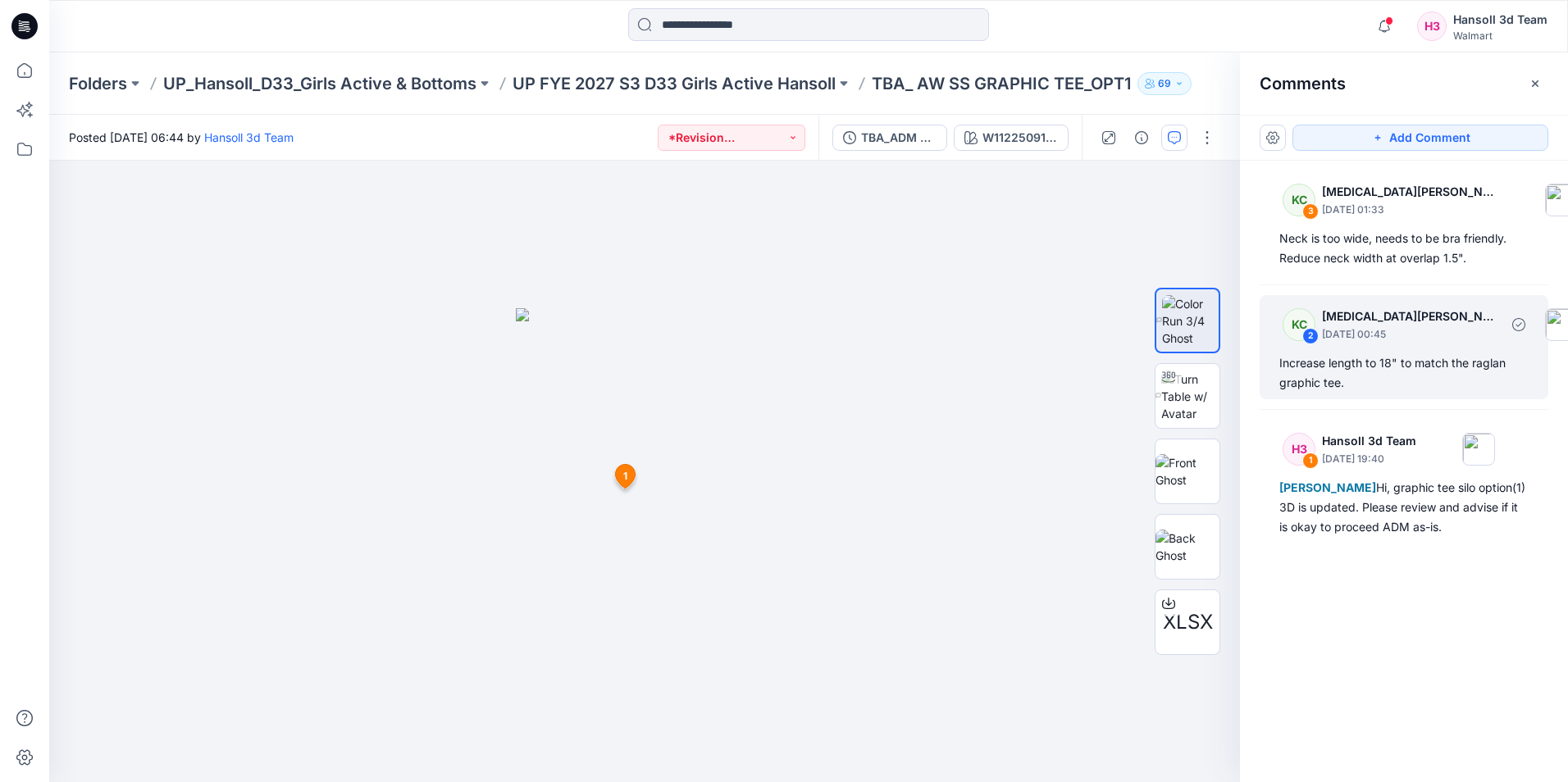
click at [1383, 371] on div "Increase length to 18" to match the raglan graphic tee." at bounding box center [1404, 373] width 249 height 39
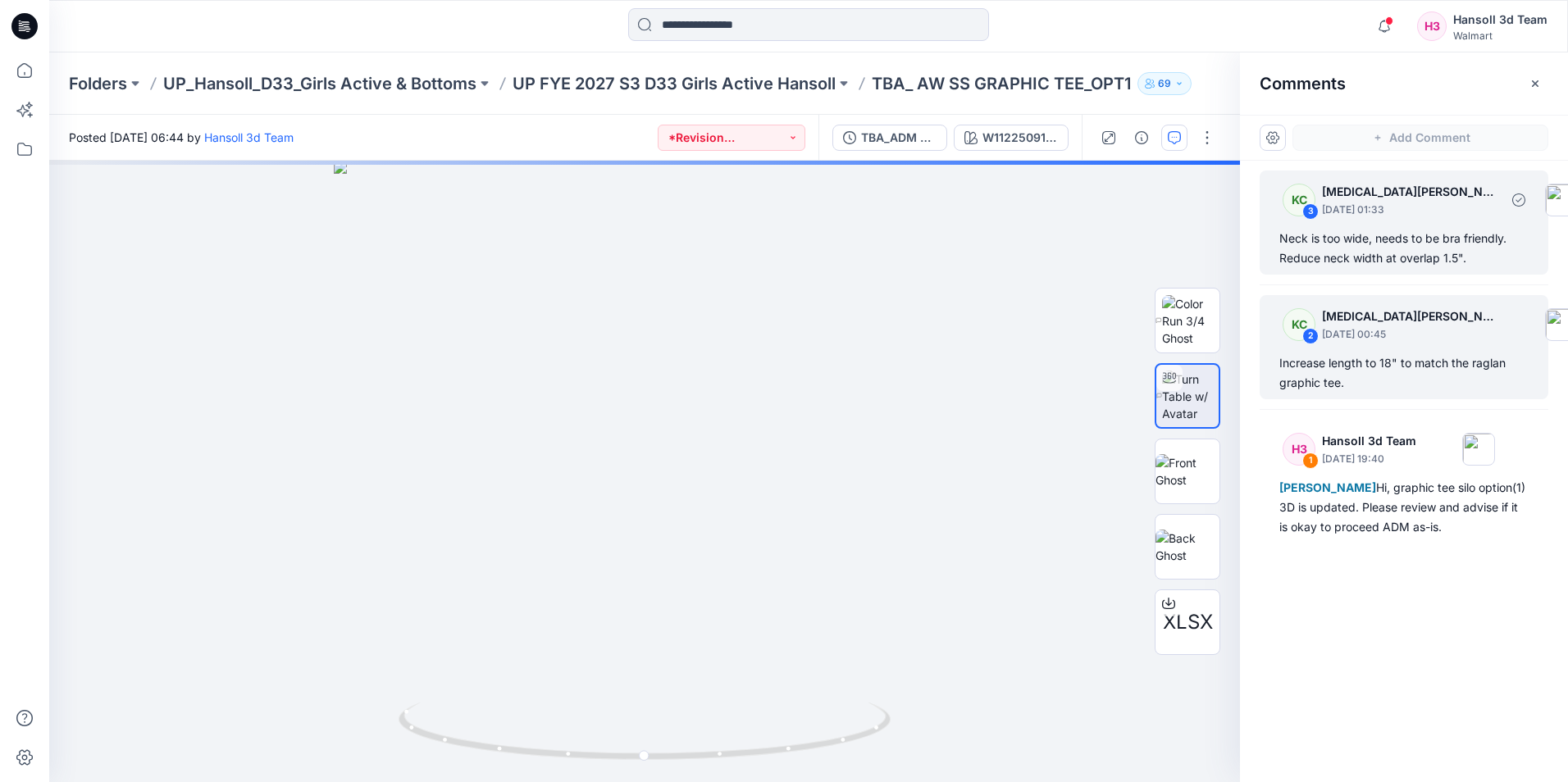
click at [1374, 243] on div "Neck is too wide, needs to be bra friendly. Reduce neck width at overlap 1.5"." at bounding box center [1404, 248] width 249 height 39
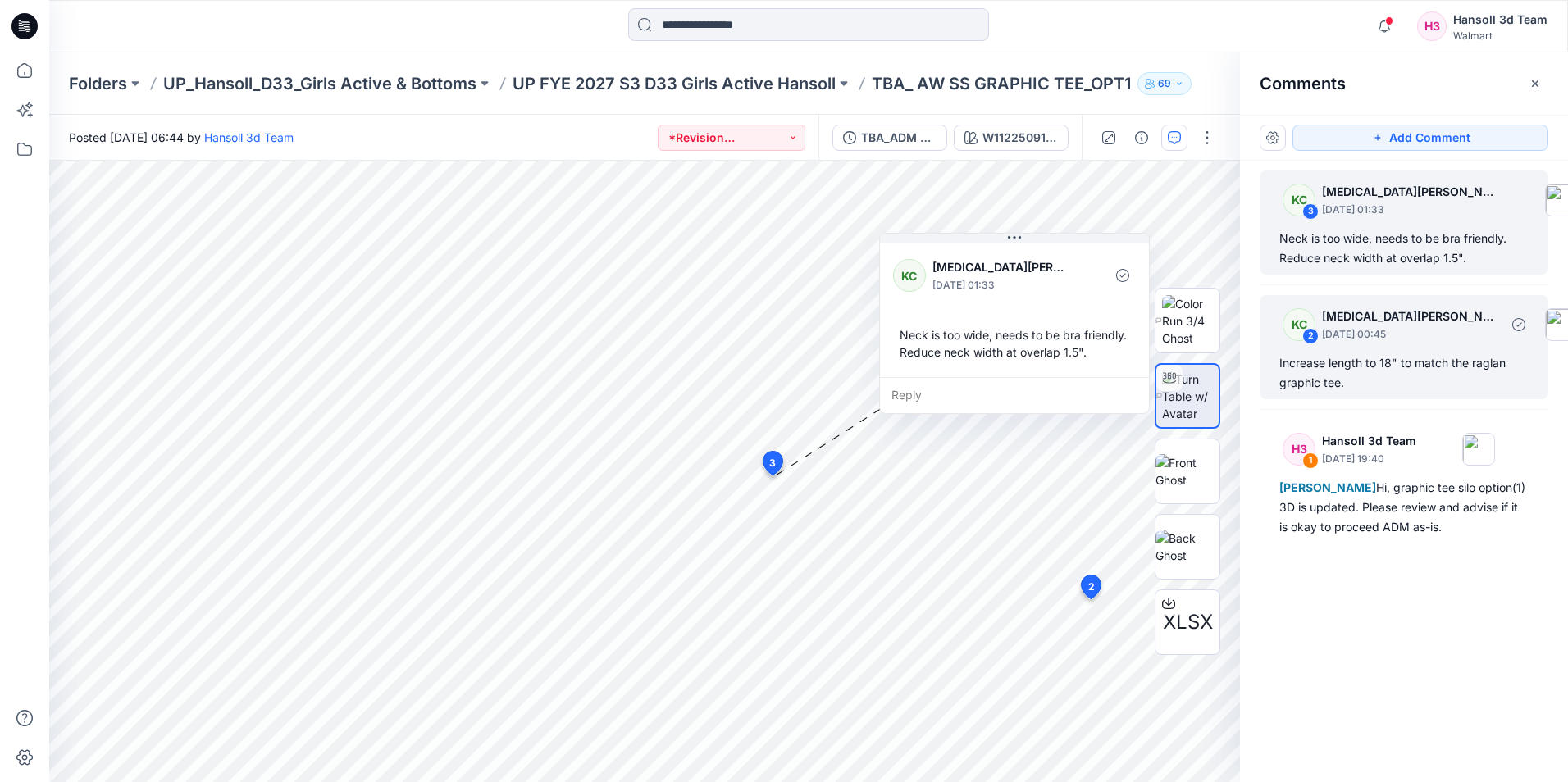
click at [1453, 348] on div "KC 2 [MEDICAL_DATA][PERSON_NAME] [DATE] 00:45 Increase length to 18" to match t…" at bounding box center [1404, 347] width 288 height 104
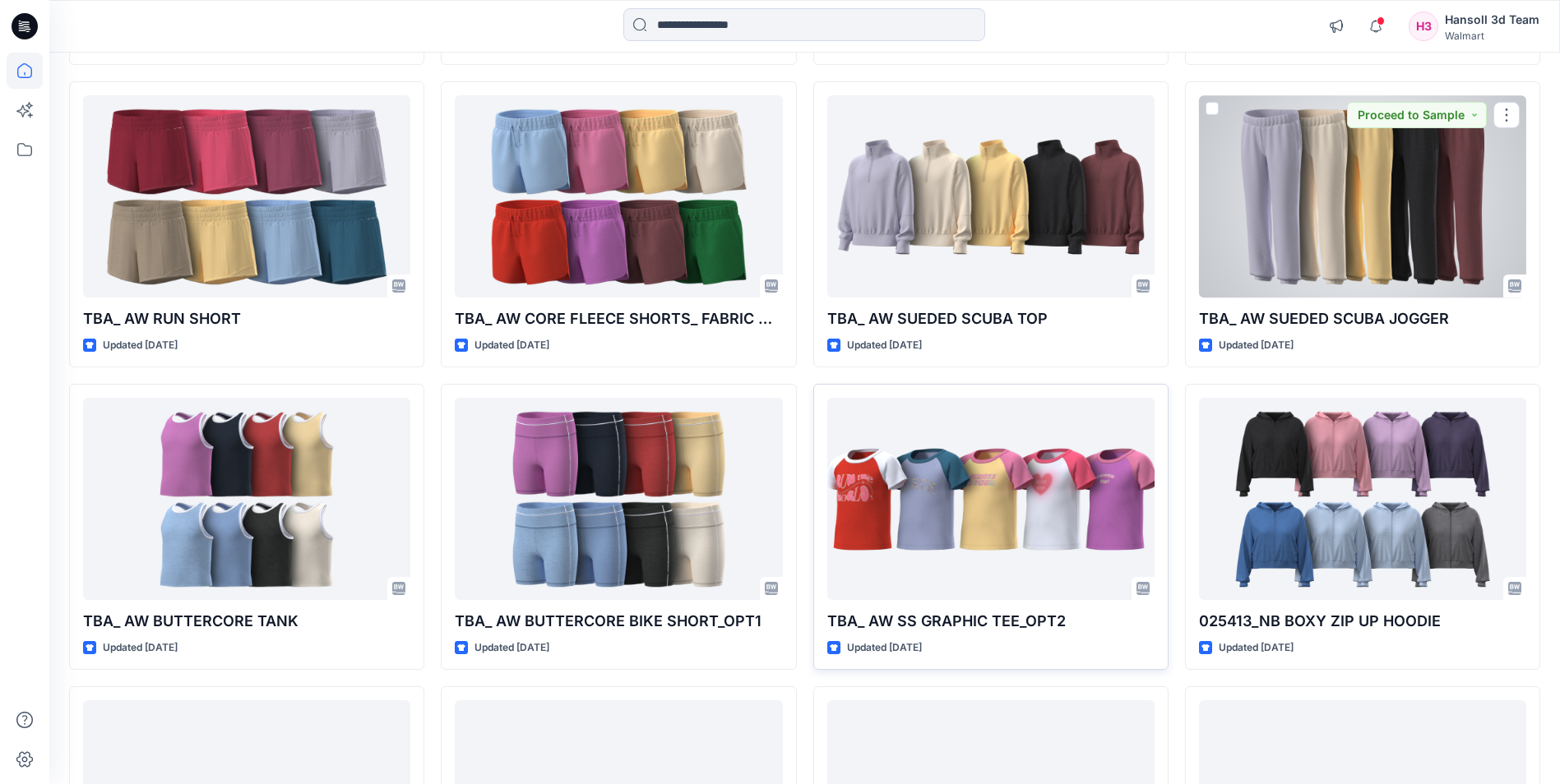
scroll to position [1982, 0]
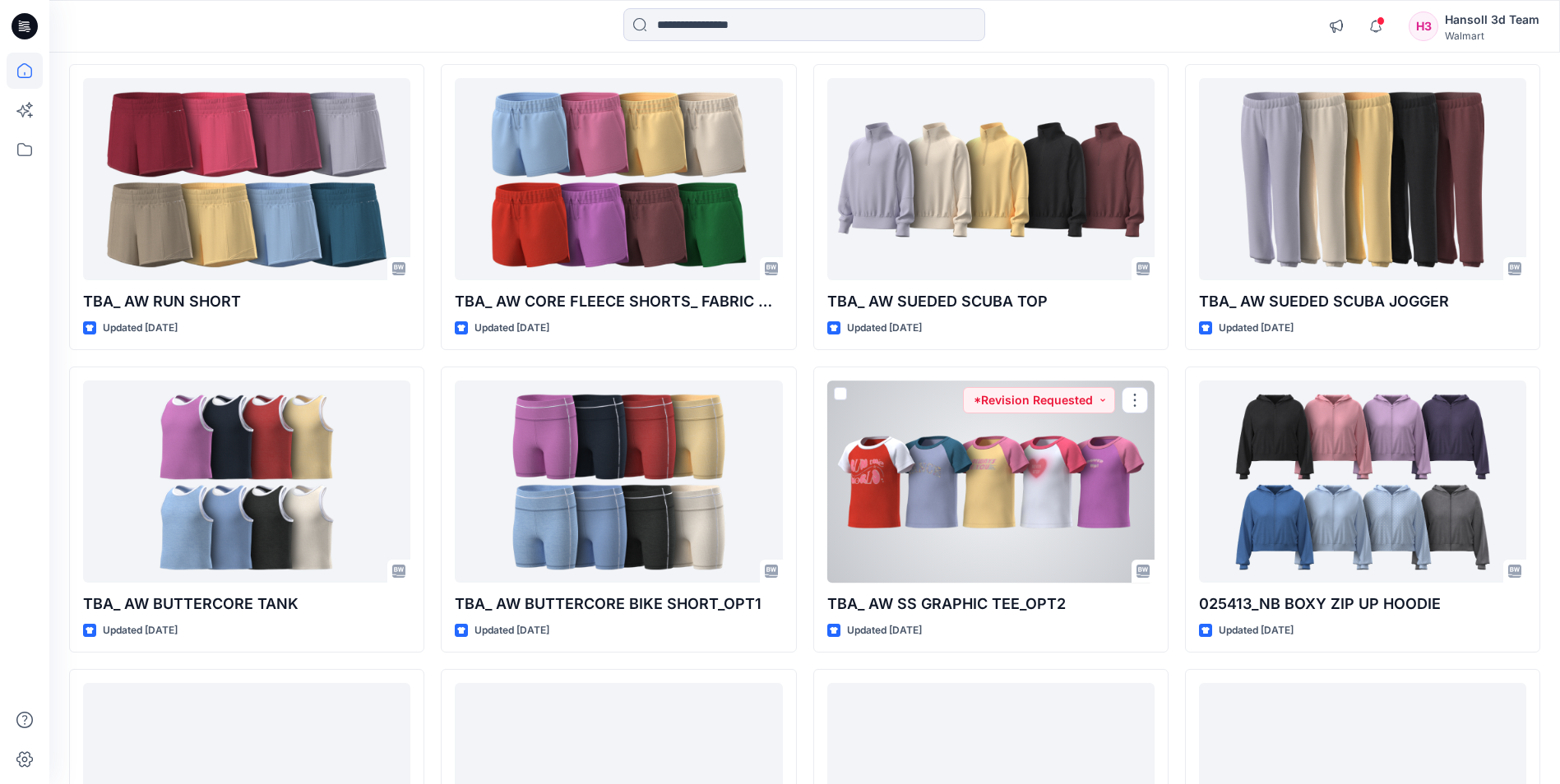
click at [1016, 510] on div at bounding box center [992, 481] width 328 height 201
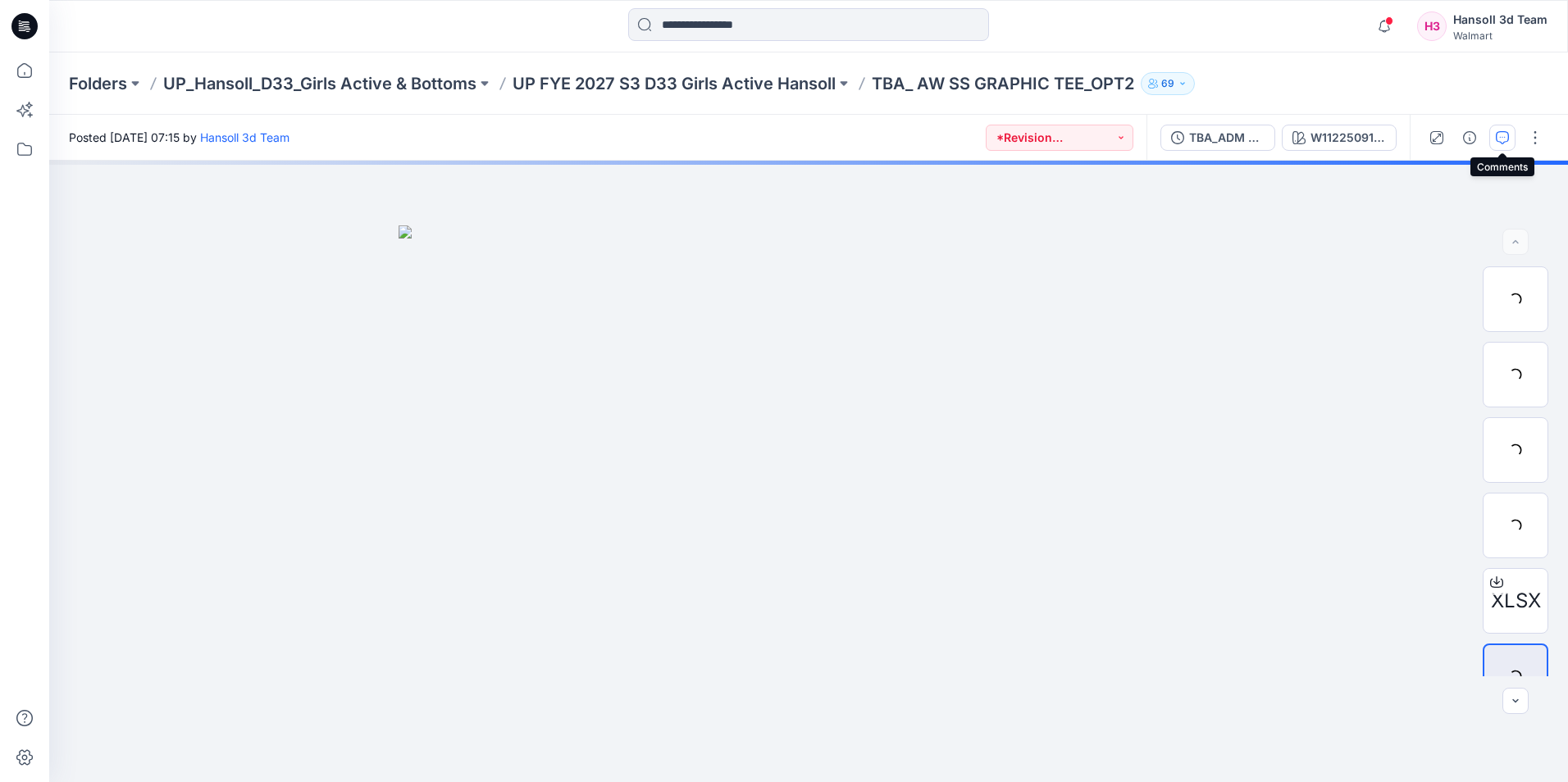
click at [1509, 139] on button "button" at bounding box center [1501, 138] width 26 height 26
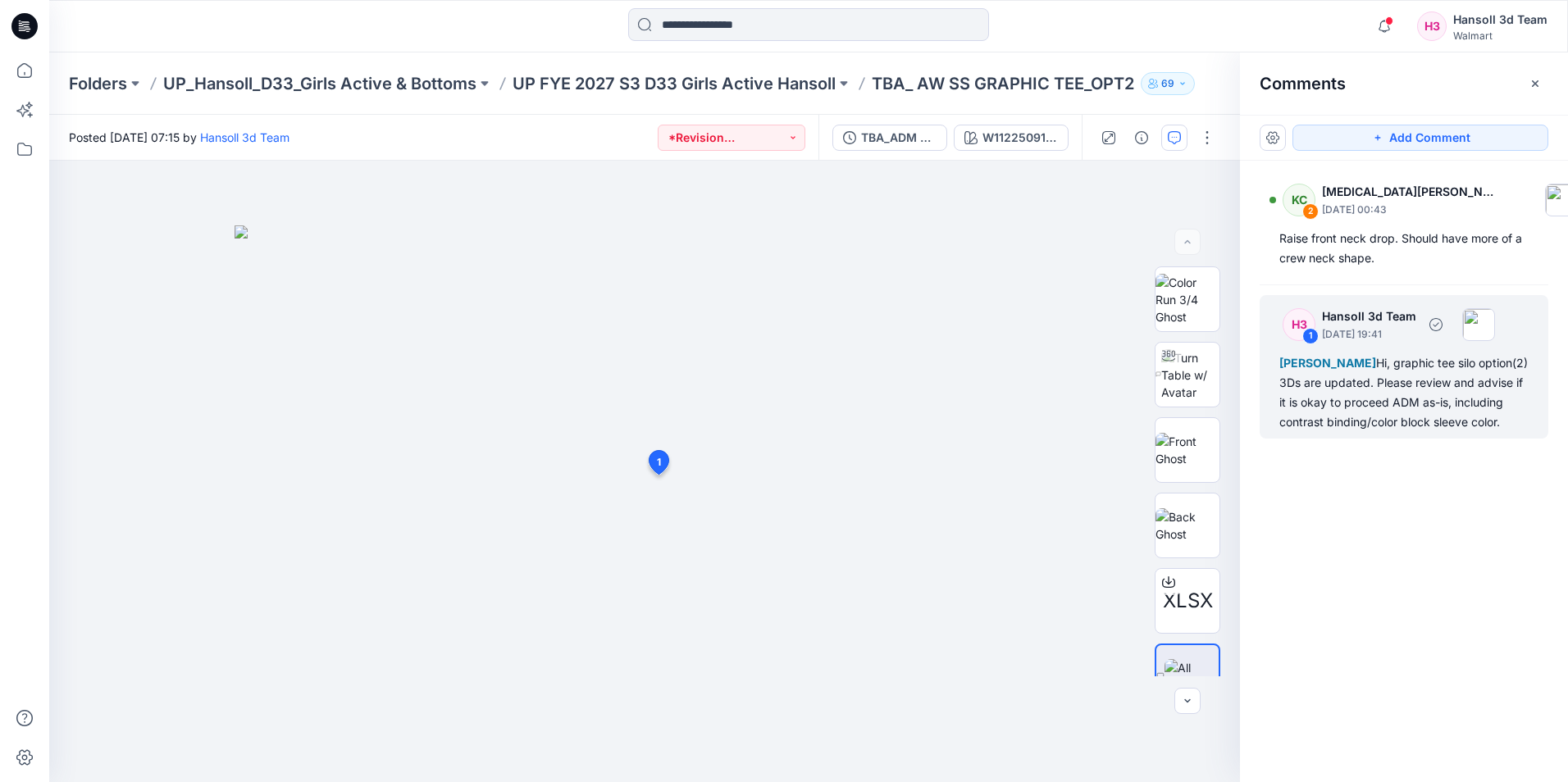
click at [1363, 400] on div "[PERSON_NAME] Hi, graphic tee silo option(2) 3Ds are updated. Please review and…" at bounding box center [1404, 393] width 249 height 78
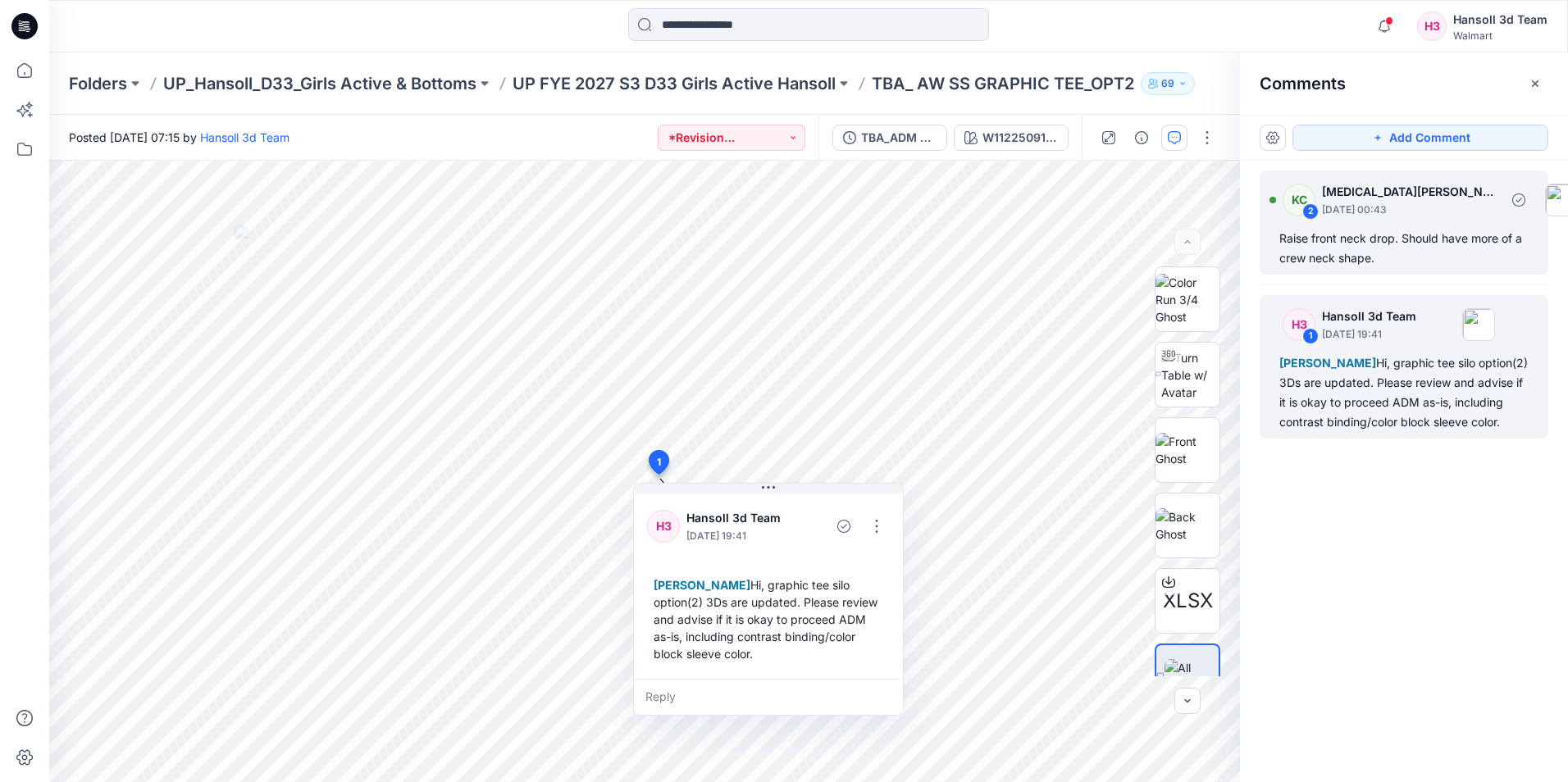
click at [1371, 246] on div "Raise front neck drop. Should have more of a crew neck shape." at bounding box center [1404, 248] width 249 height 39
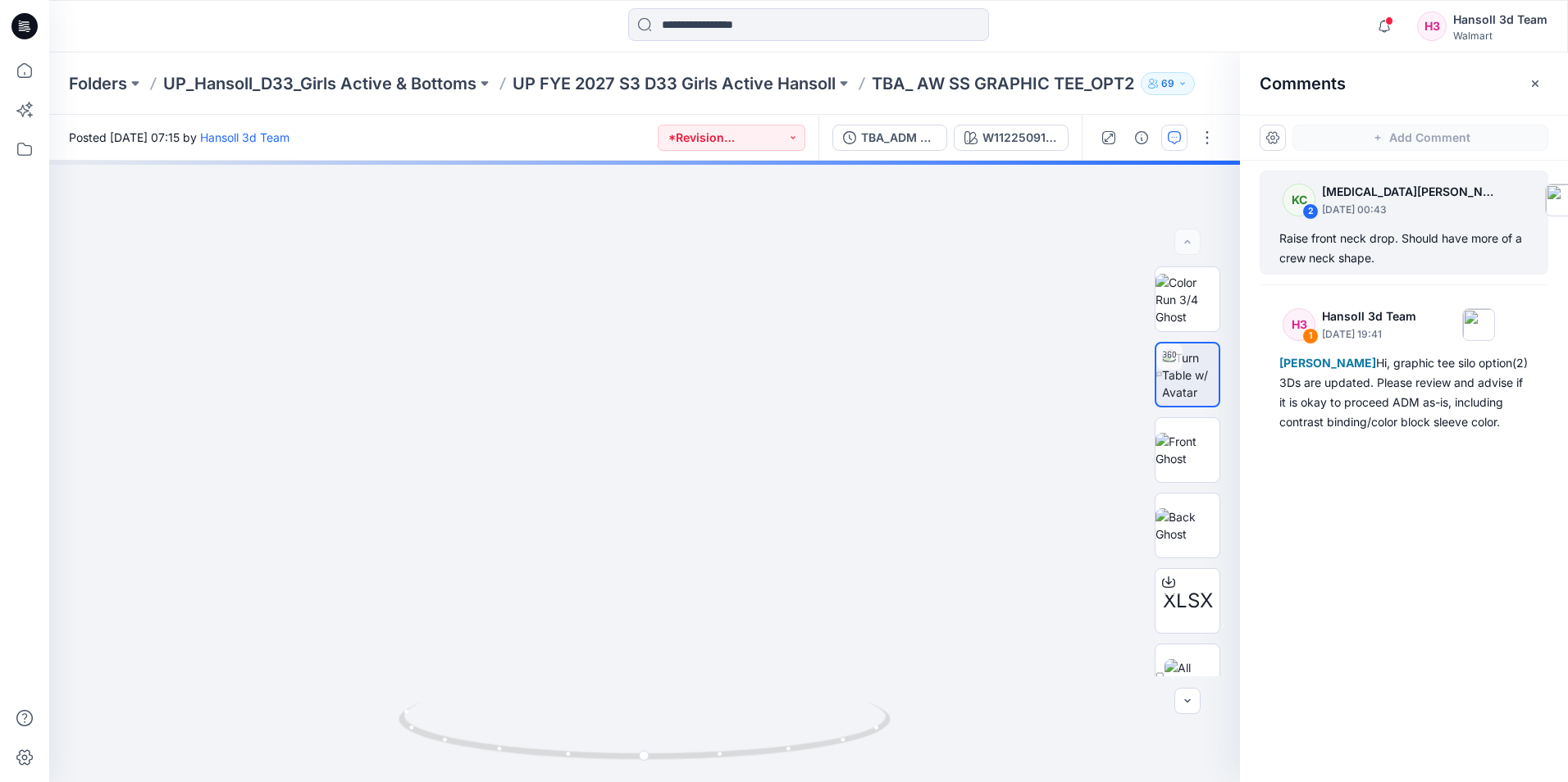
drag, startPoint x: 1367, startPoint y: 586, endPoint x: 1356, endPoint y: 554, distance: 33.8
click at [1367, 585] on div "KC 2 [MEDICAL_DATA][PERSON_NAME] [DATE] 00:43 Raise front neck drop. Should hav…" at bounding box center [1403, 441] width 328 height 561
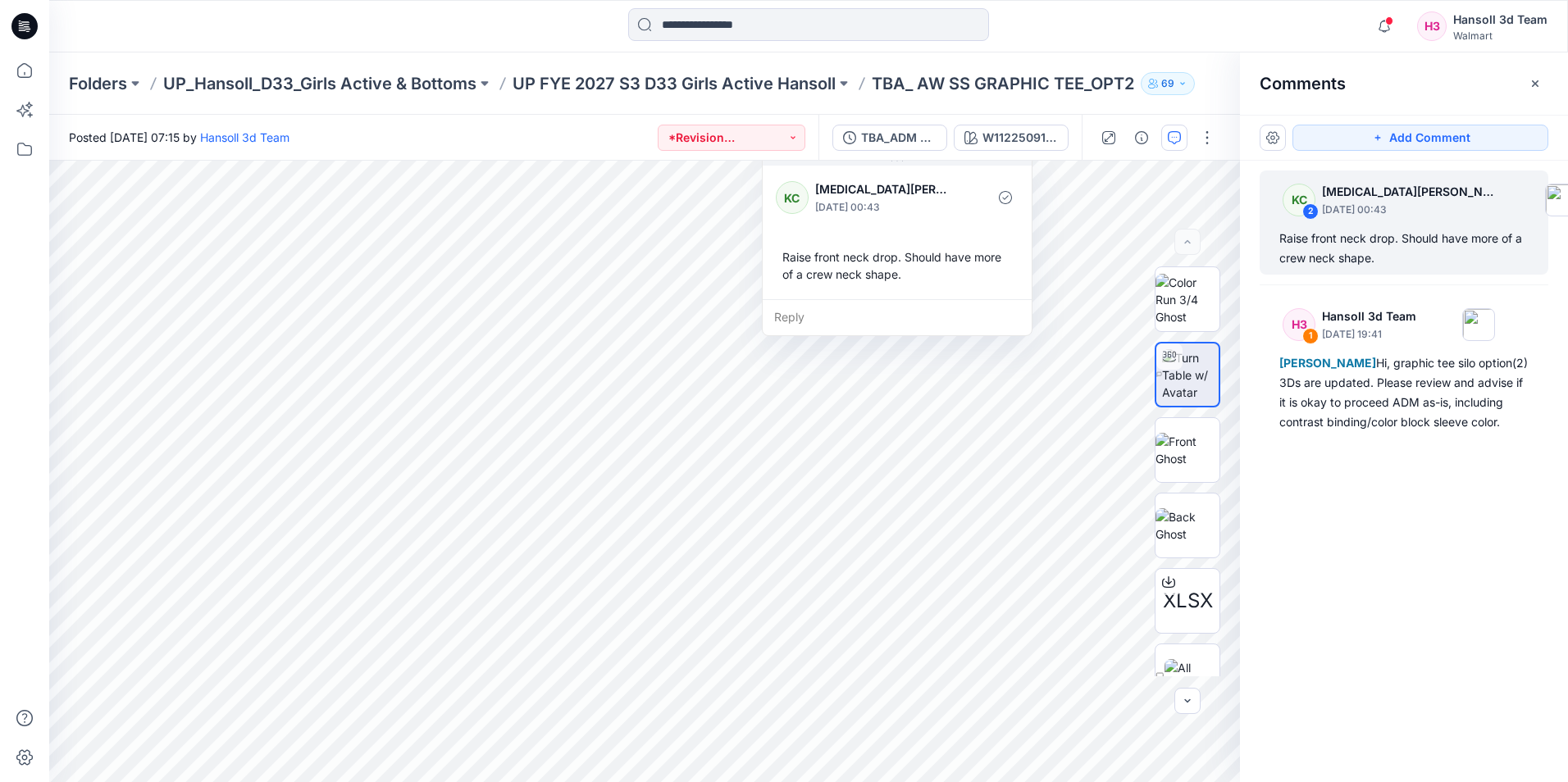
drag, startPoint x: 1390, startPoint y: 551, endPoint x: 1400, endPoint y: 544, distance: 12.2
click at [1400, 544] on div "KC 2 [MEDICAL_DATA][PERSON_NAME] [DATE] 00:43 Raise front neck drop. Should hav…" at bounding box center [1403, 441] width 328 height 561
click at [1381, 537] on div "KC 2 [MEDICAL_DATA][PERSON_NAME] [DATE] 00:43 Raise front neck drop. Should hav…" at bounding box center [1403, 441] width 328 height 561
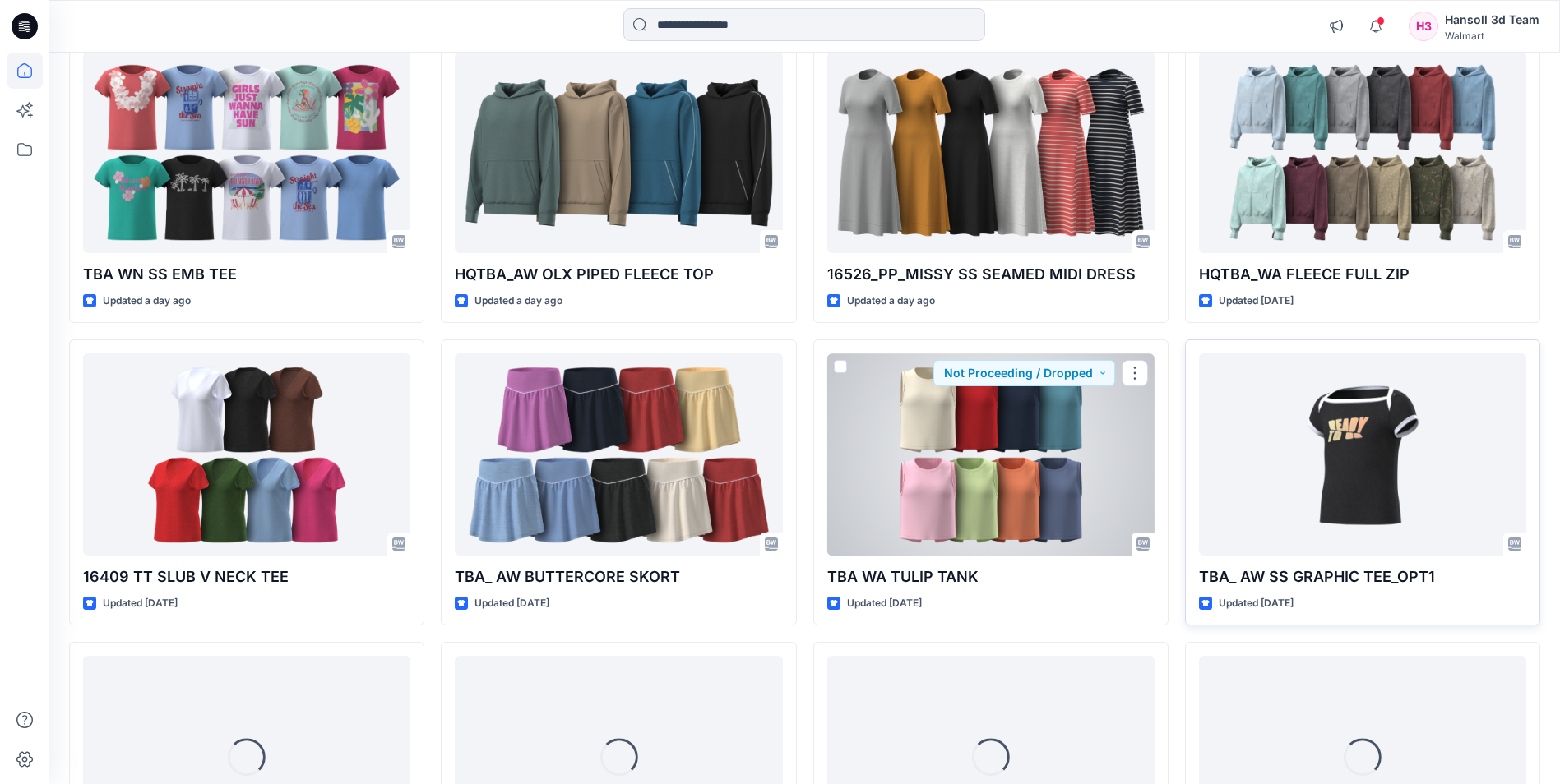
scroll to position [1406, 0]
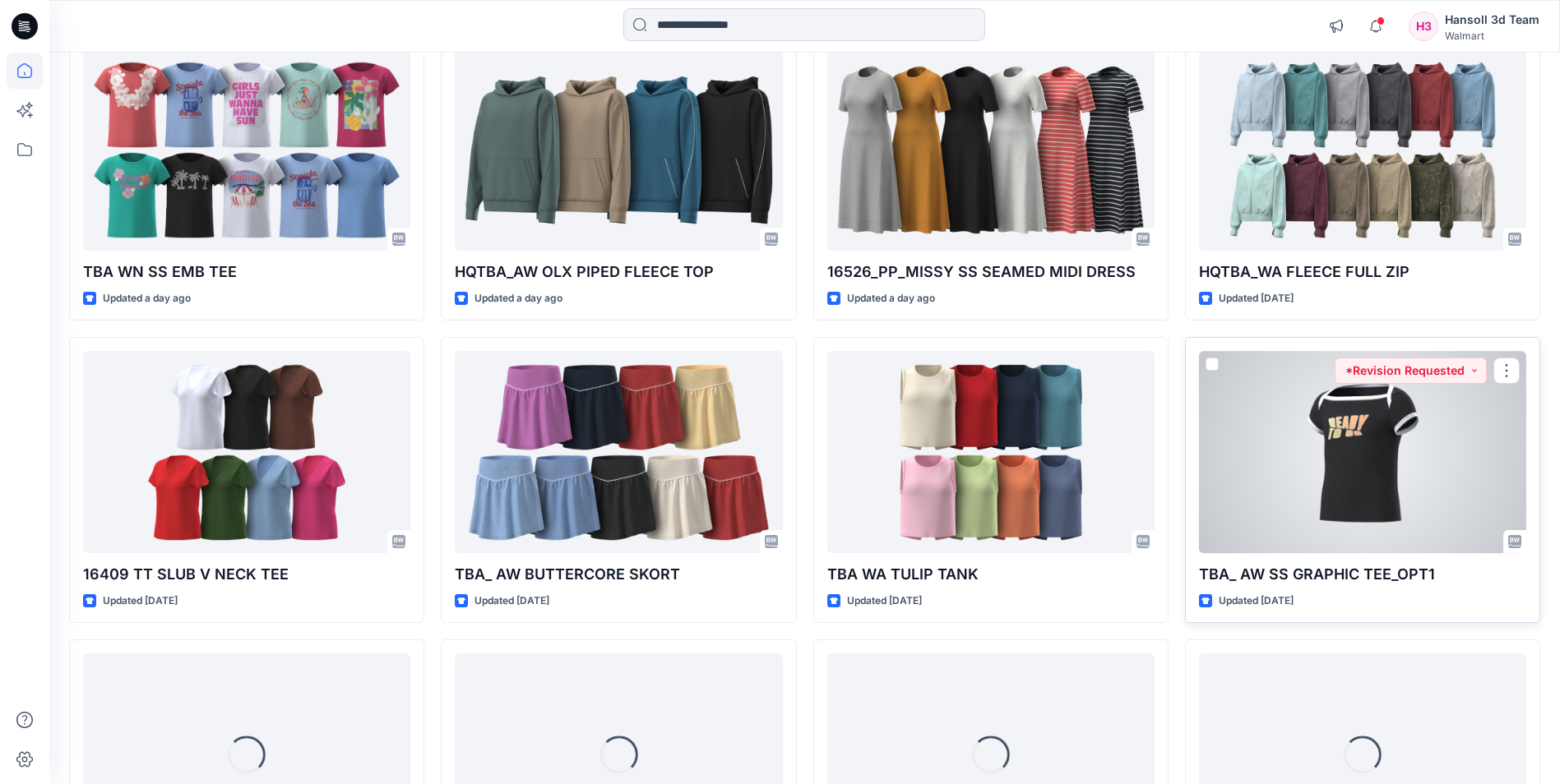
click at [1304, 512] on div at bounding box center [1363, 451] width 328 height 201
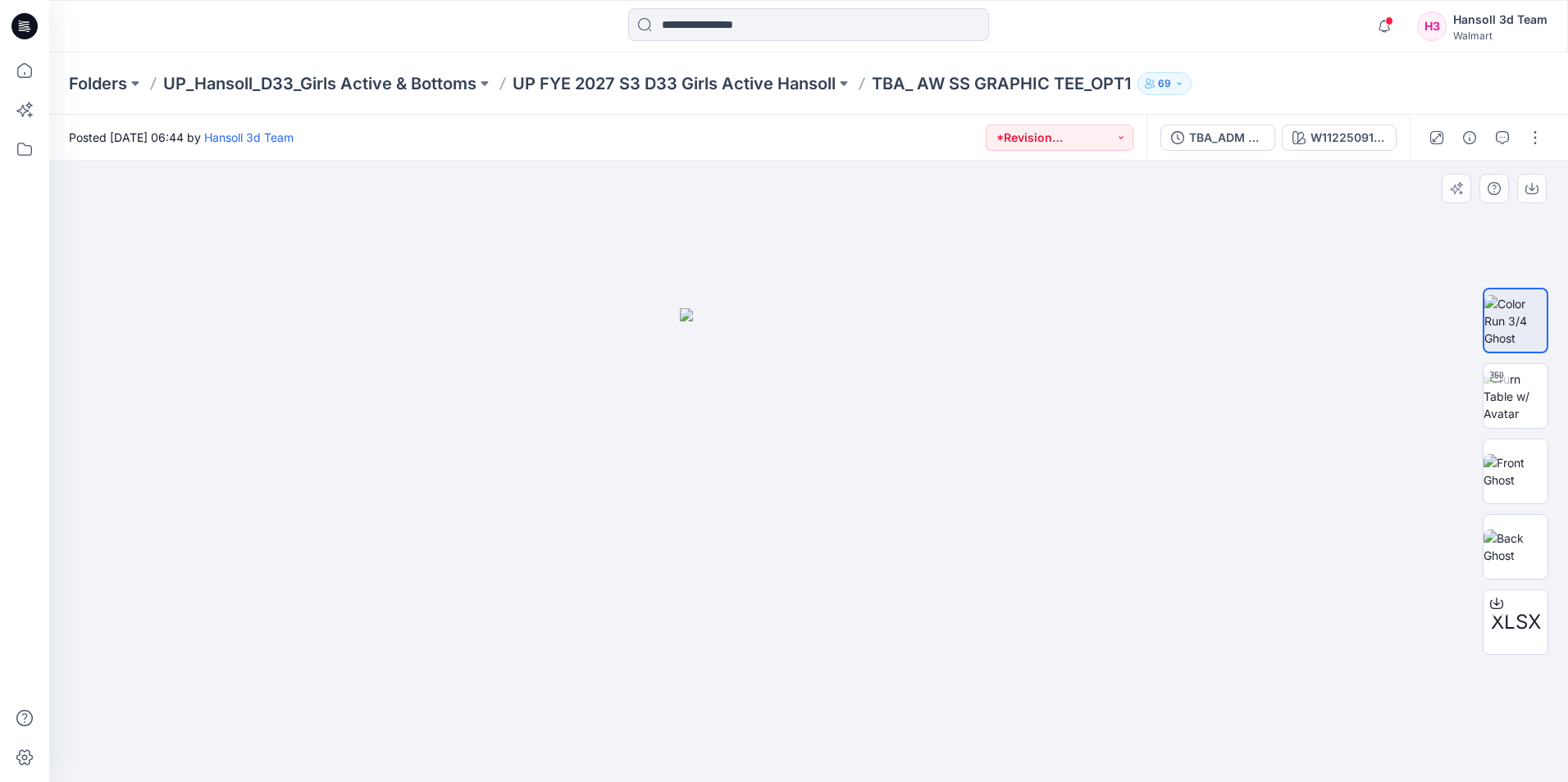
click at [1185, 339] on div at bounding box center [809, 472] width 1519 height 622
click at [612, 77] on p "UP FYE 2027 S3 D33 Girls Active Hansoll" at bounding box center [674, 84] width 323 height 23
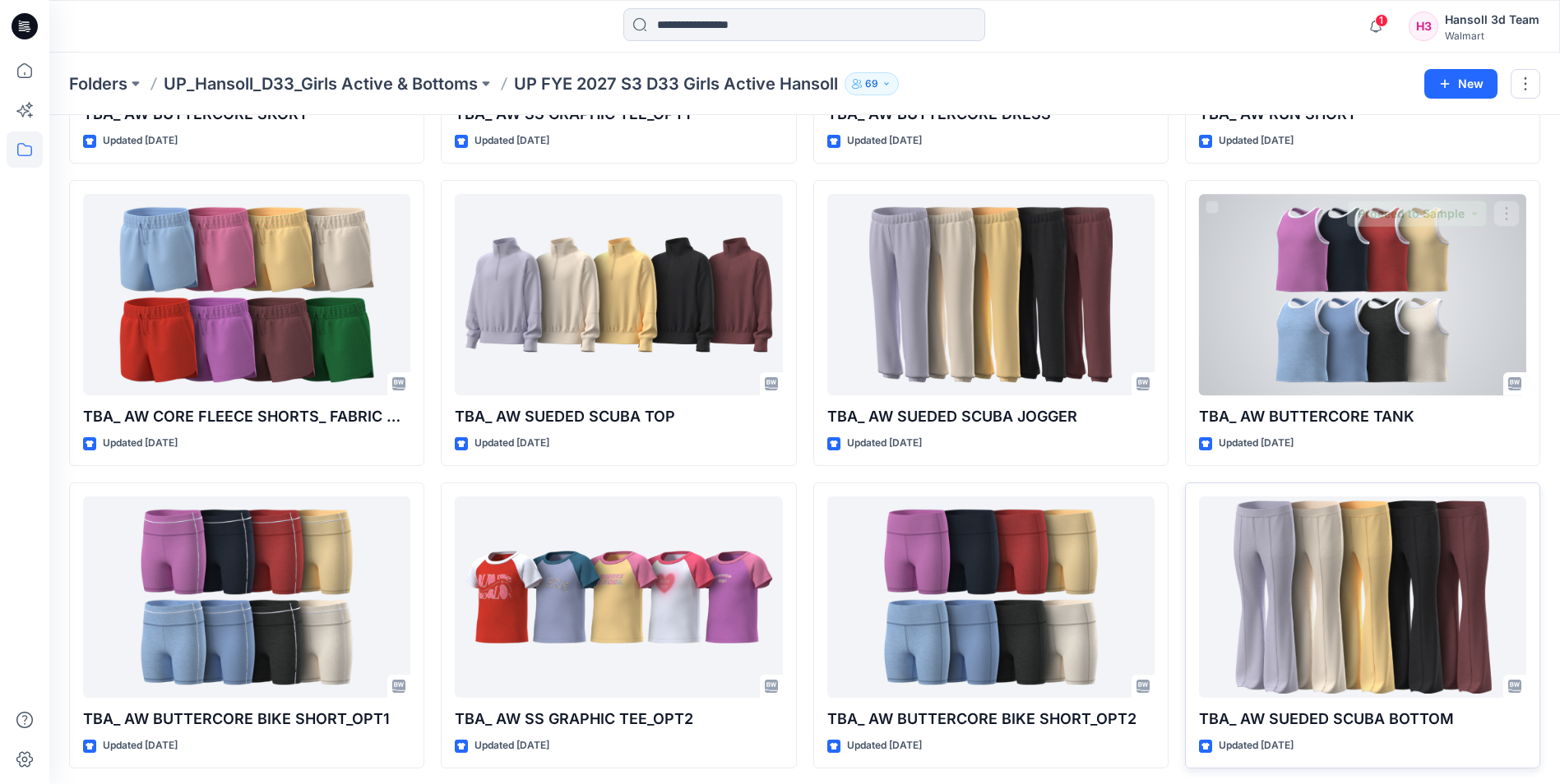
scroll to position [370, 0]
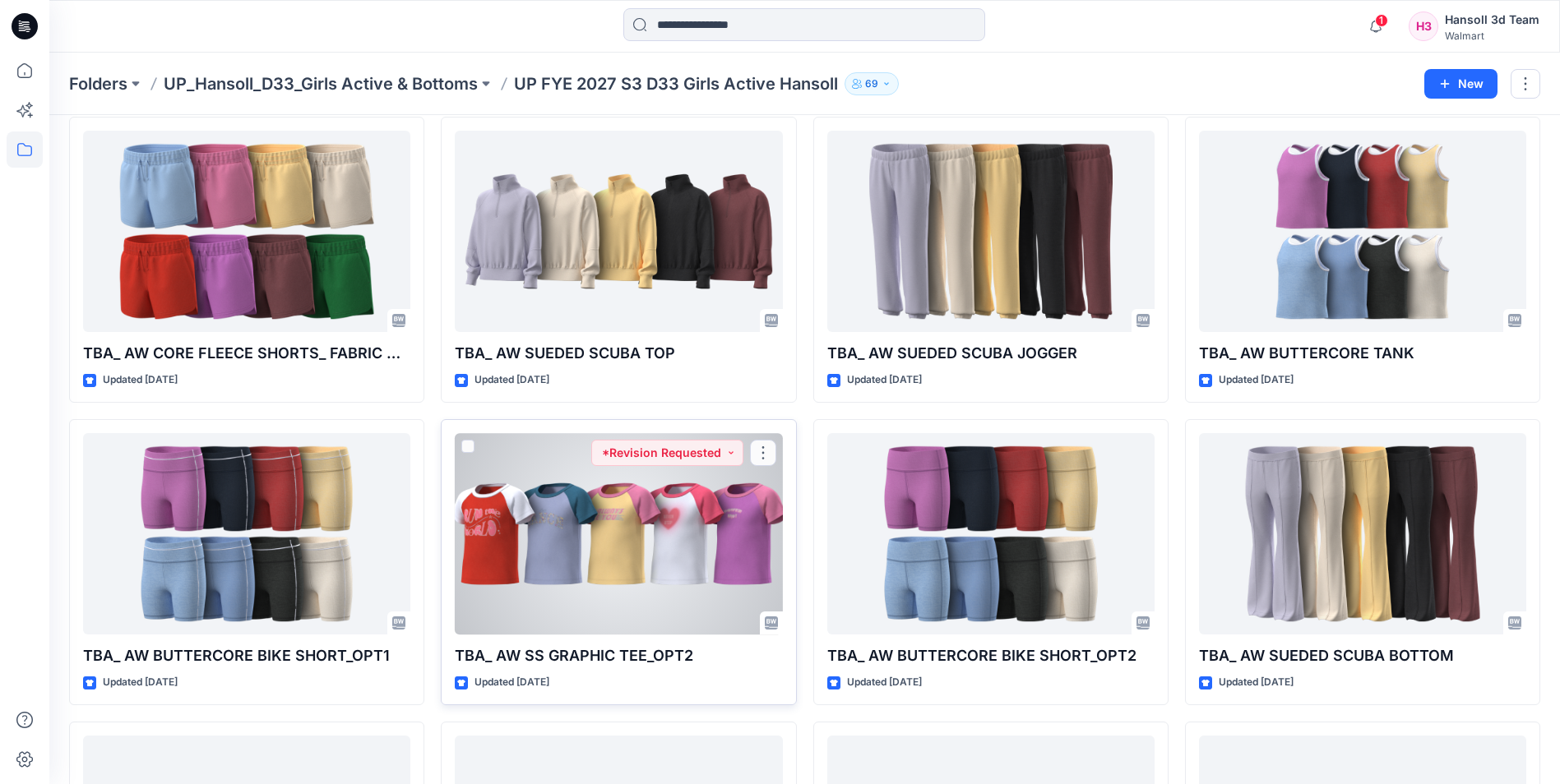
click at [638, 553] on div at bounding box center [619, 533] width 328 height 201
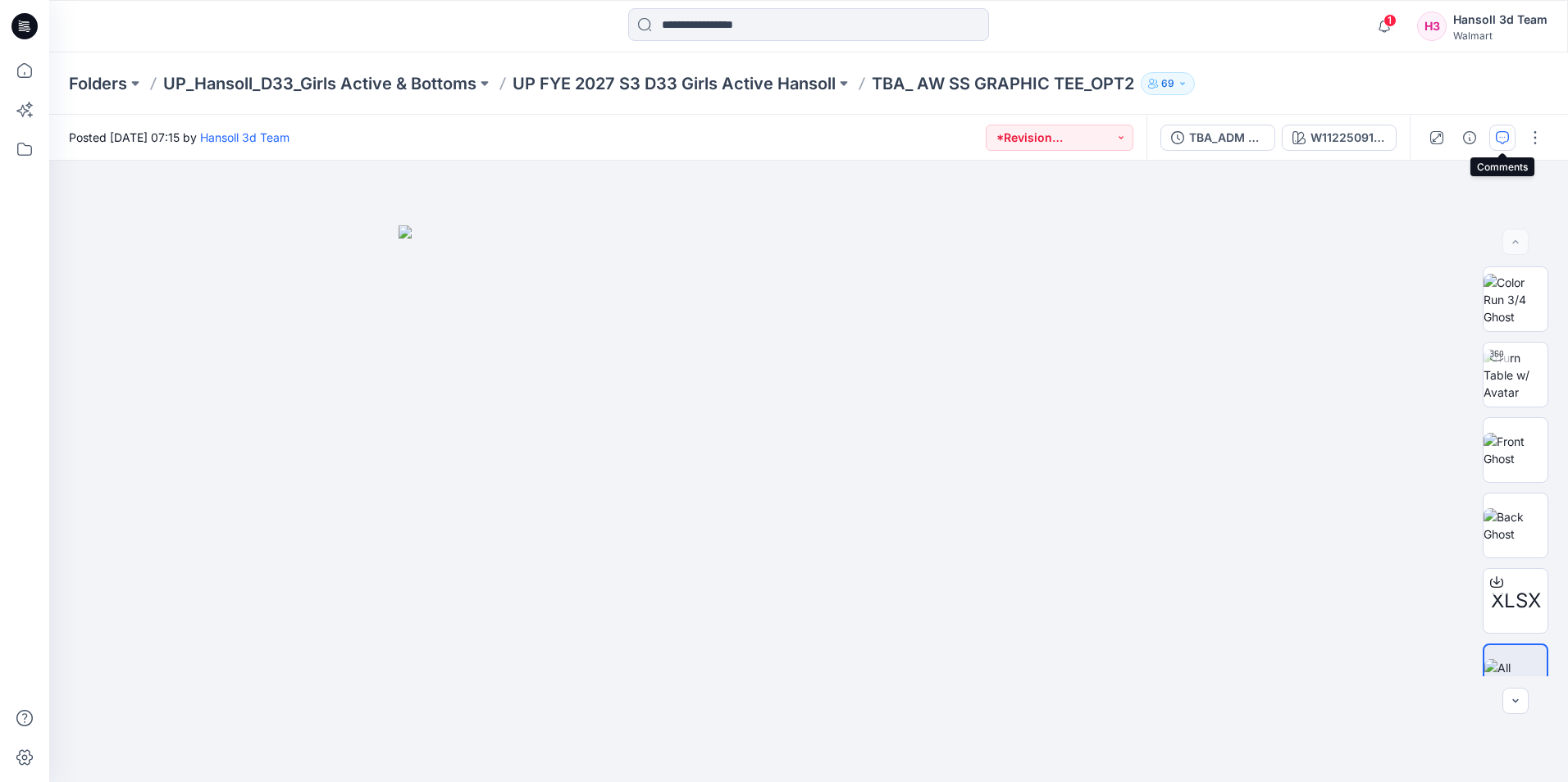
click at [1510, 140] on button "button" at bounding box center [1501, 138] width 26 height 26
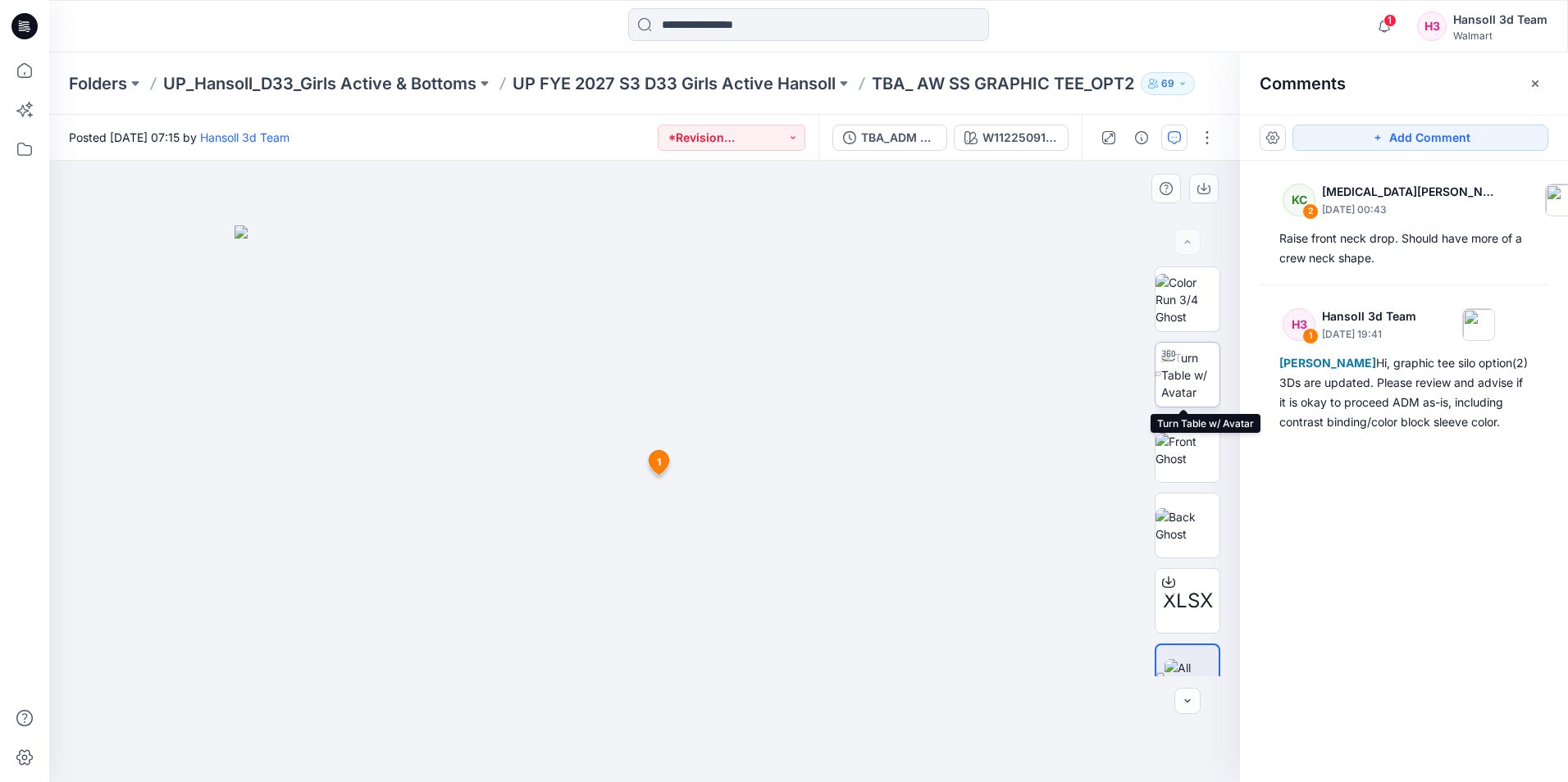
click at [1200, 379] on img at bounding box center [1190, 375] width 58 height 52
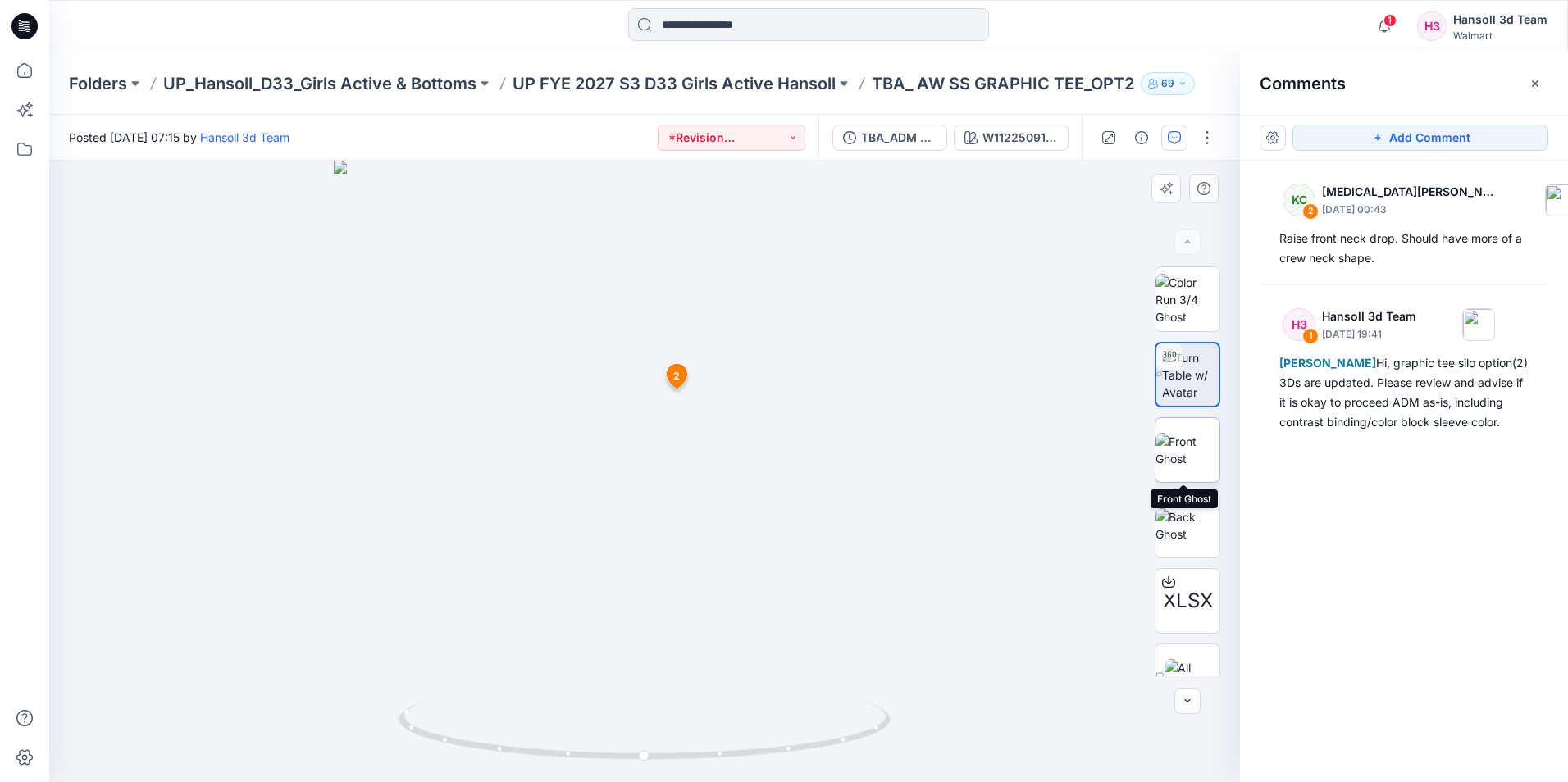
click at [1184, 445] on img at bounding box center [1187, 449] width 64 height 34
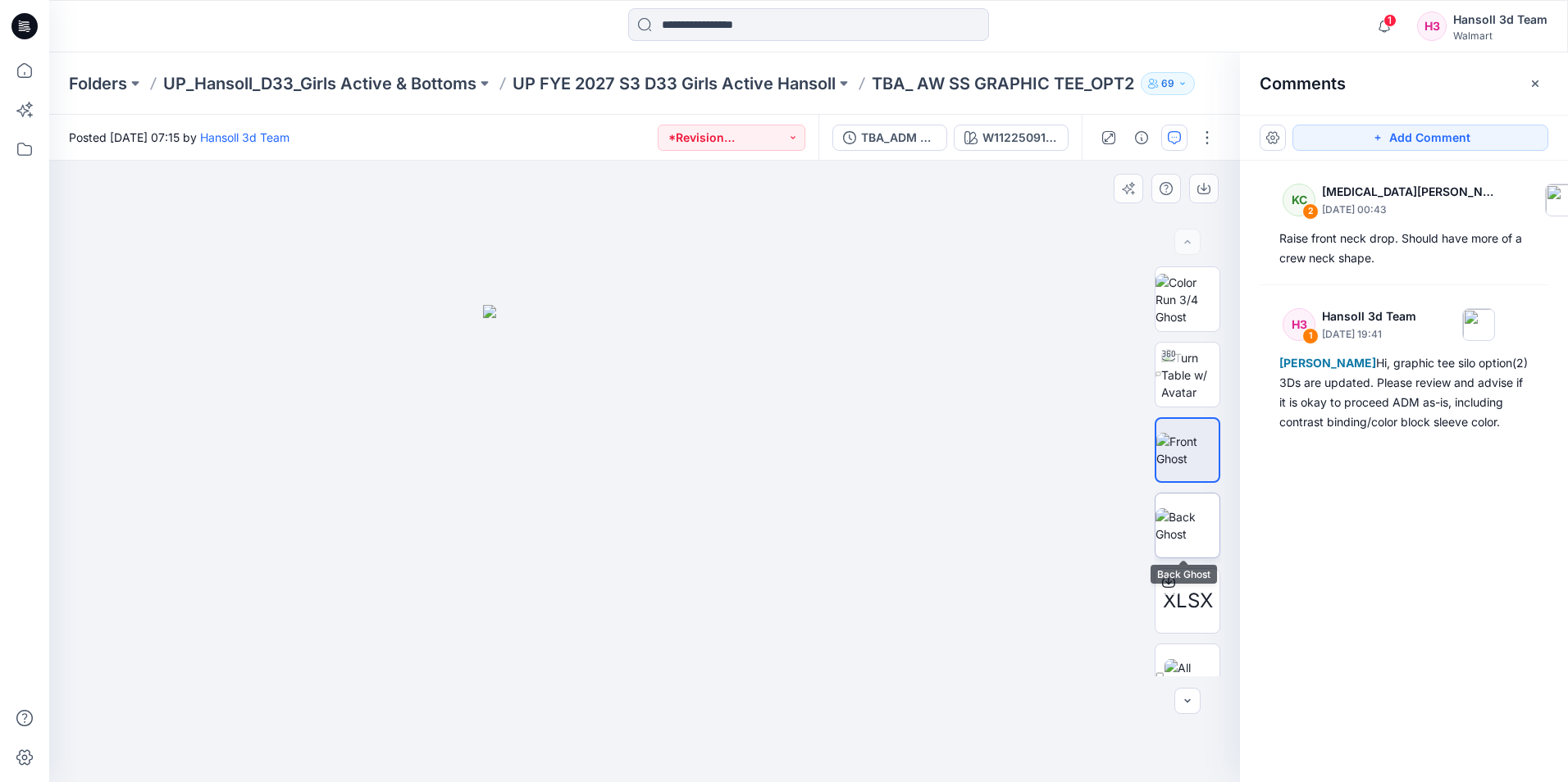
click at [1171, 522] on img at bounding box center [1187, 525] width 64 height 34
click at [1177, 433] on img at bounding box center [1187, 449] width 64 height 34
click at [1175, 383] on img at bounding box center [1190, 375] width 58 height 52
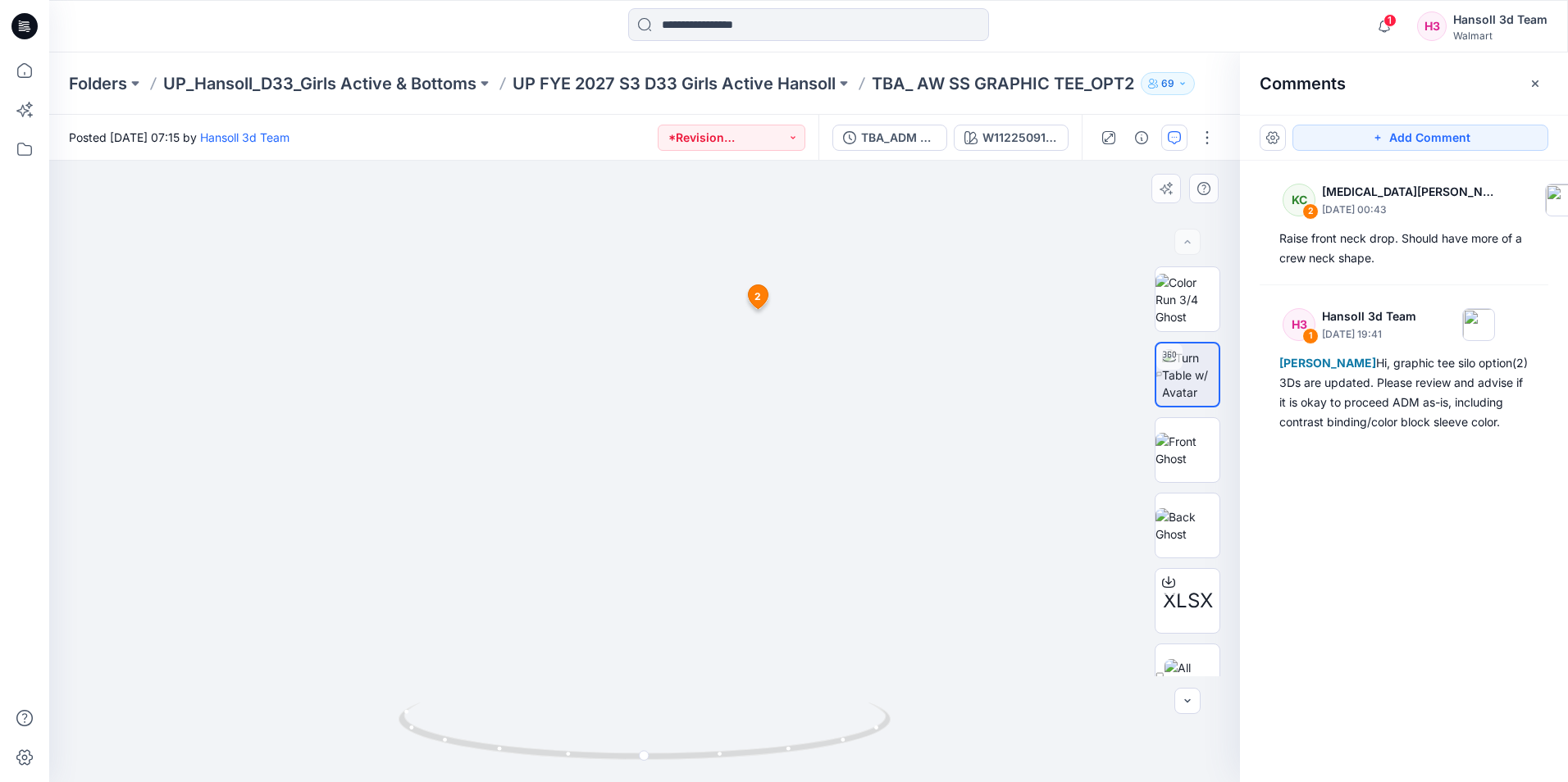
drag, startPoint x: 681, startPoint y: 303, endPoint x: 674, endPoint y: 461, distance: 158.2
click at [674, 461] on img at bounding box center [637, 103] width 2409 height 1357
click at [1371, 529] on div "KC 2 [MEDICAL_DATA][PERSON_NAME] [DATE] 00:43 Raise front neck drop. Should hav…" at bounding box center [1403, 441] width 328 height 561
click at [669, 534] on img at bounding box center [644, 368] width 1125 height 829
click at [287, 82] on p "UP_Hansoll_D33_Girls Active & Bottoms" at bounding box center [320, 84] width 313 height 23
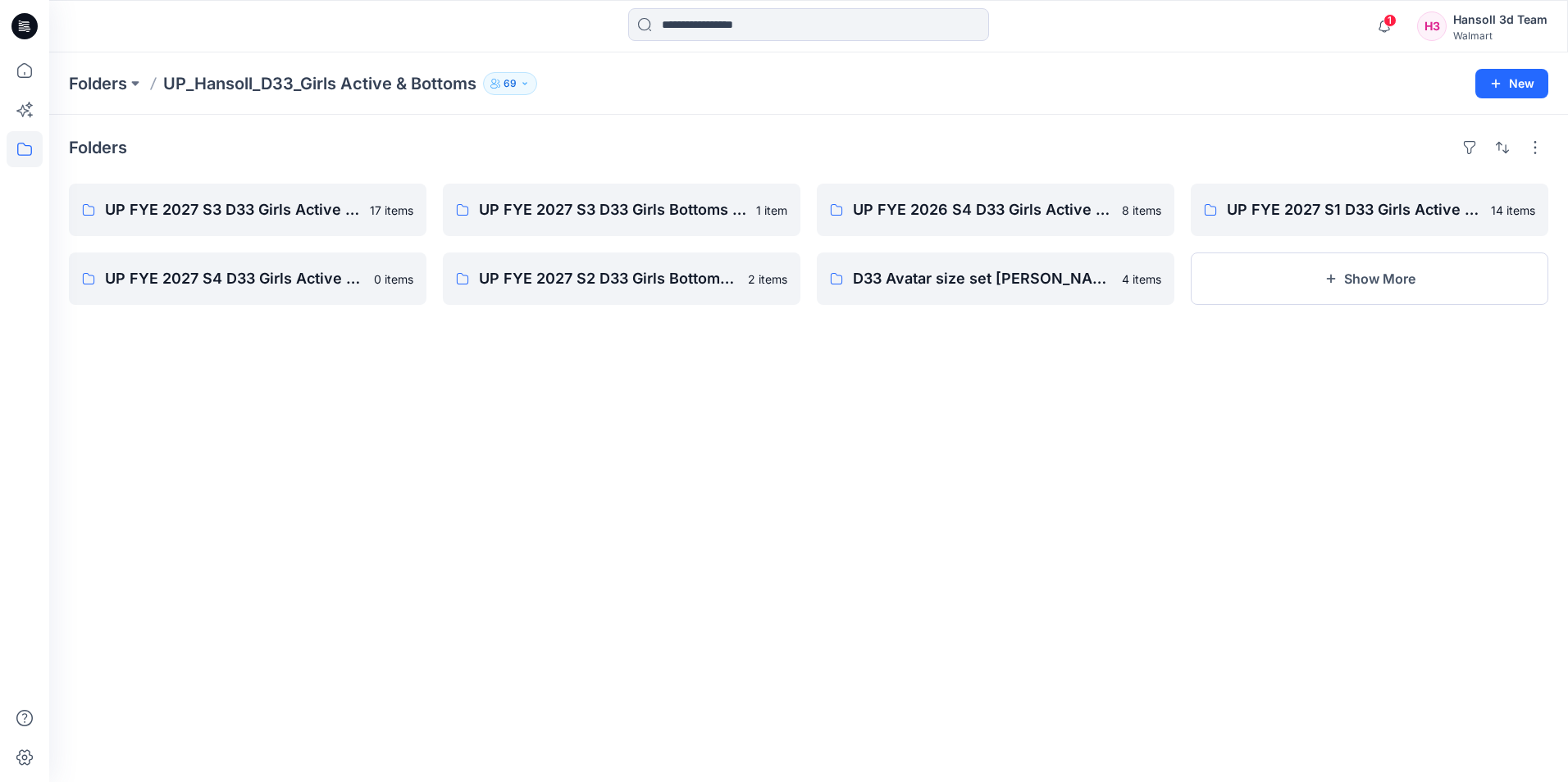
click at [10, 18] on div at bounding box center [24, 26] width 53 height 53
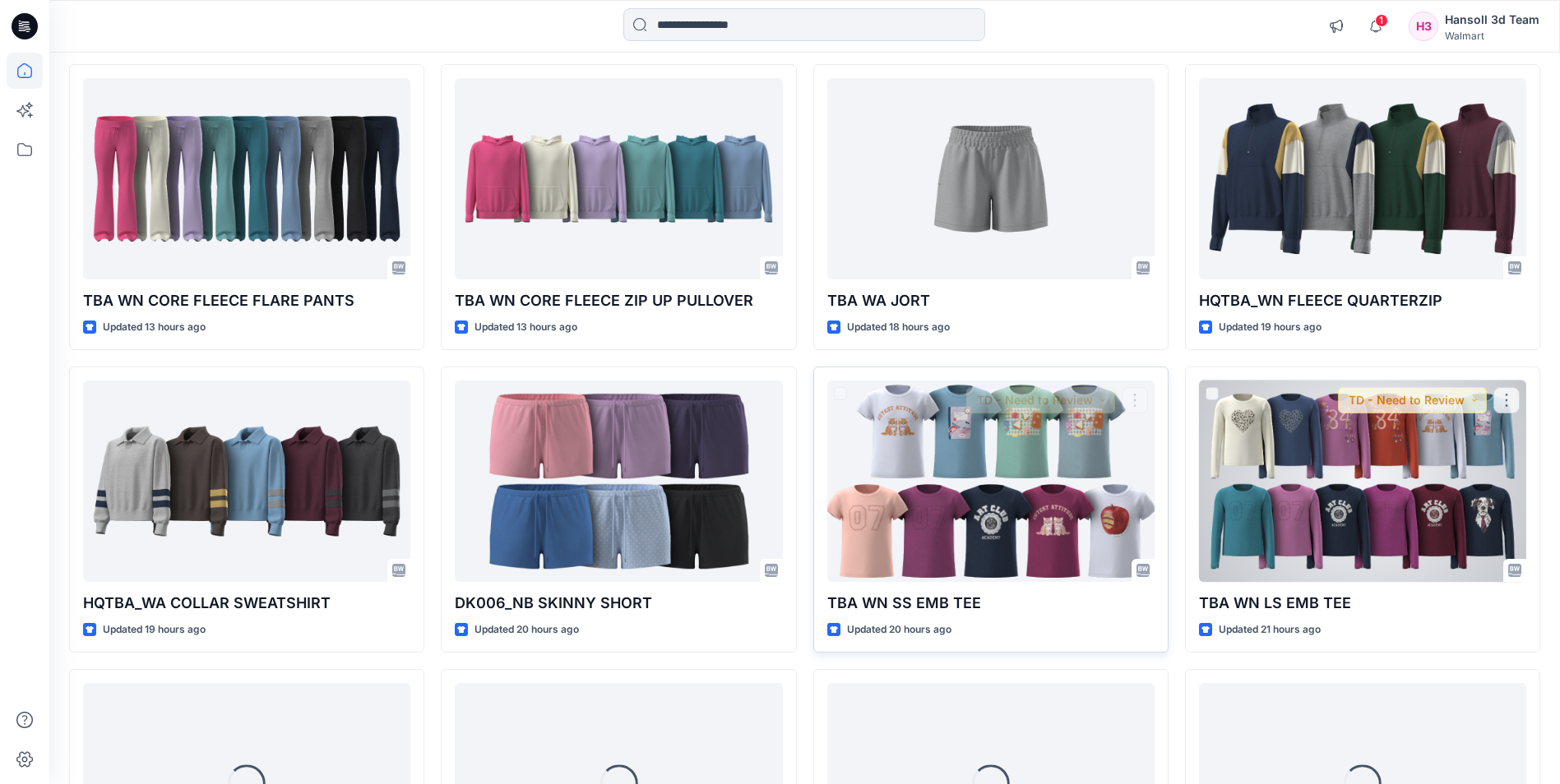
scroll to position [499, 0]
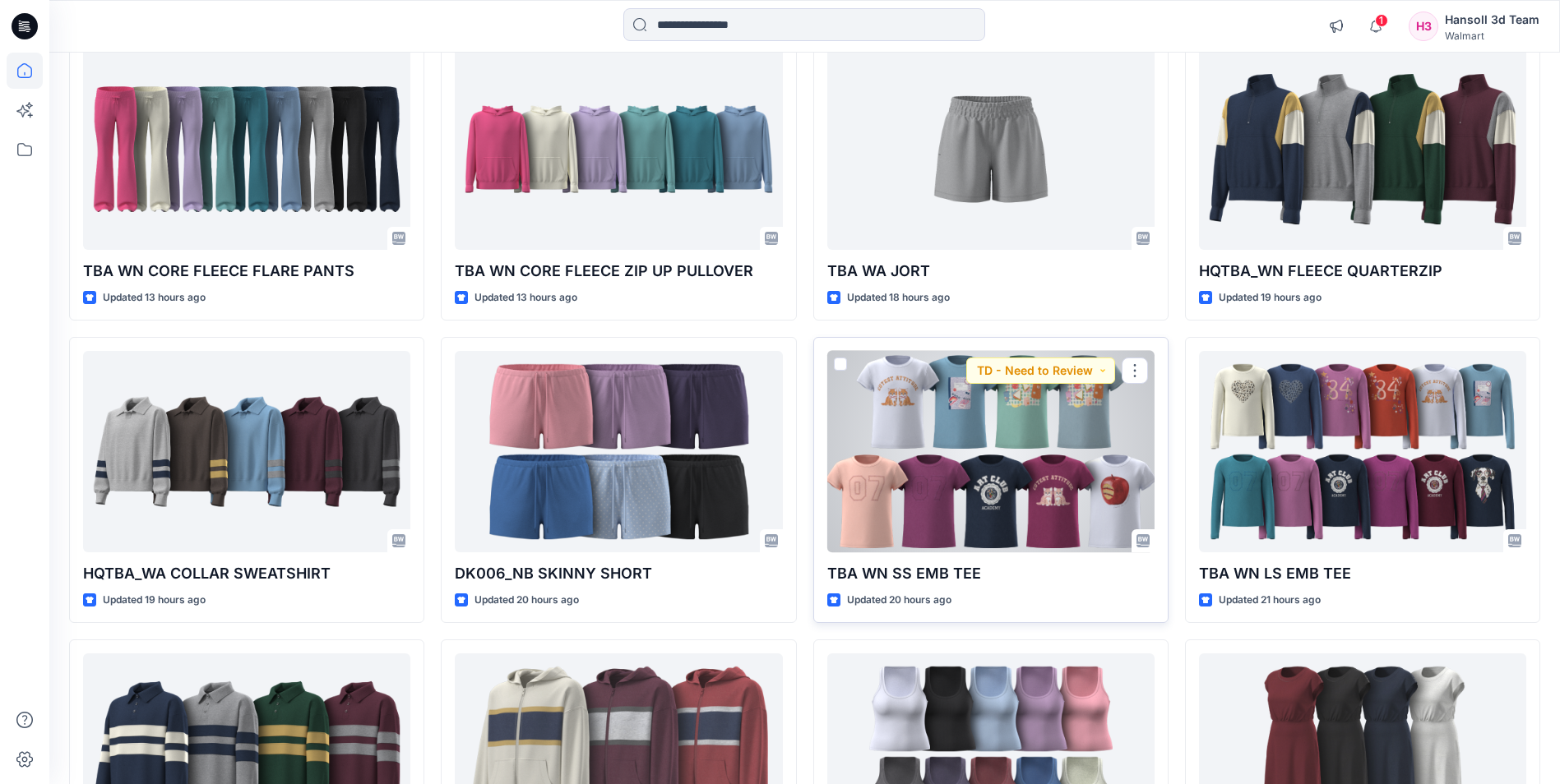
click at [945, 483] on div at bounding box center [992, 451] width 328 height 201
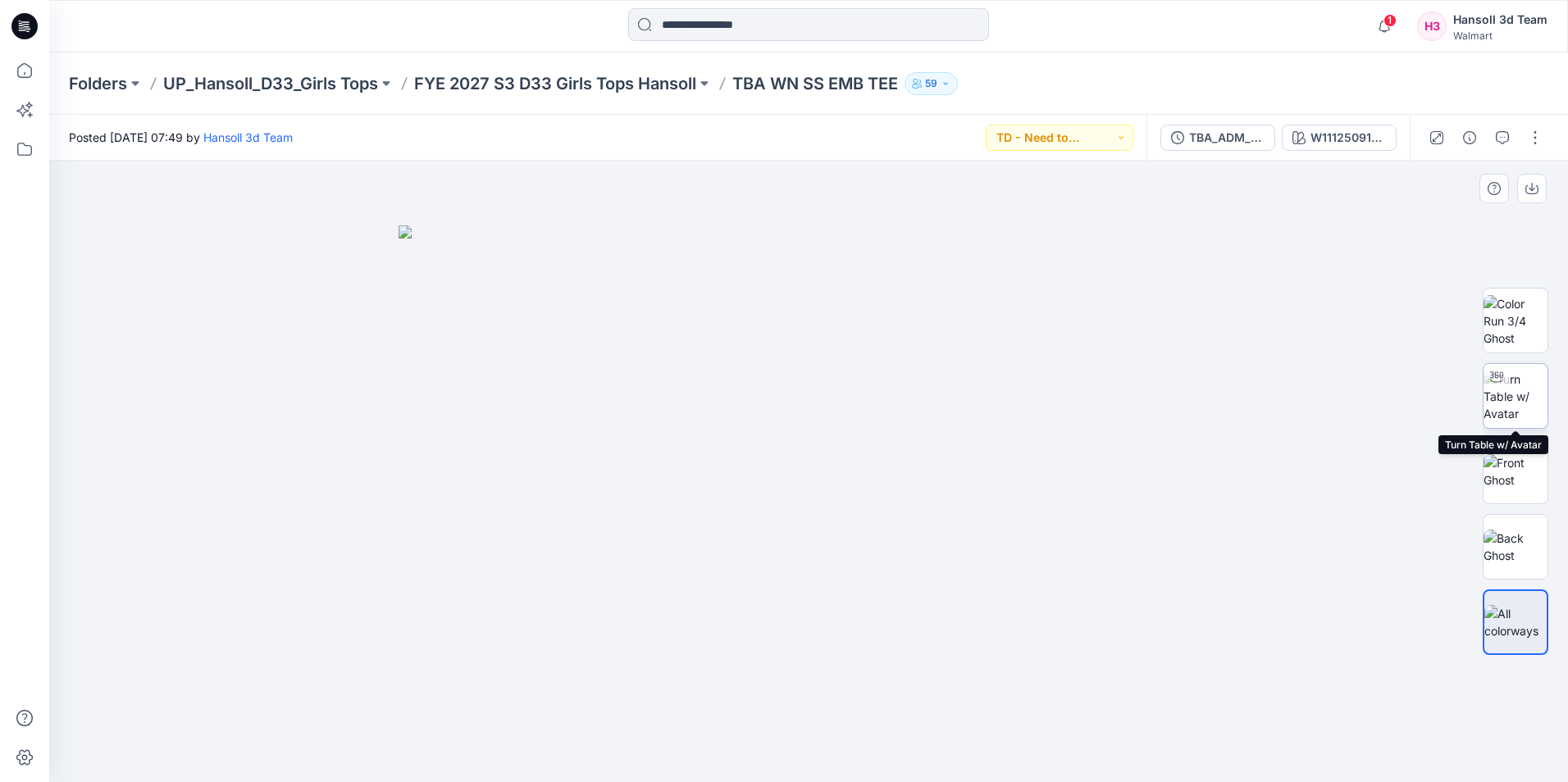
click at [1530, 389] on img at bounding box center [1515, 397] width 64 height 52
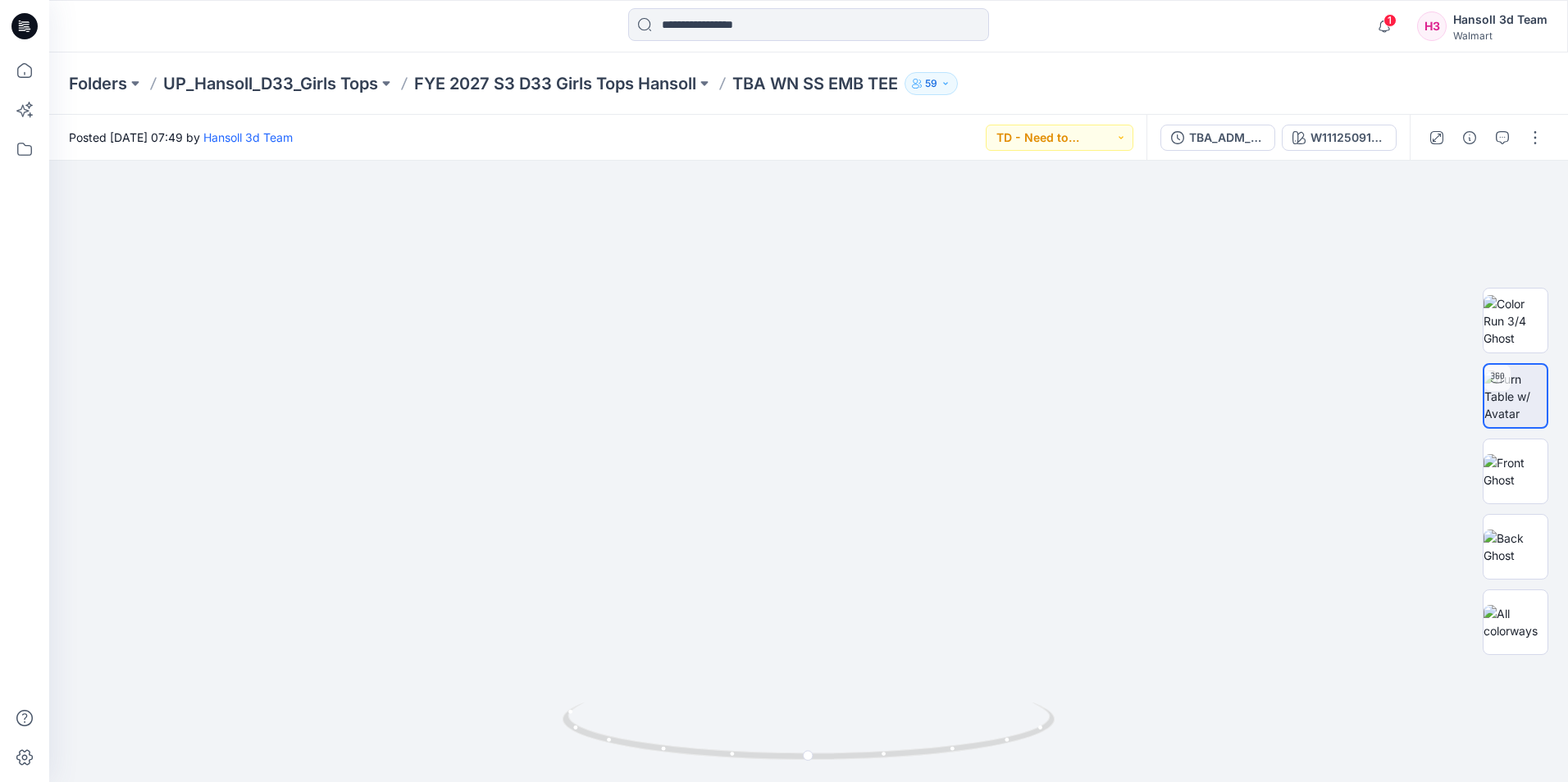
click at [28, 23] on icon at bounding box center [24, 26] width 26 height 26
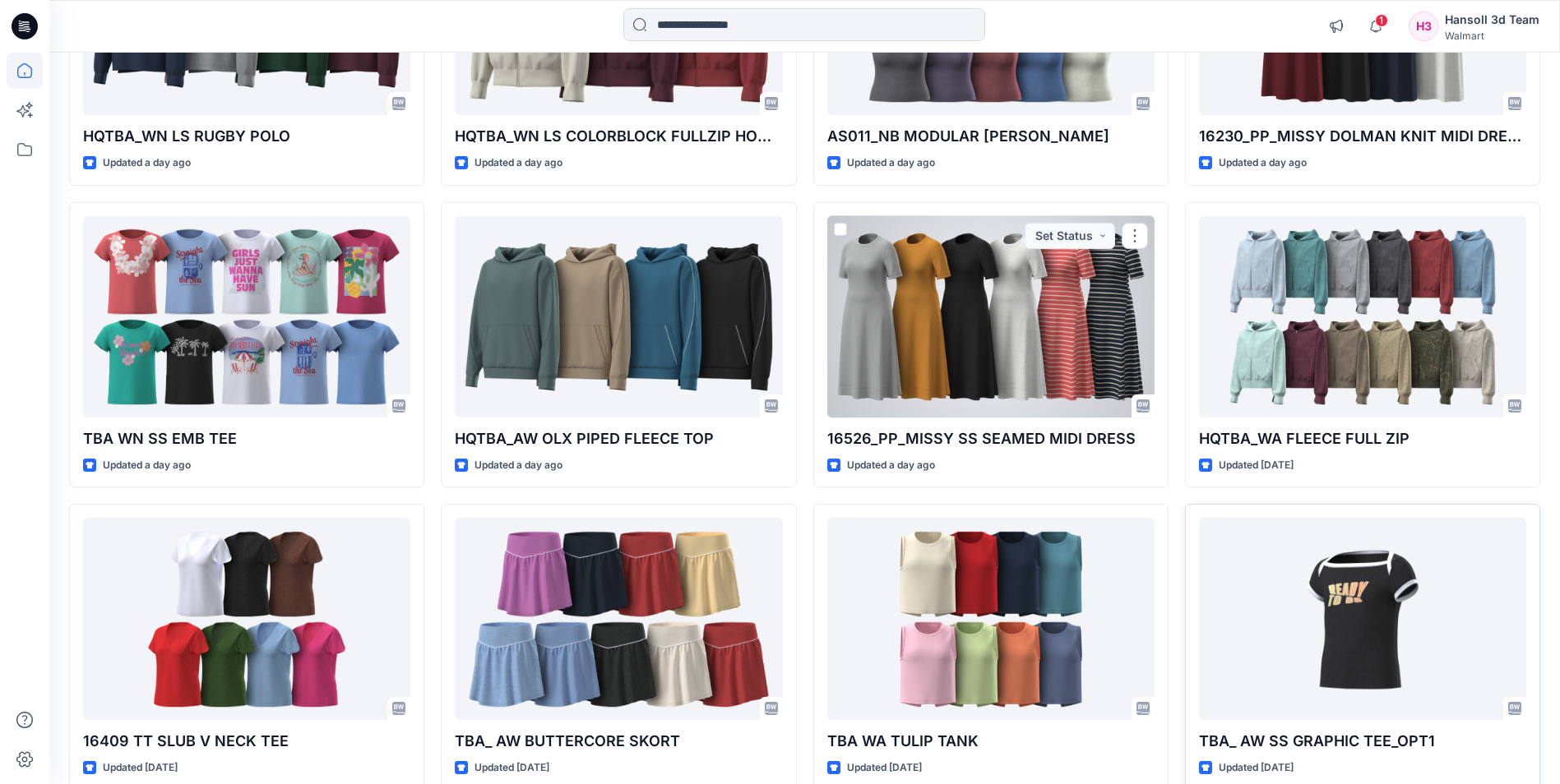
scroll to position [1321, 0]
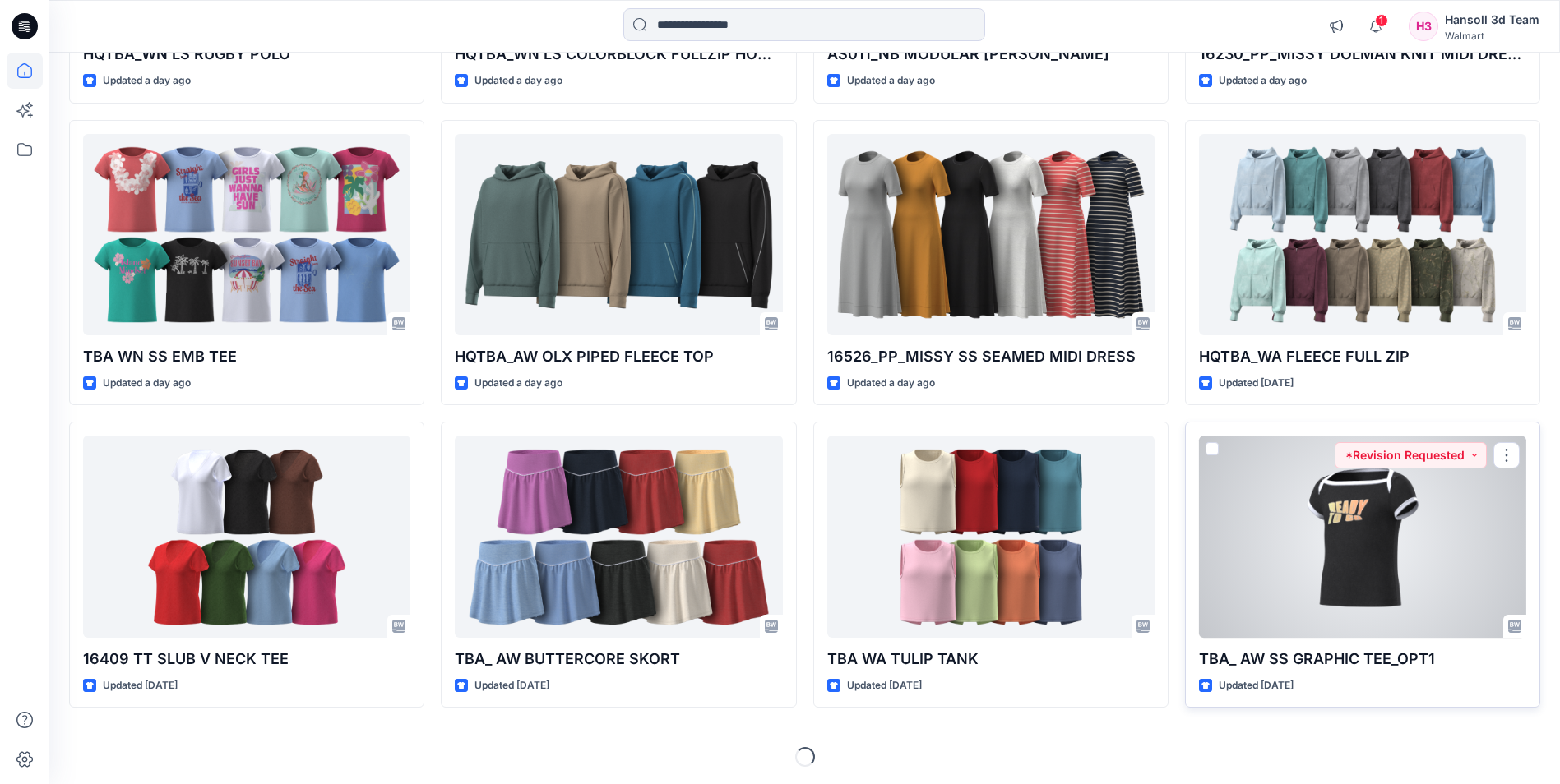
click at [1283, 484] on div at bounding box center [1363, 536] width 328 height 201
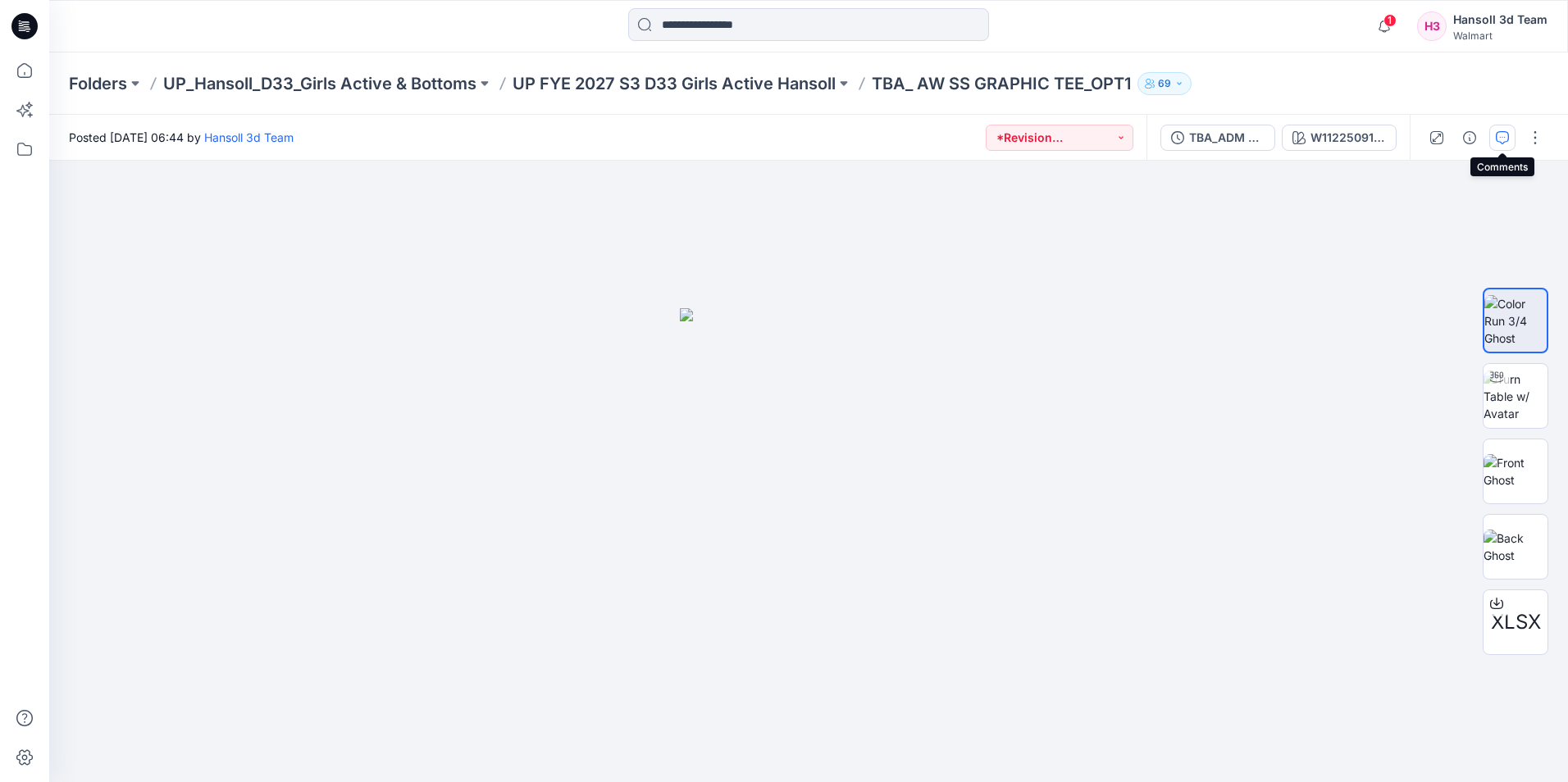
click at [1501, 135] on icon "button" at bounding box center [1502, 138] width 13 height 13
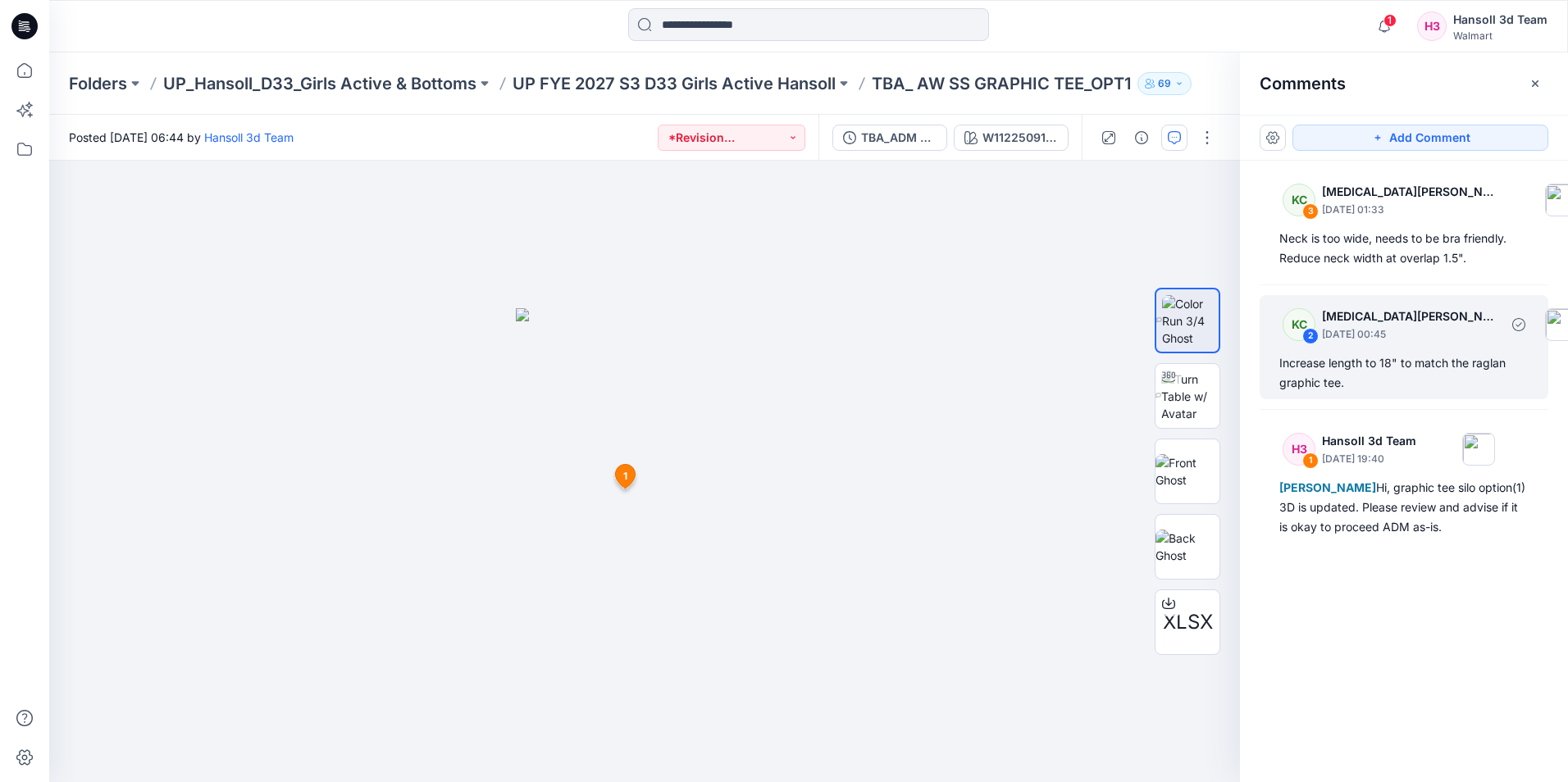
click at [1393, 367] on div "Increase length to 18" to match the raglan graphic tee." at bounding box center [1404, 373] width 249 height 39
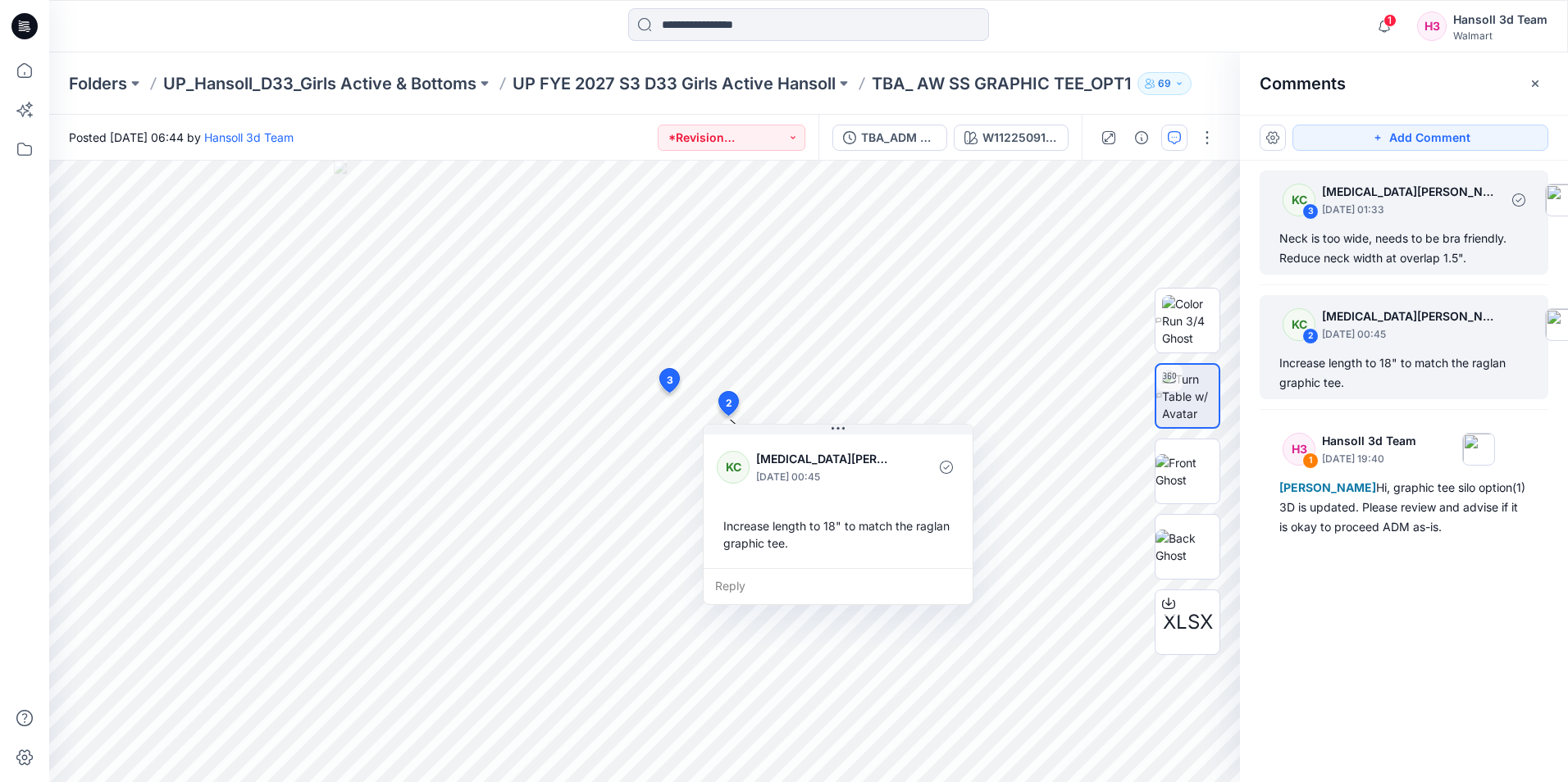
click at [1393, 256] on div "Neck is too wide, needs to be bra friendly. Reduce neck width at overlap 1.5"." at bounding box center [1404, 248] width 249 height 39
